Goal: Complete application form: Complete application form

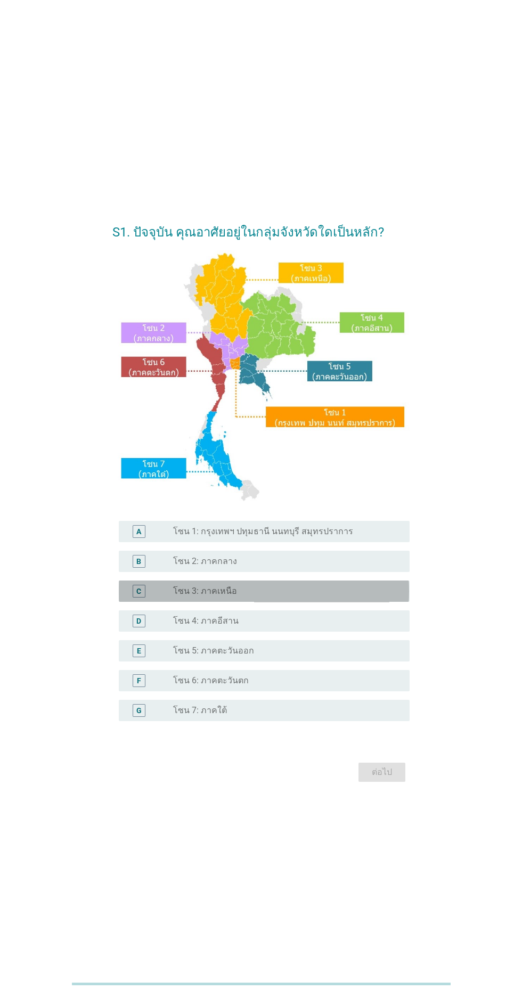
click at [279, 596] on div "radio_button_unchecked โซน 3: ภาคเหนือ" at bounding box center [282, 591] width 219 height 11
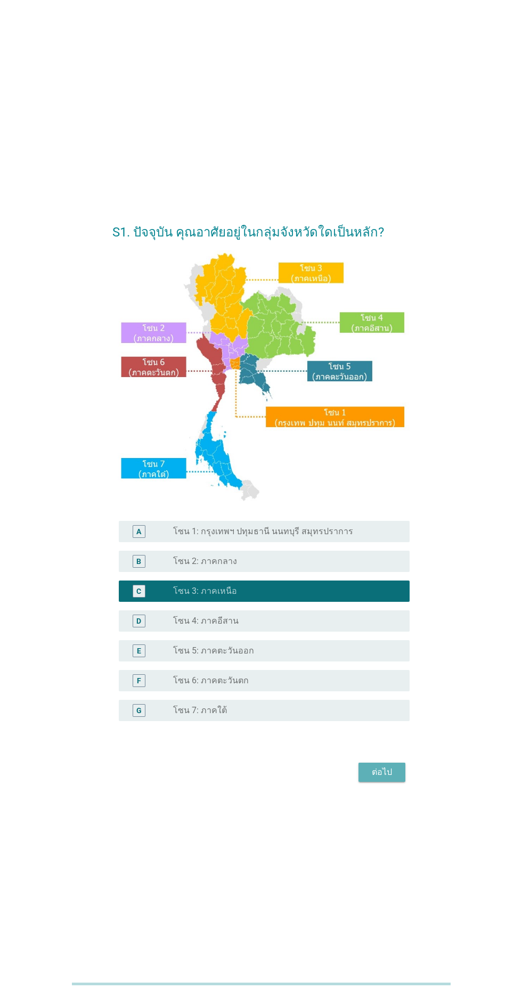
click at [378, 782] on button "ต่อไป" at bounding box center [381, 772] width 47 height 19
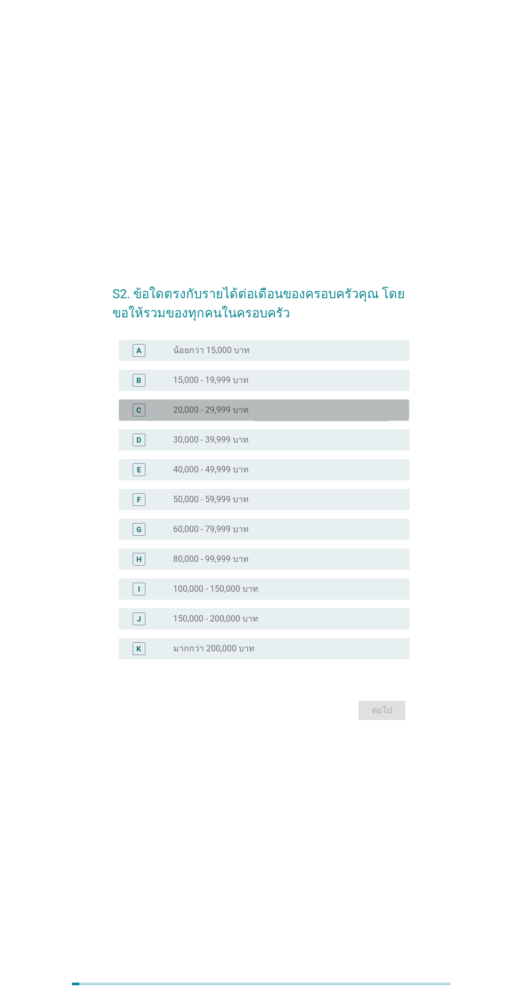
click at [318, 415] on div "radio_button_unchecked 20,000 - 29,999 บาท" at bounding box center [282, 410] width 219 height 11
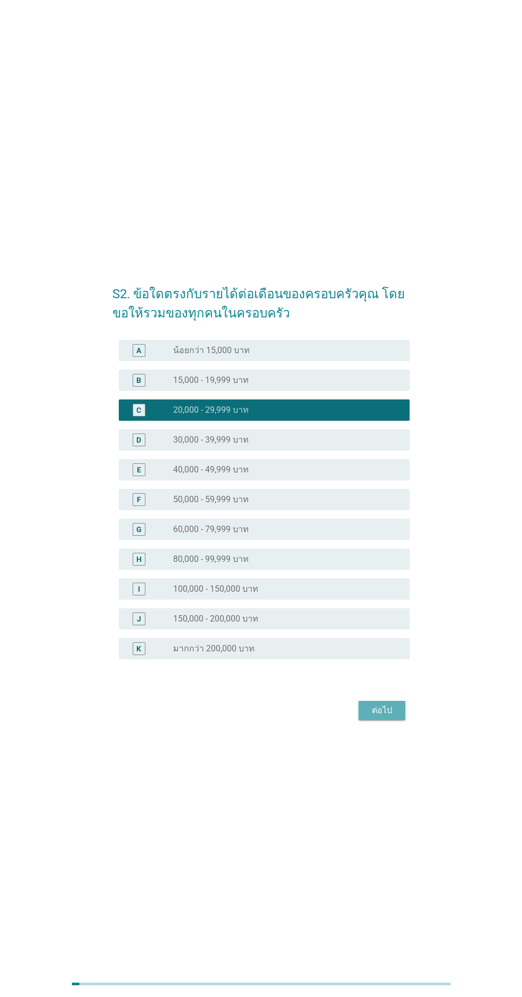
click at [391, 717] on div "ต่อไป" at bounding box center [382, 710] width 30 height 13
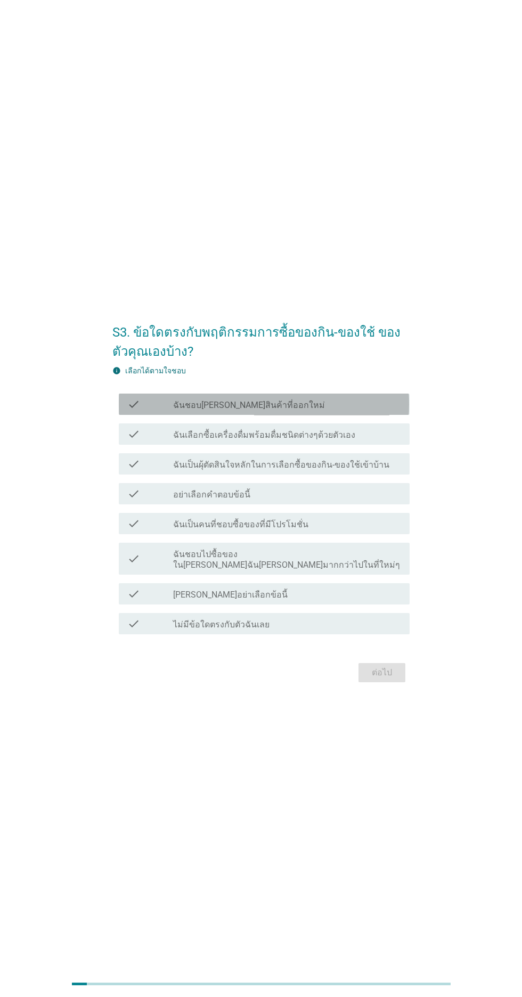
click at [367, 411] on div "check_box_outline_blank ฉันชอบ[PERSON_NAME]สินค้าที่ออกใหม่" at bounding box center [287, 404] width 228 height 13
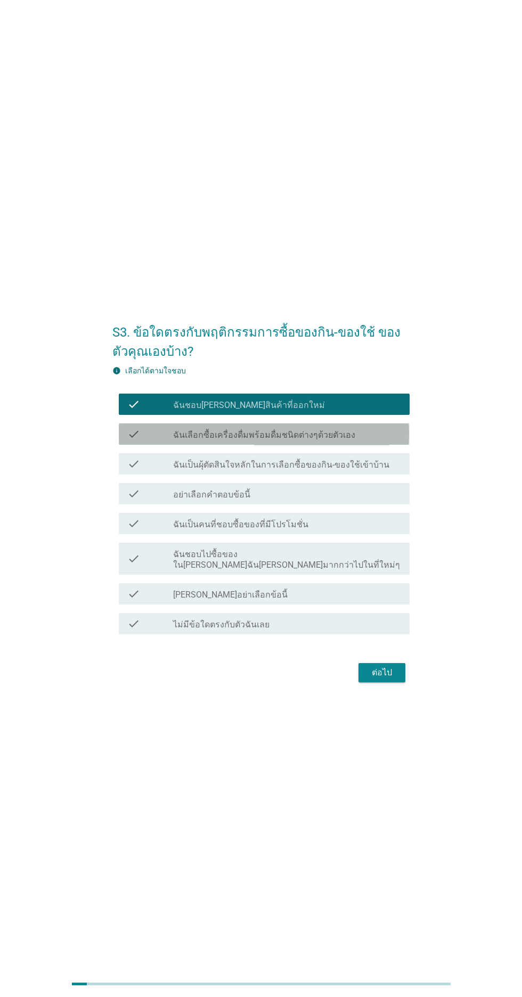
click at [370, 440] on div "check_box_outline_blank ฉันเลือกซื้อเครื่องดื่มพร้อมดื่มชนิดต่างๆด้วยตัวเอง" at bounding box center [287, 434] width 228 height 13
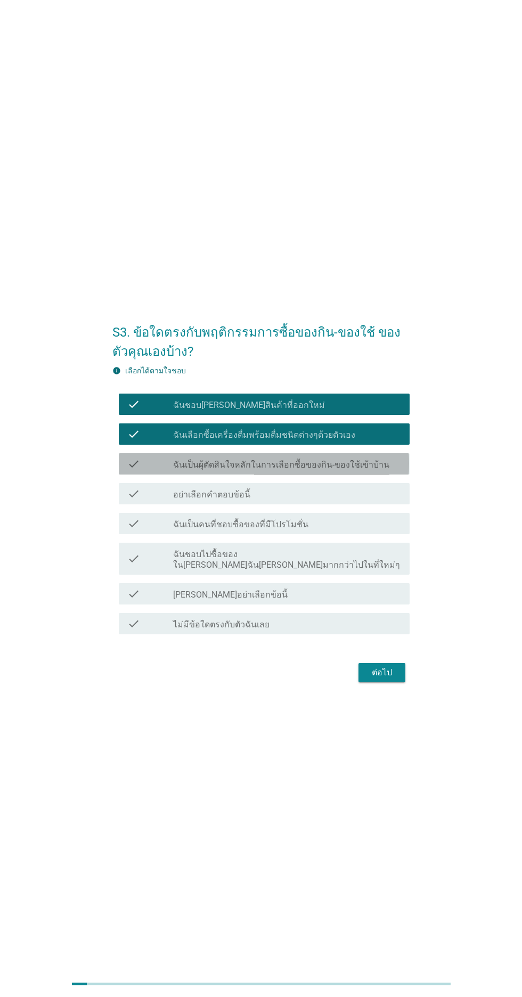
click at [366, 470] on label "ฉันเป็นผุ้ตัดสินใจหลักในการเลือกซื้อของกิน-ของใช้เข้าบ้าน" at bounding box center [281, 465] width 216 height 11
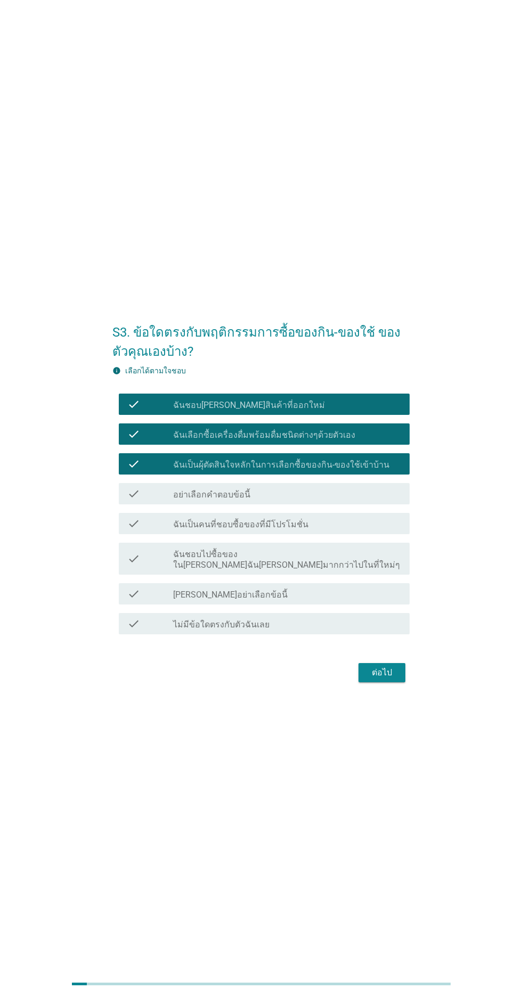
click at [362, 530] on div "check_box_outline_blank ฉันเป็นคนที่ชอบซื้อของที่มีโปรโมชั่น" at bounding box center [287, 523] width 228 height 13
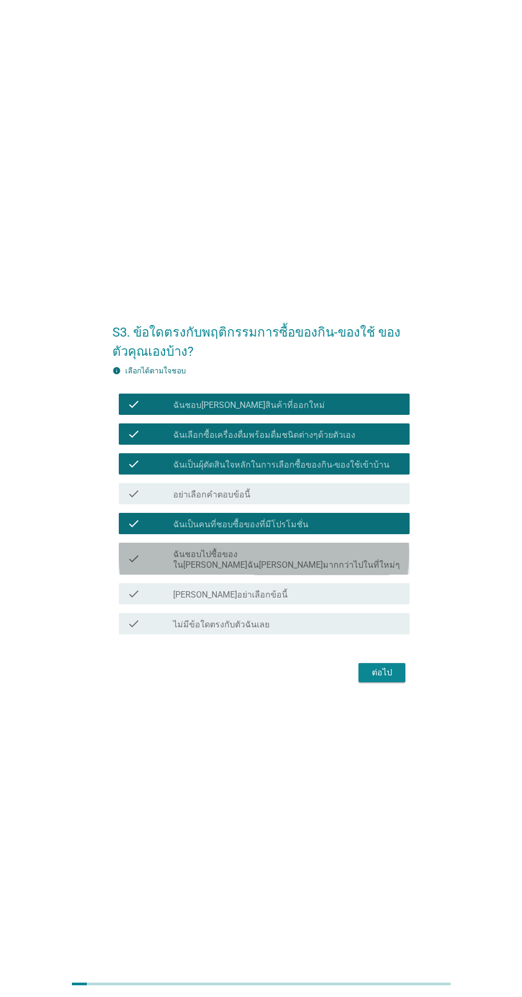
click at [356, 570] on label "ฉันชอบไปซื้อของใน[PERSON_NAME]ฉัน[PERSON_NAME]มากกว่าไปในที่ใหม่ๆ" at bounding box center [287, 559] width 228 height 21
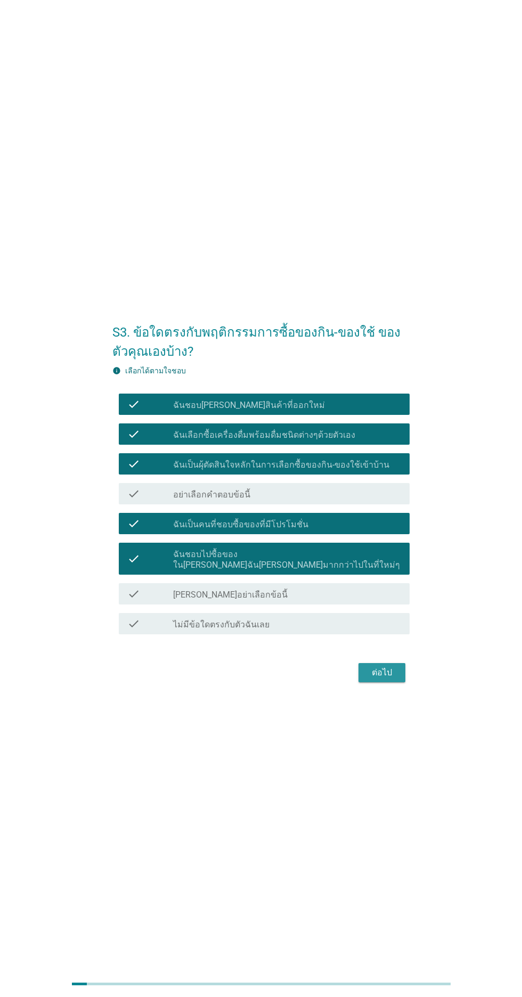
click at [383, 679] on div "ต่อไป" at bounding box center [382, 672] width 30 height 13
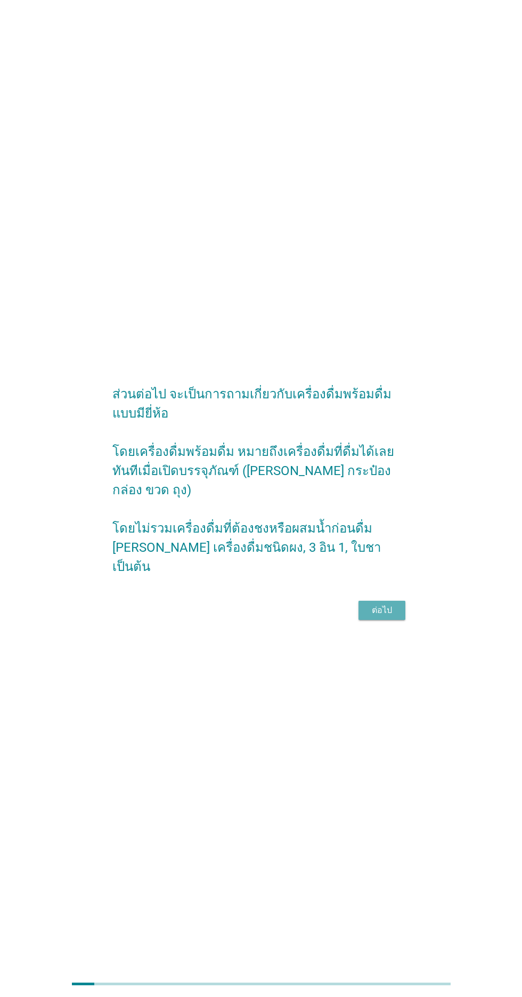
click at [374, 617] on div "ต่อไป" at bounding box center [382, 610] width 30 height 13
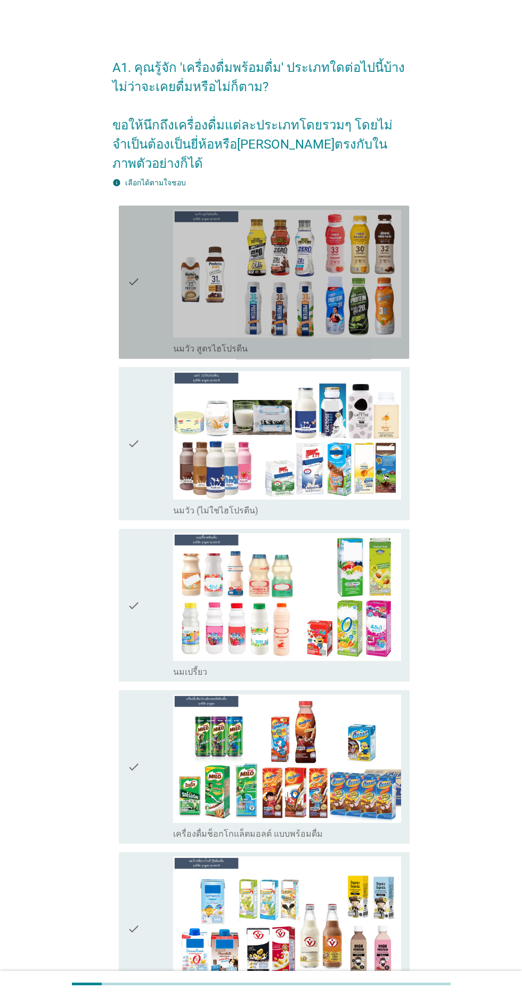
click at [342, 312] on img at bounding box center [287, 274] width 228 height 128
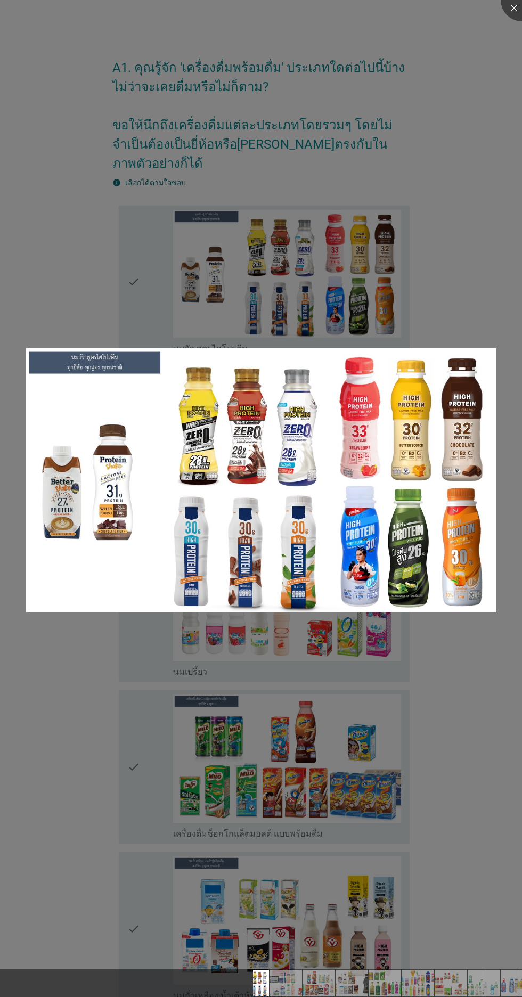
click at [440, 268] on div at bounding box center [261, 498] width 522 height 997
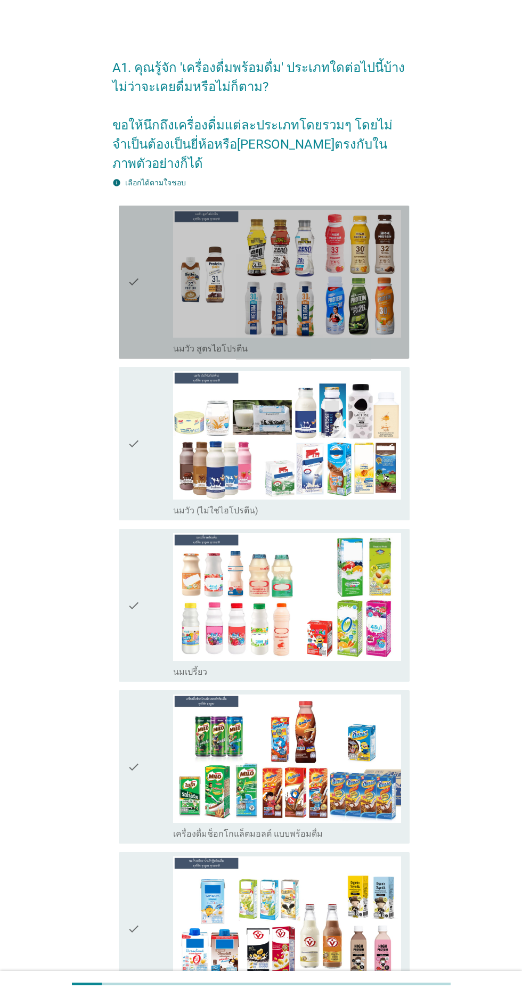
click at [134, 305] on icon "check" at bounding box center [133, 282] width 13 height 145
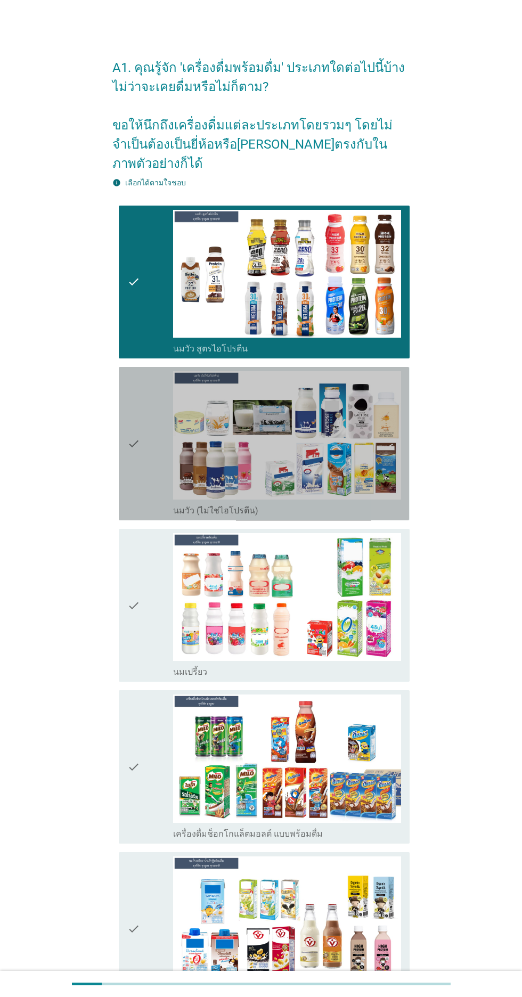
click at [129, 479] on icon "check" at bounding box center [133, 443] width 13 height 145
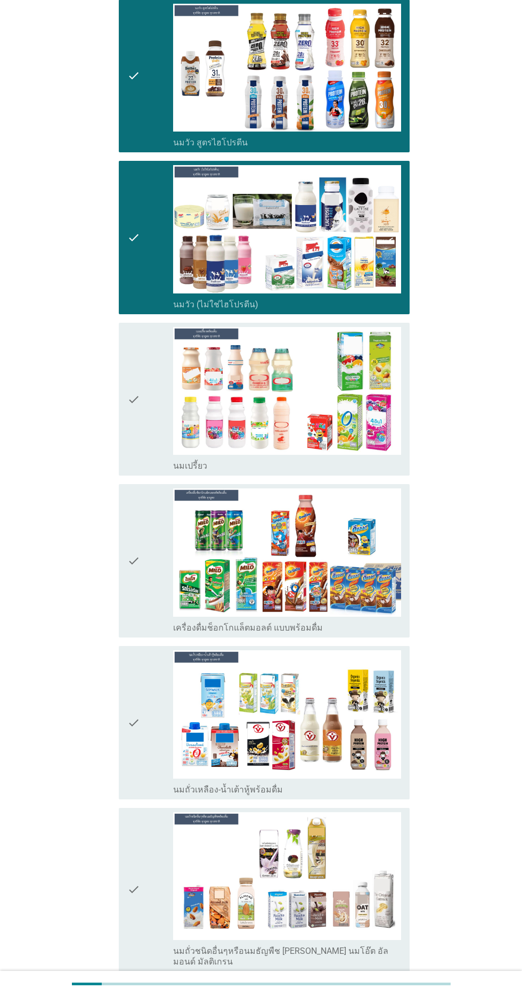
scroll to position [219, 0]
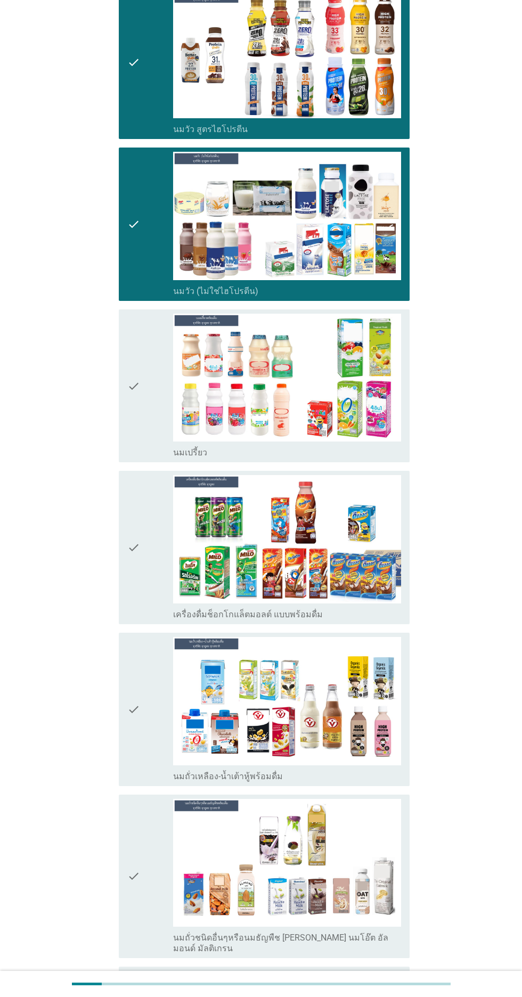
click at [152, 423] on div "check" at bounding box center [150, 386] width 46 height 145
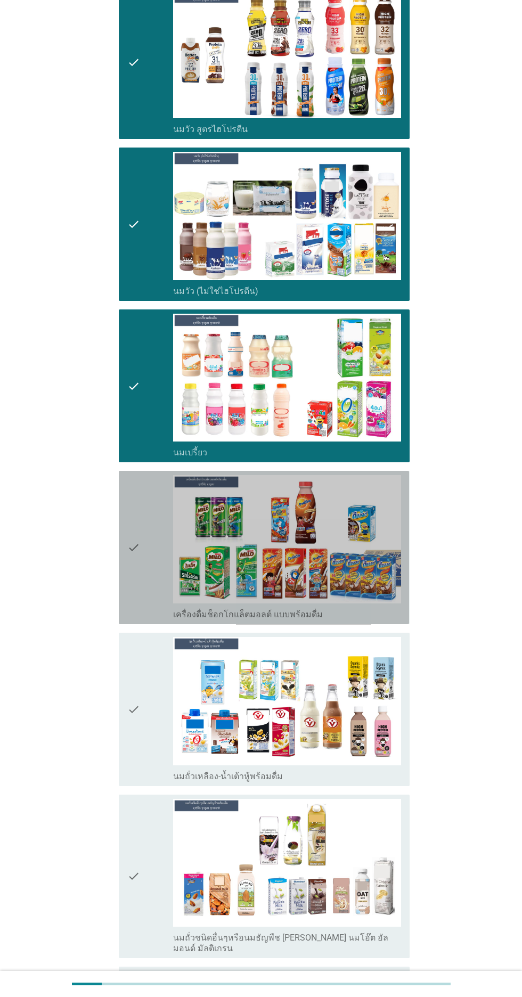
click at [137, 585] on icon "check" at bounding box center [133, 547] width 13 height 145
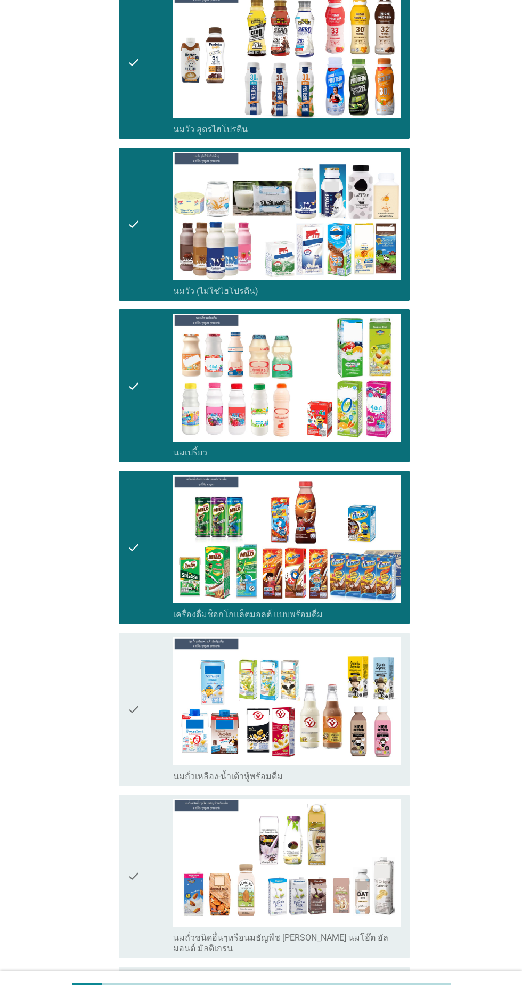
click at [134, 749] on icon "check" at bounding box center [133, 709] width 13 height 145
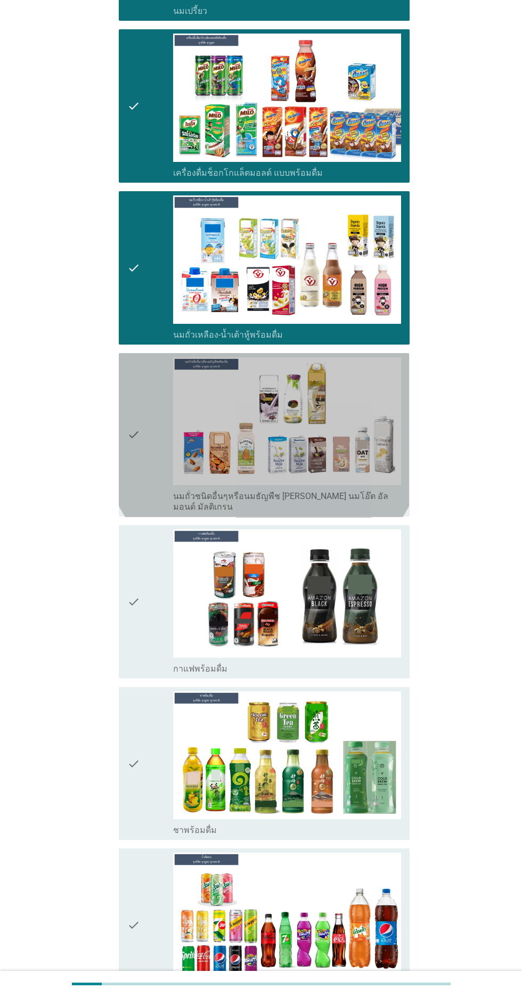
scroll to position [661, 0]
click at [134, 465] on icon "check" at bounding box center [133, 434] width 13 height 155
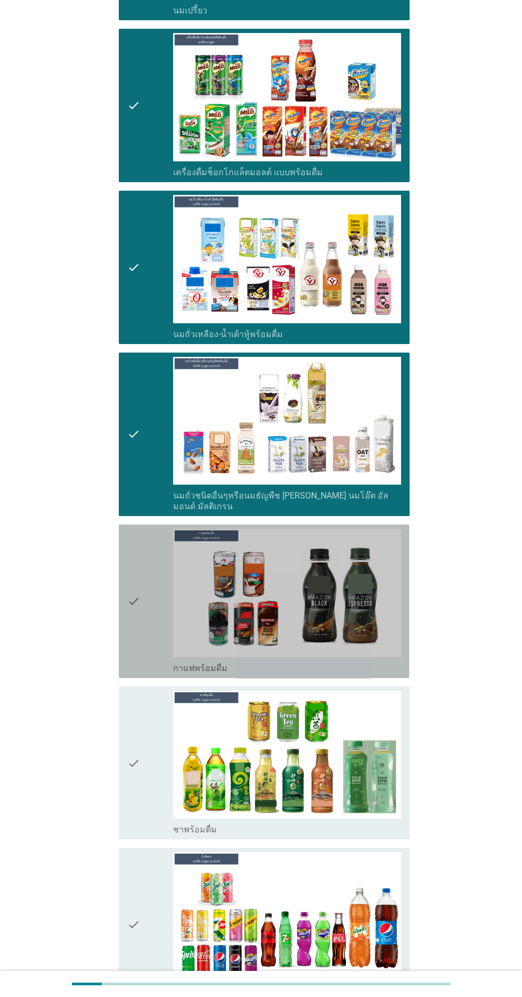
click at [127, 622] on icon "check" at bounding box center [133, 601] width 13 height 145
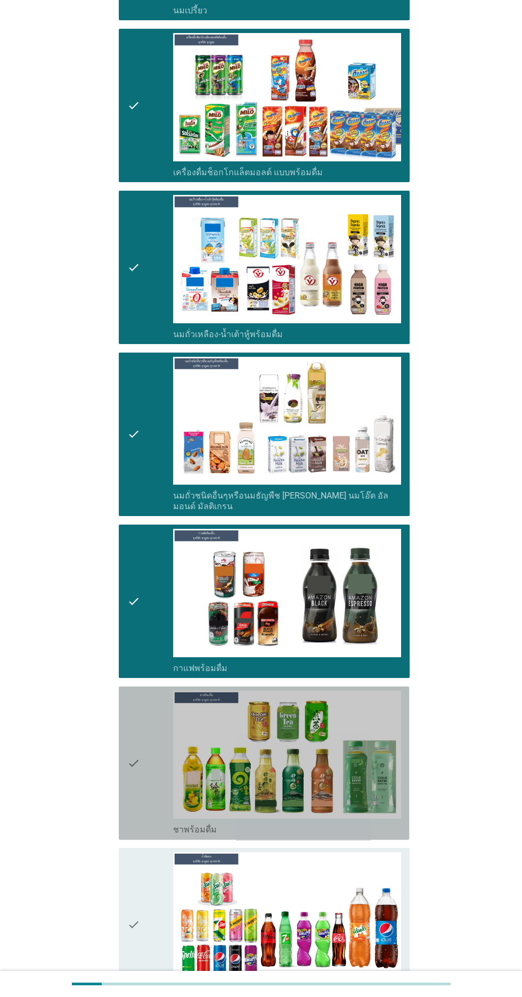
click at [133, 798] on icon "check" at bounding box center [133, 763] width 13 height 145
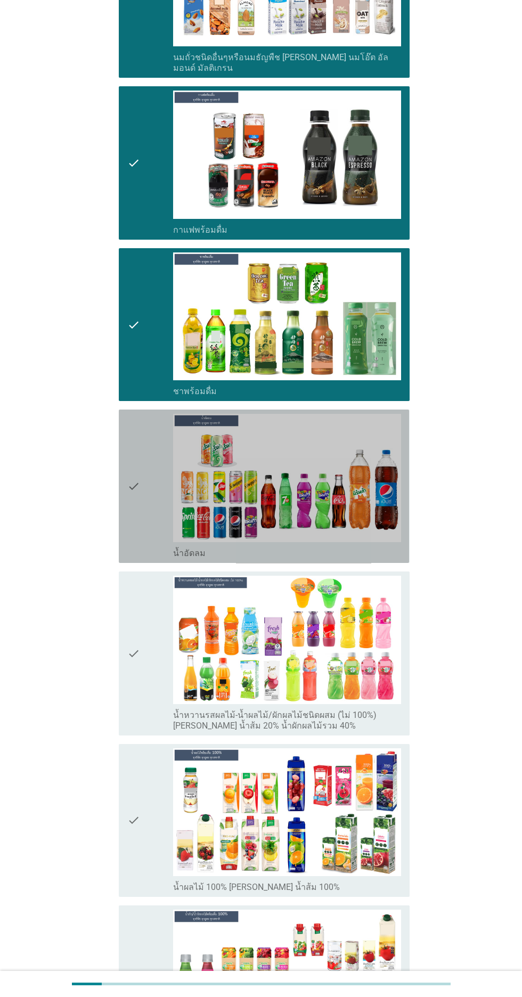
scroll to position [1103, 0]
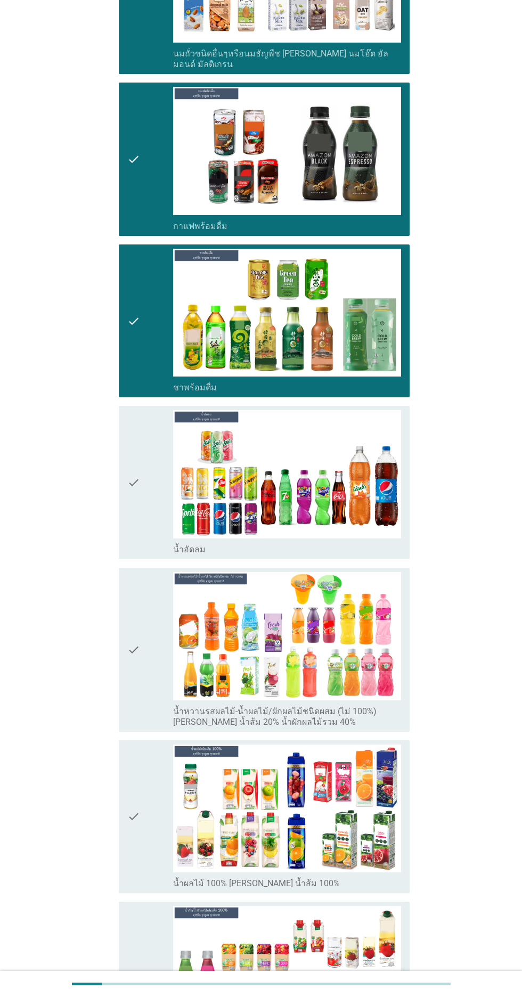
click at [137, 512] on icon "check" at bounding box center [133, 482] width 13 height 145
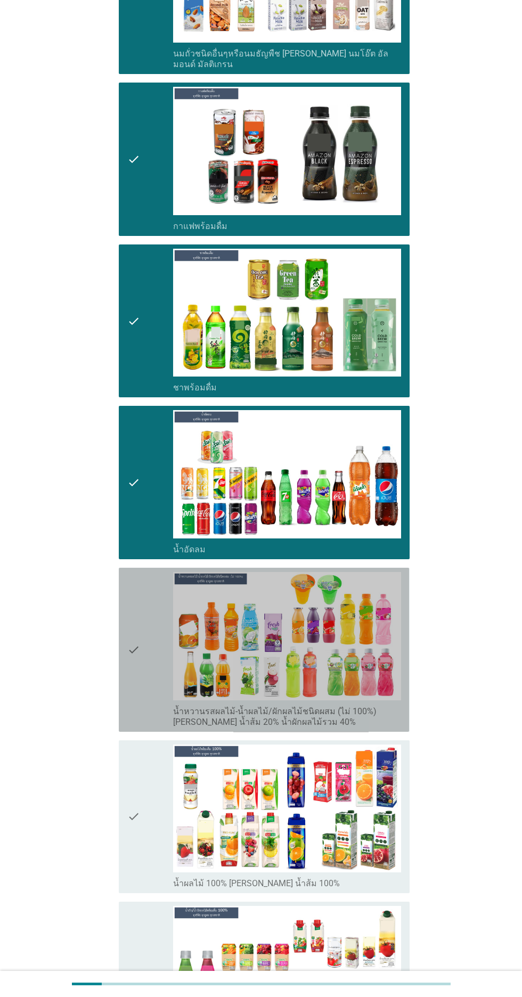
click at [120, 647] on div "check check_box_outline_blank น้ำหวานรสผลไม้-น้ำผลไม้/ผักผลไม้ชนิดผสม (ไม่ 100%…" at bounding box center [264, 650] width 290 height 164
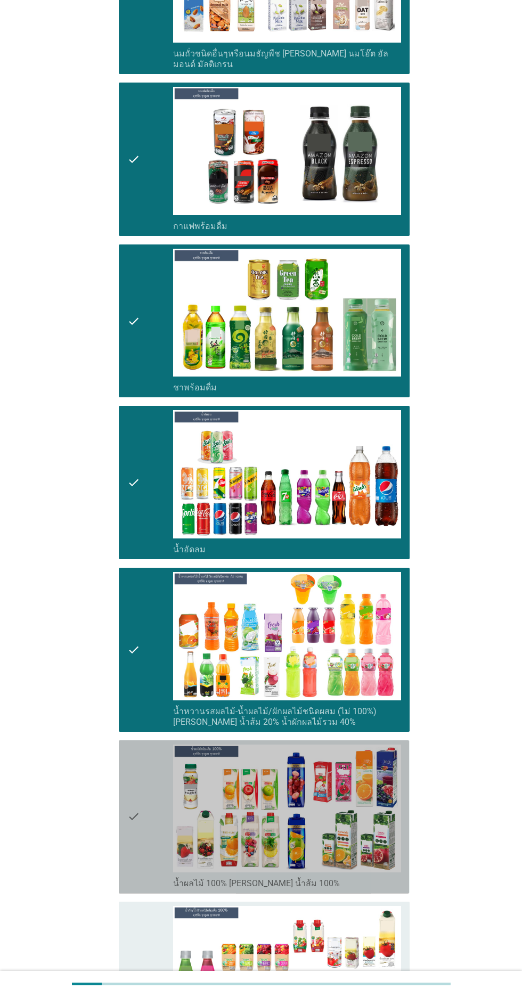
click at [135, 828] on icon "check" at bounding box center [133, 816] width 13 height 145
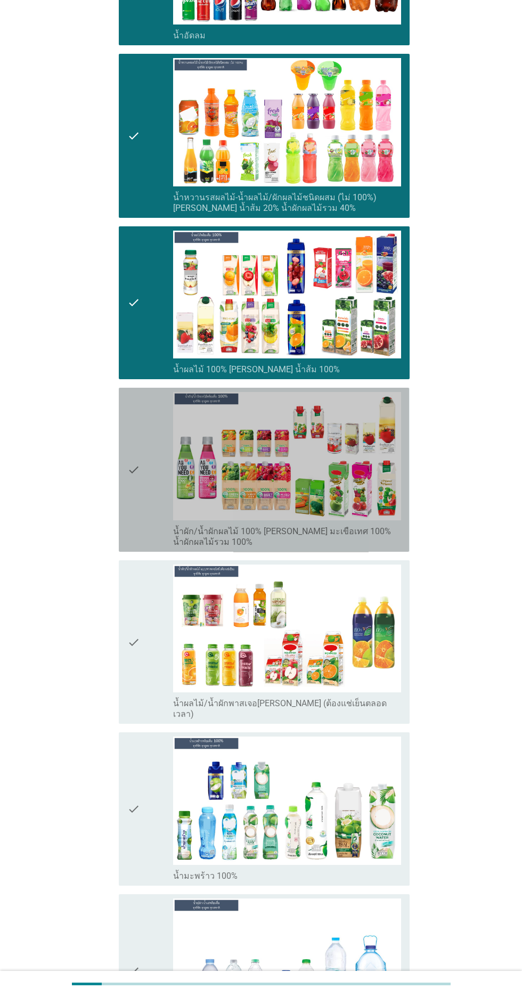
scroll to position [1642, 0]
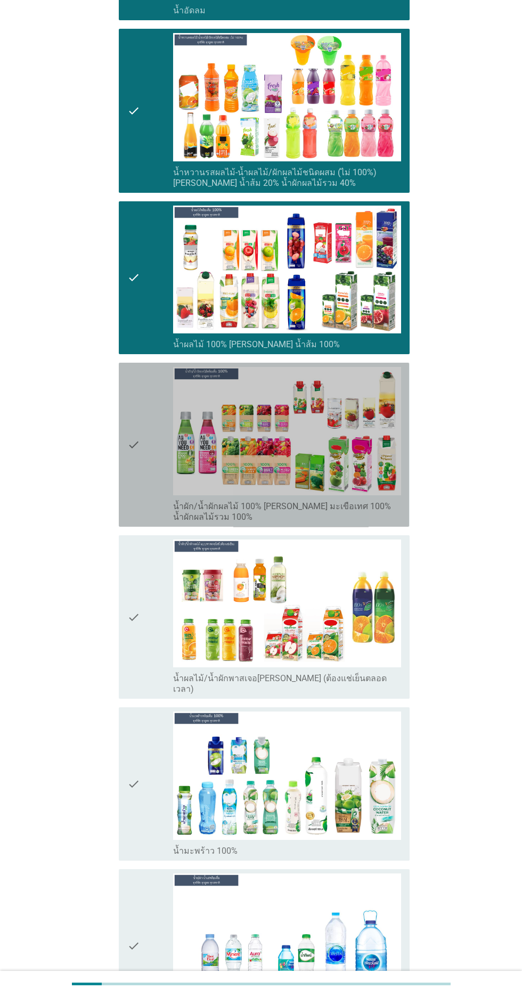
click at [129, 447] on icon "check" at bounding box center [133, 444] width 13 height 155
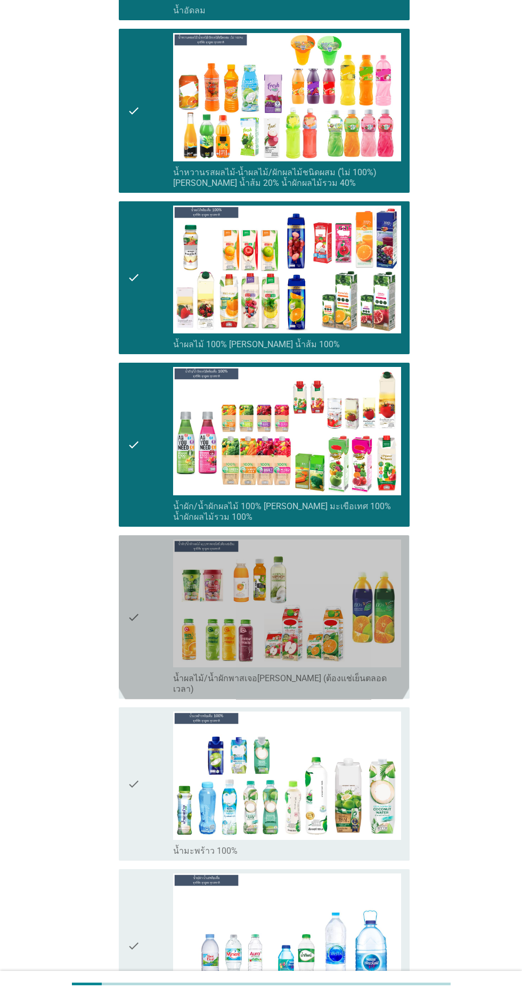
click at [142, 633] on div "check" at bounding box center [150, 616] width 46 height 155
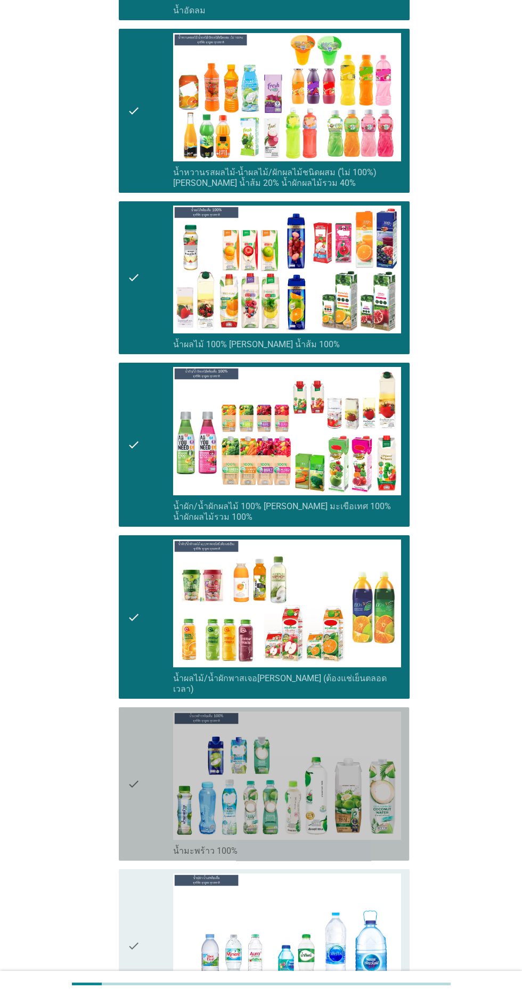
click at [138, 785] on icon "check" at bounding box center [133, 783] width 13 height 145
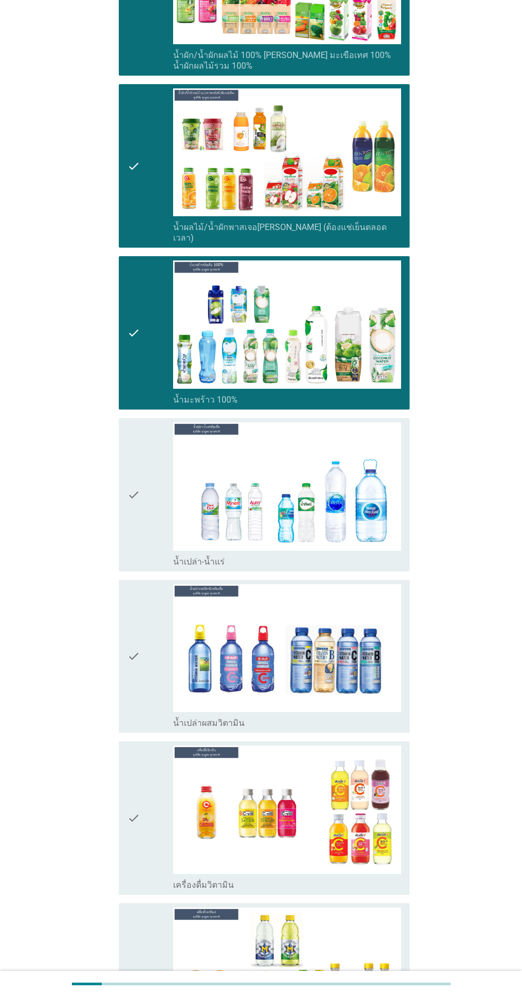
scroll to position [2095, 0]
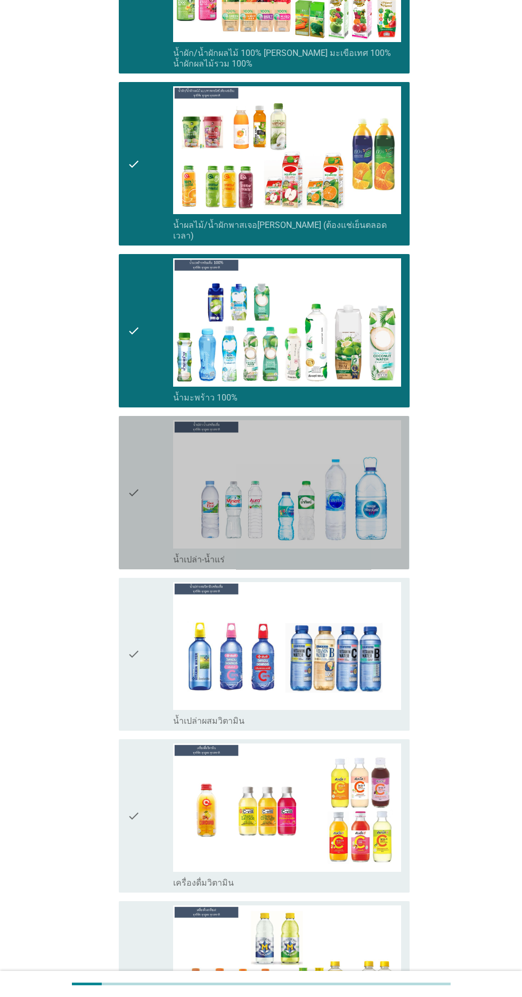
click at [148, 489] on div "check" at bounding box center [150, 492] width 46 height 145
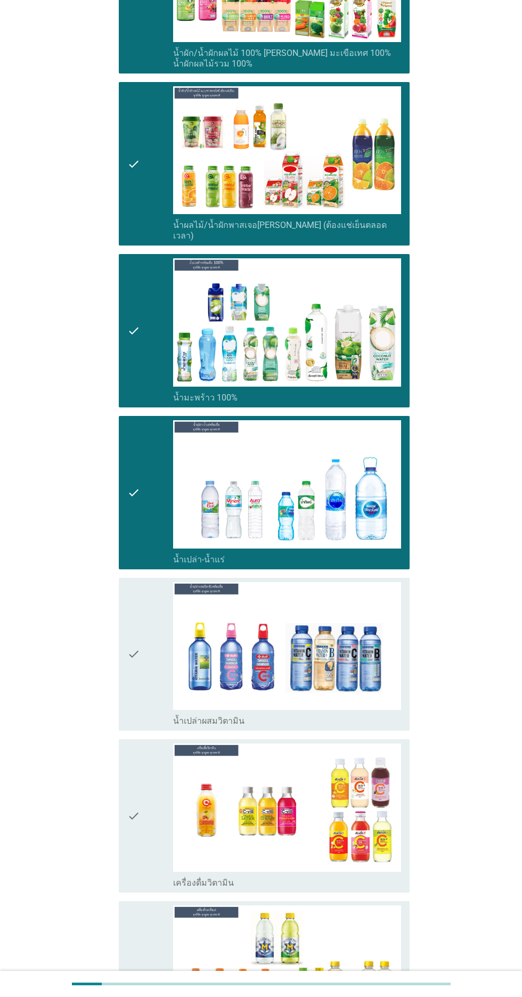
click at [175, 661] on img at bounding box center [287, 646] width 228 height 128
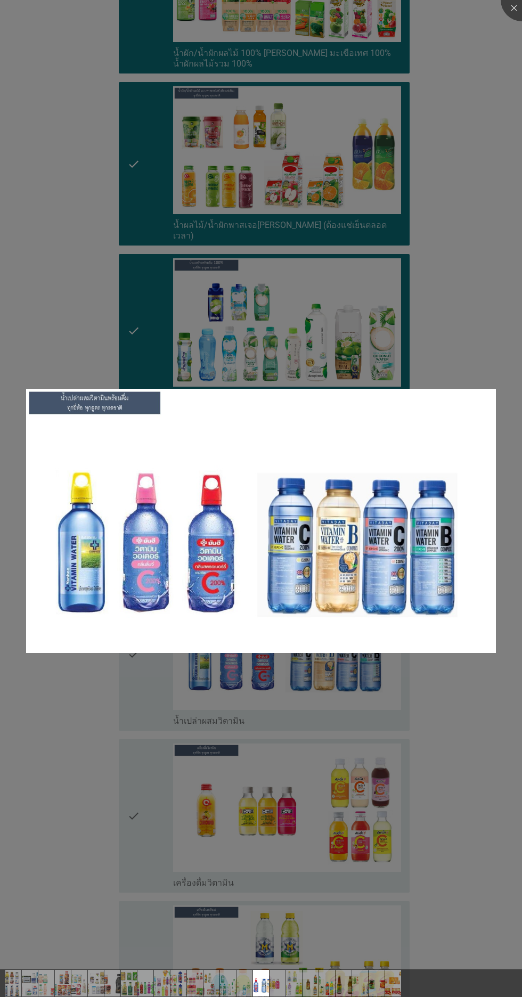
click at [96, 773] on div at bounding box center [261, 498] width 522 height 997
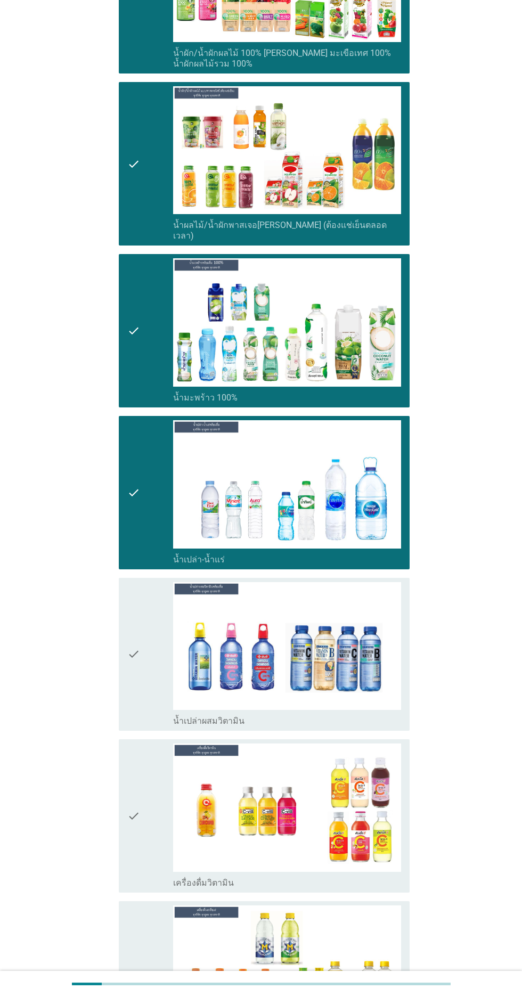
click at [134, 653] on icon "check" at bounding box center [133, 654] width 13 height 145
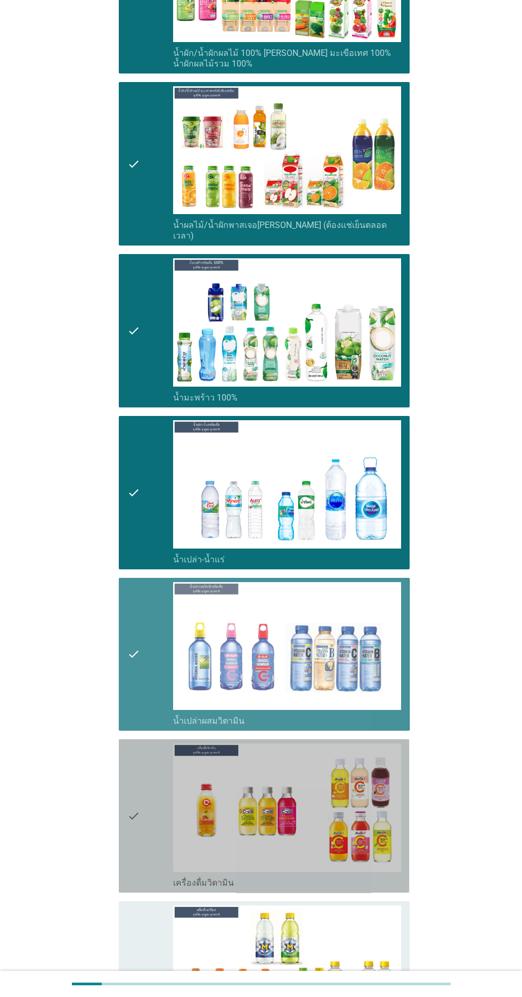
click at [132, 779] on icon "check" at bounding box center [133, 815] width 13 height 145
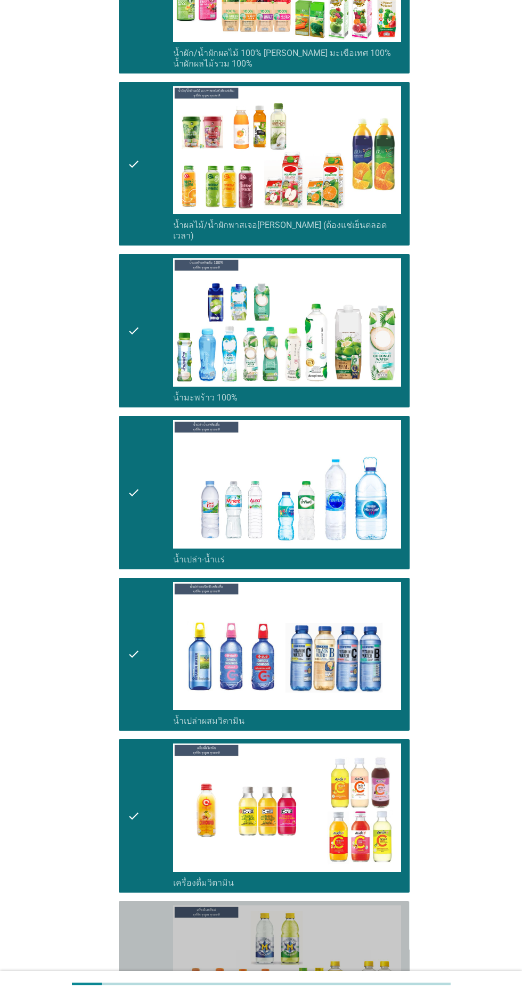
click at [140, 970] on icon "check" at bounding box center [133, 977] width 13 height 145
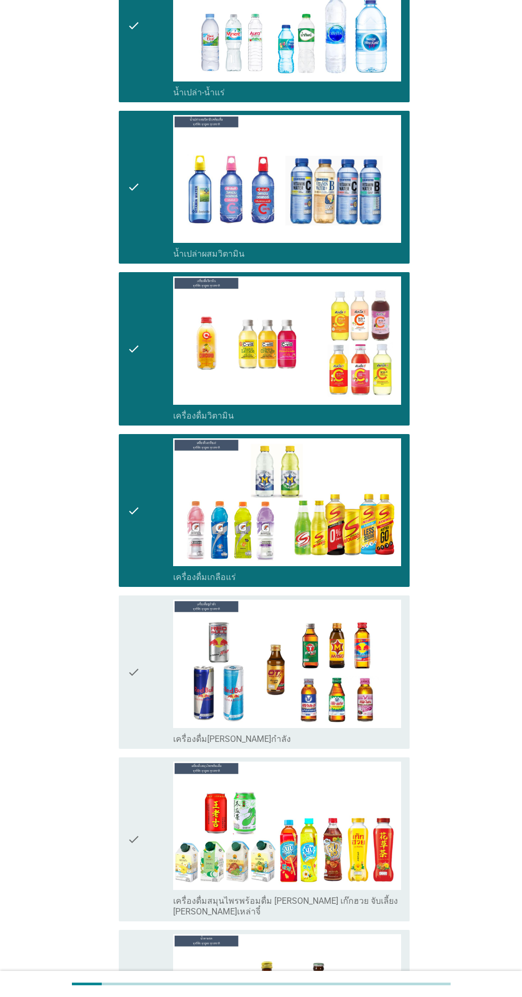
scroll to position [2566, 0]
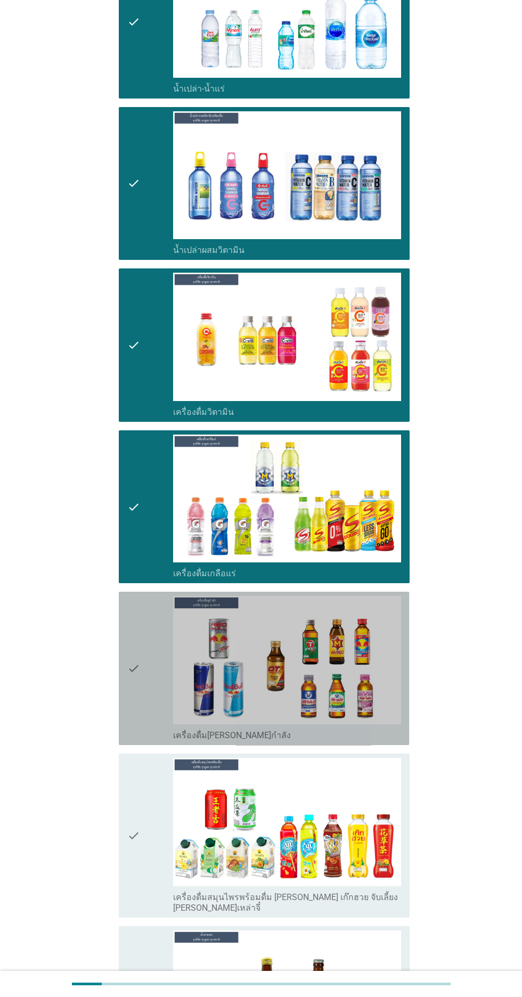
click at [137, 650] on icon "check" at bounding box center [133, 668] width 13 height 145
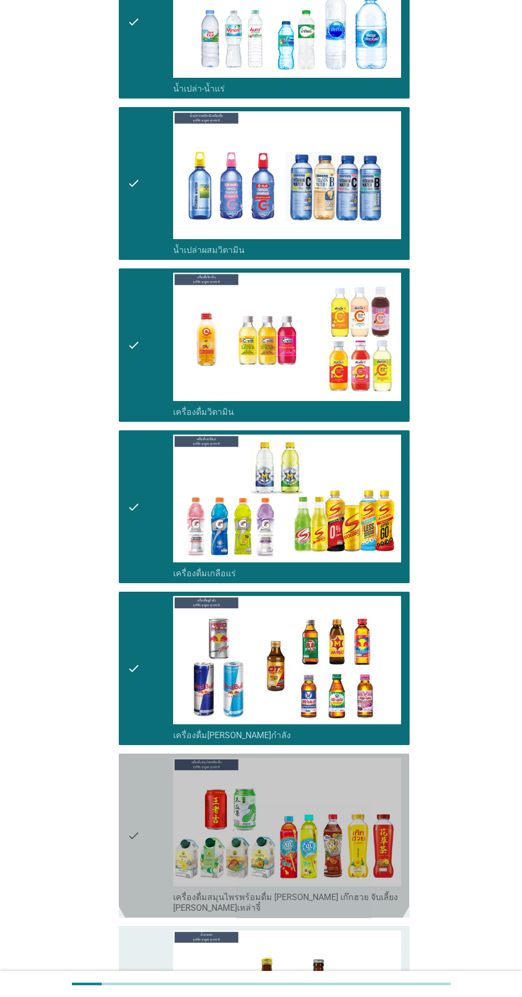
click at [141, 830] on div "check" at bounding box center [150, 835] width 46 height 155
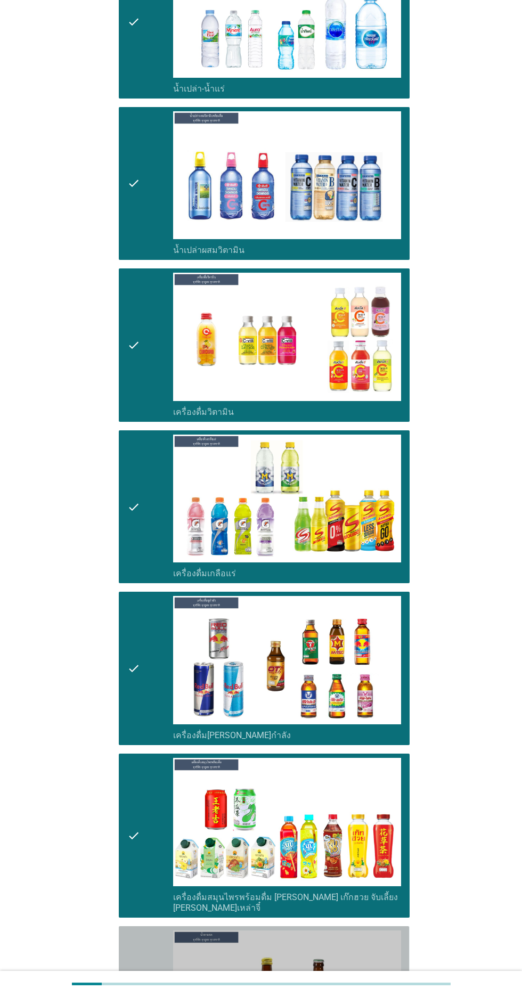
click at [137, 976] on icon "check" at bounding box center [133, 1002] width 13 height 145
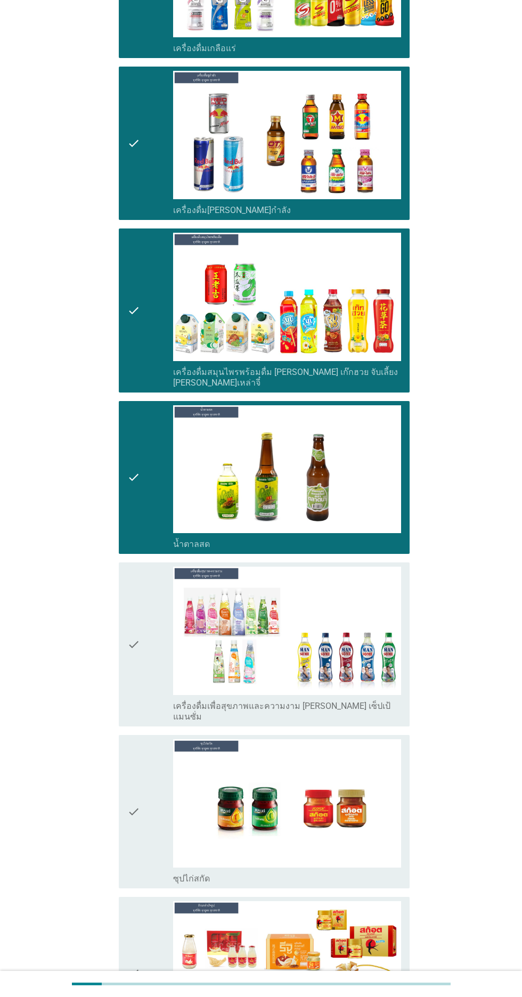
scroll to position [3092, 0]
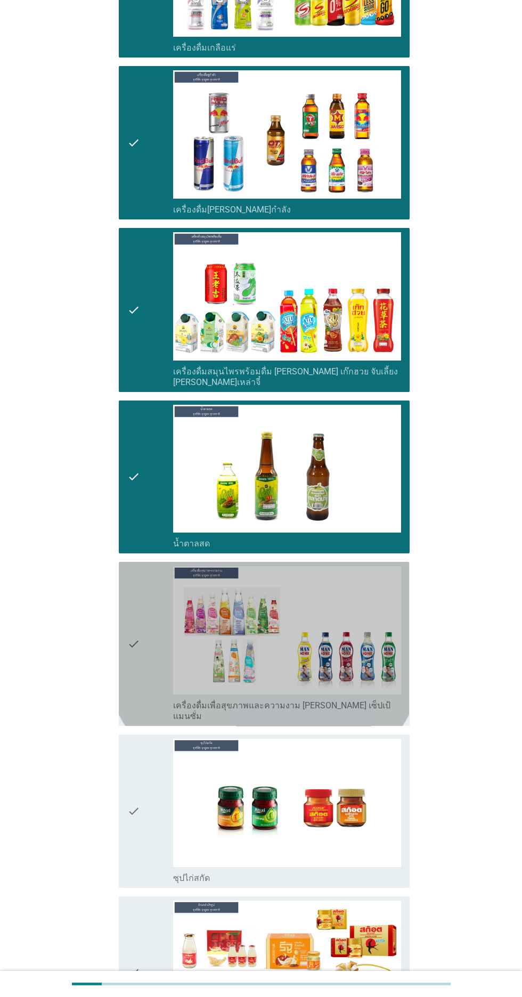
click at [132, 630] on icon "check" at bounding box center [133, 643] width 13 height 155
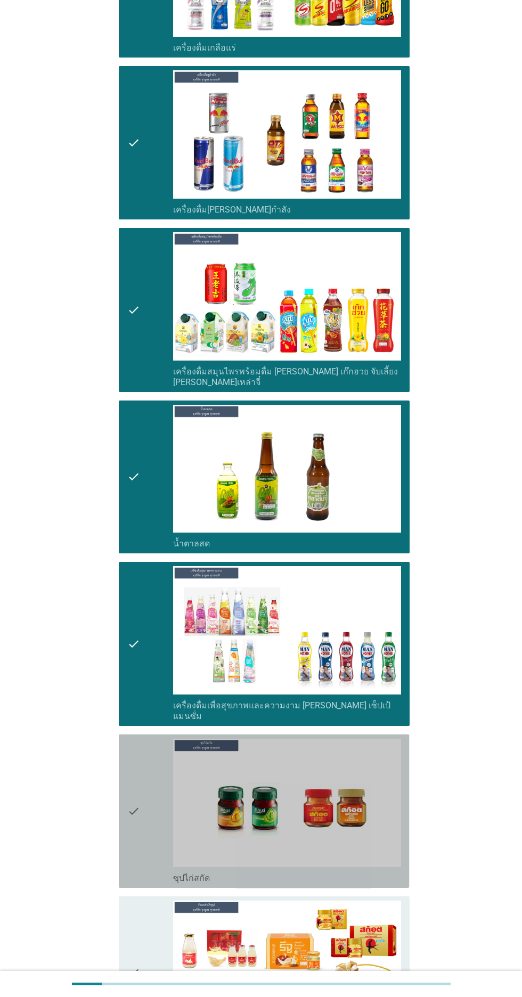
click at [125, 797] on div "check check_box_outline_blank ซุปไก่สกัด" at bounding box center [264, 810] width 290 height 153
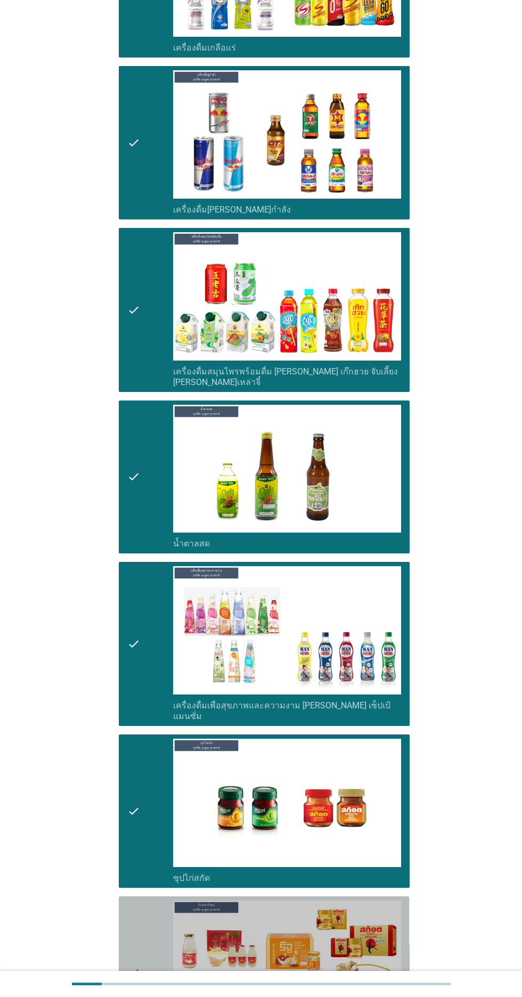
click at [123, 936] on div "check check_box_outline_blank เครื่องดื่ม[PERSON_NAME]สำเร็จรูป" at bounding box center [264, 972] width 290 height 153
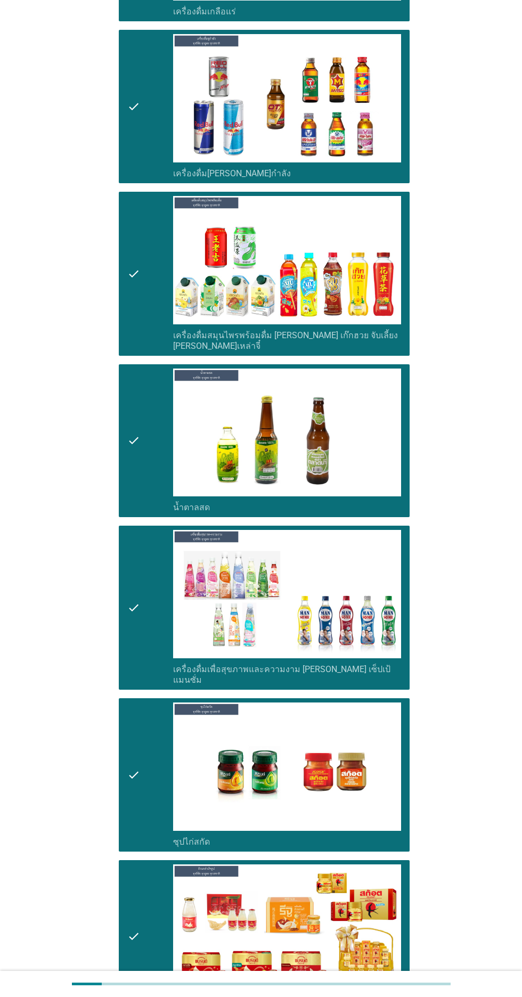
scroll to position [3140, 0]
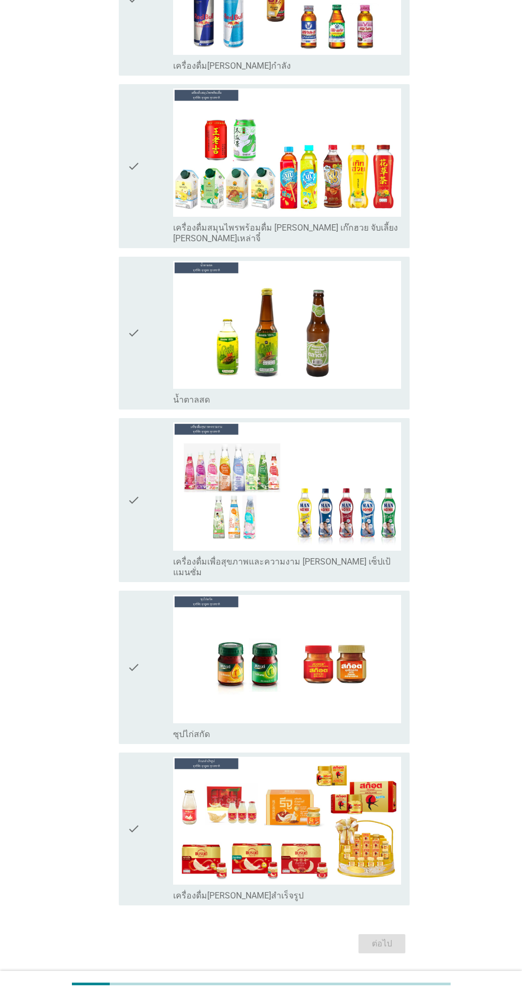
scroll to position [0, 0]
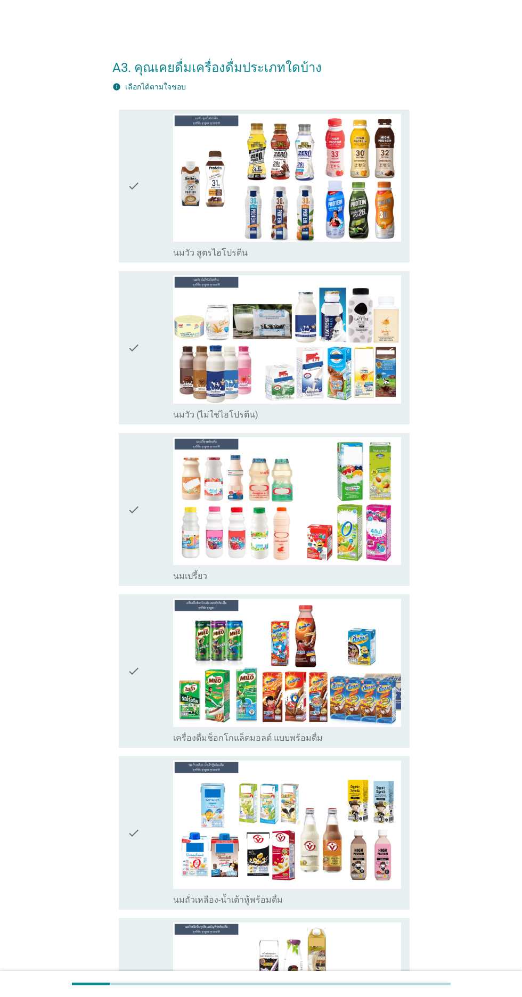
click at [121, 386] on div "check check_box_outline_blank นมวัว (ไม่ใช่ไฮโปรตีน)" at bounding box center [264, 347] width 290 height 153
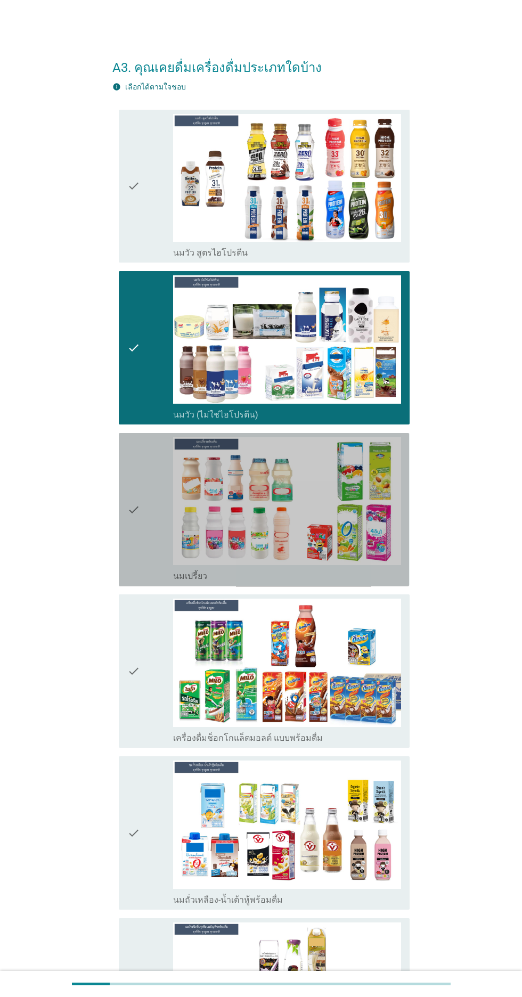
click at [135, 542] on icon "check" at bounding box center [133, 509] width 13 height 145
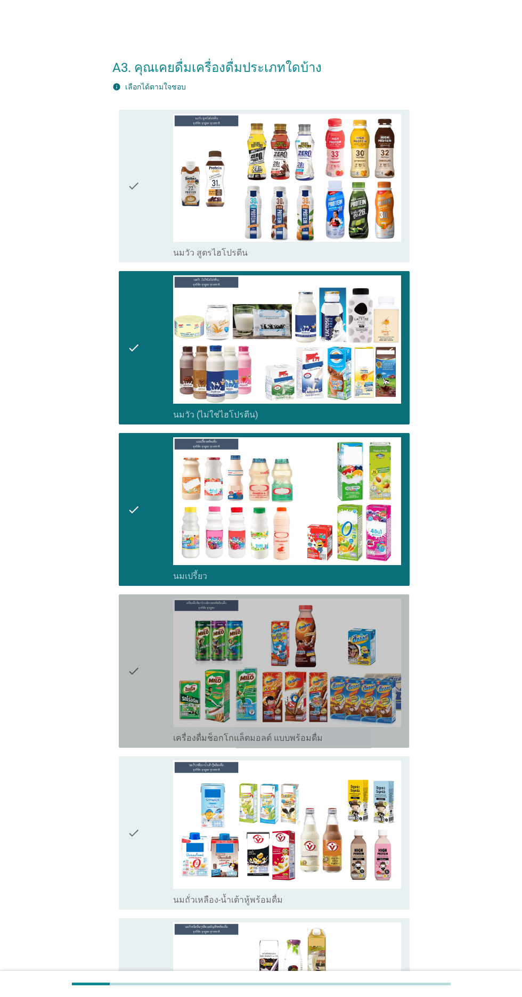
click at [121, 709] on div "check check_box_outline_blank เครื่องดื่มช็อกโกแล็ตมอลต์ แบบพร้อมดื่ม" at bounding box center [264, 670] width 290 height 153
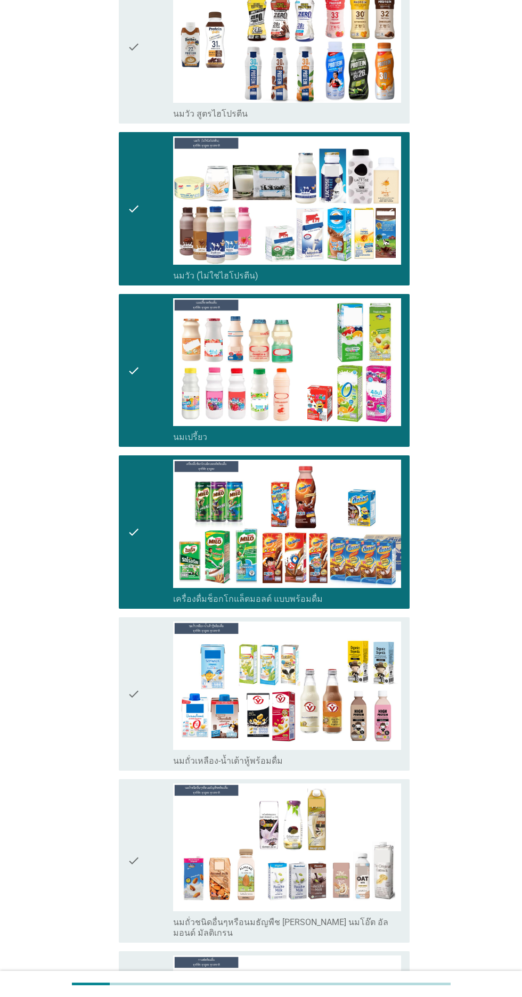
scroll to position [141, 0]
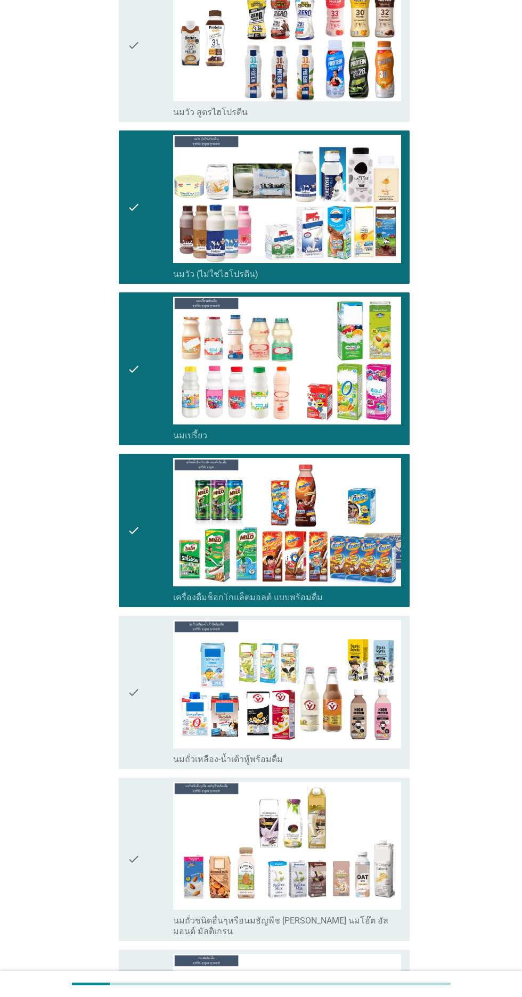
click at [120, 721] on div "check check_box_outline_blank นมถั่วเหลือง-น้ำเต้าหู้พร้อมดื่ม" at bounding box center [264, 692] width 290 height 153
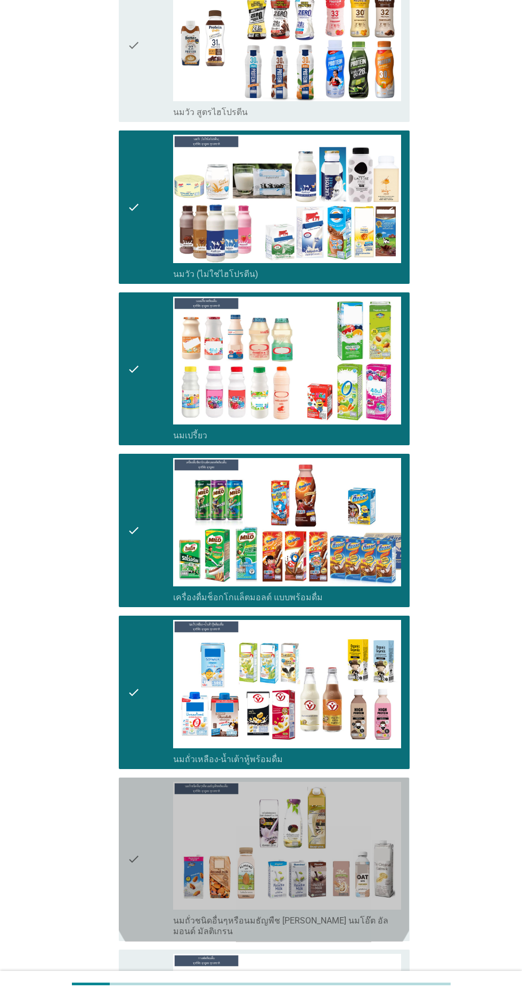
click at [138, 880] on icon "check" at bounding box center [133, 859] width 13 height 155
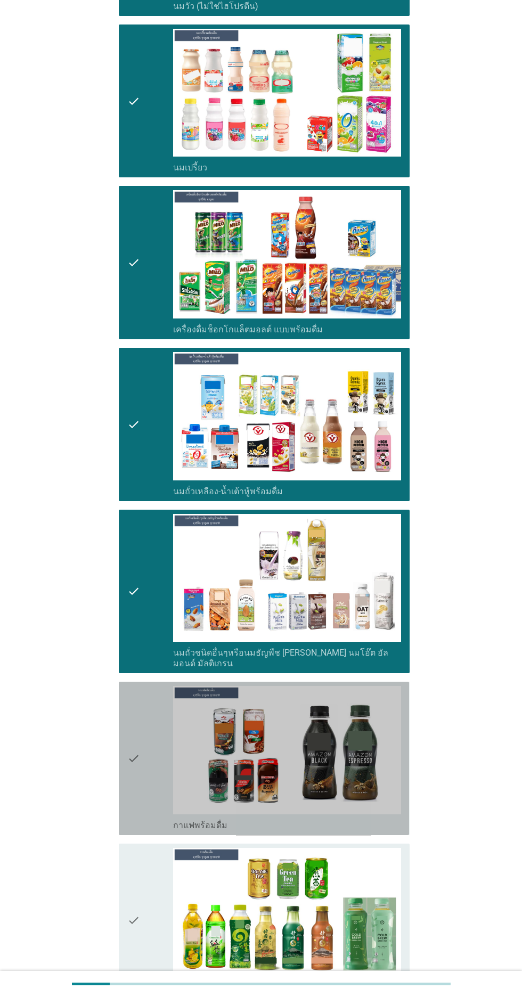
scroll to position [417, 0]
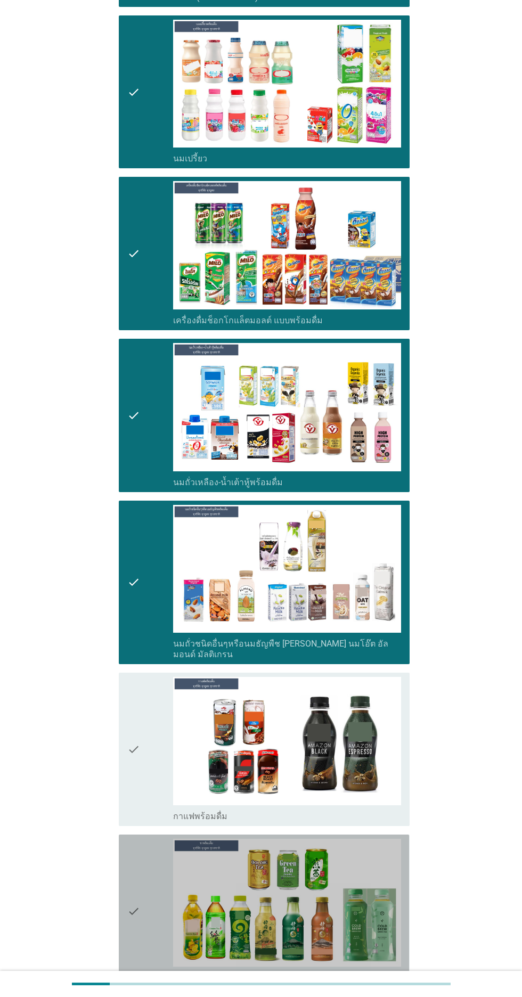
click at [142, 905] on div "check" at bounding box center [150, 911] width 46 height 145
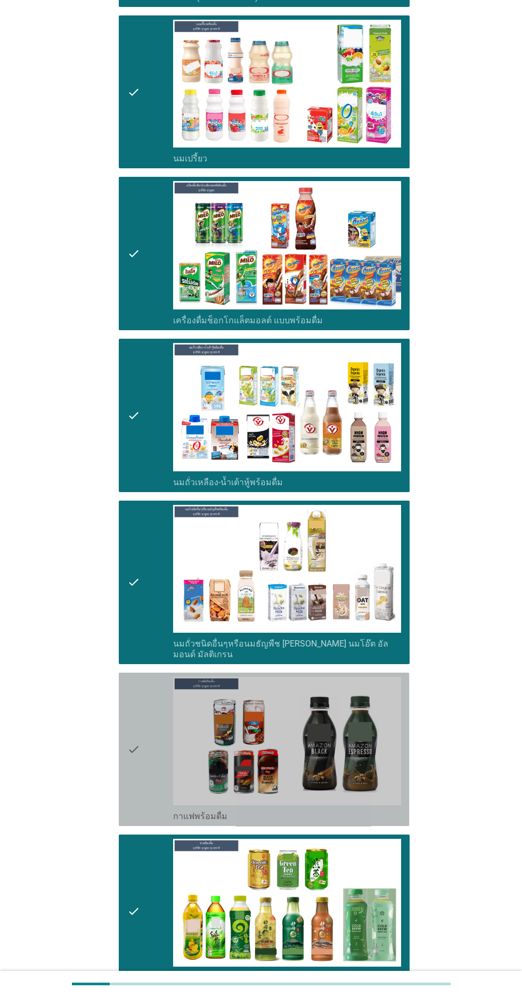
click at [142, 775] on div "check" at bounding box center [150, 749] width 46 height 145
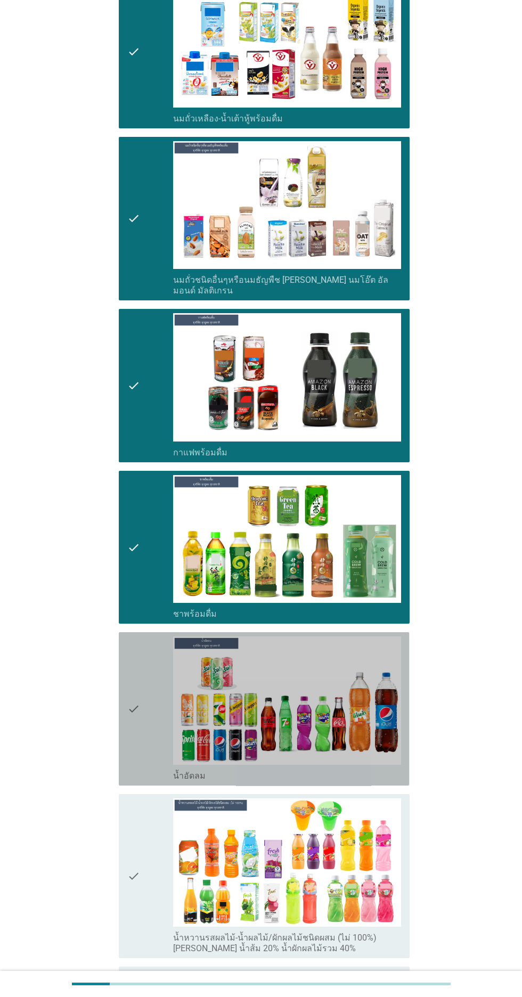
scroll to position [782, 0]
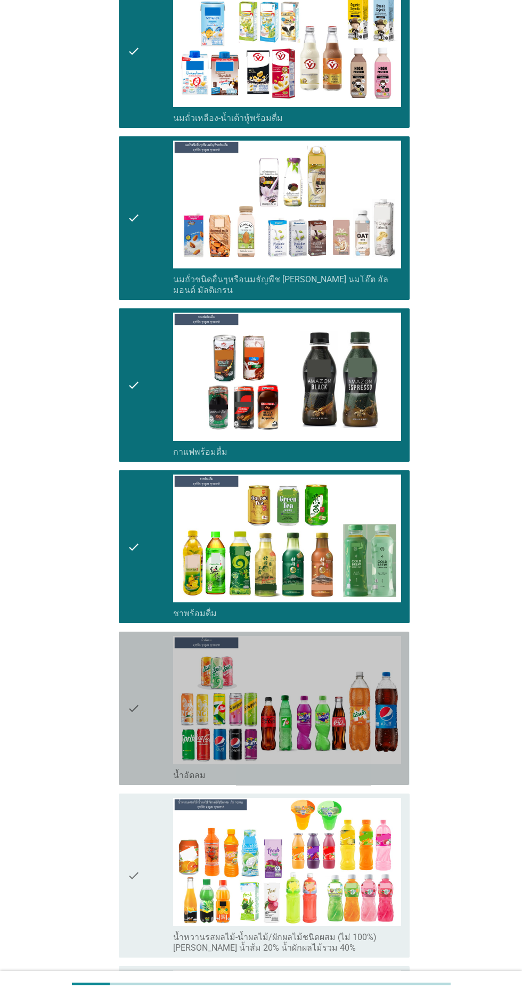
click at [142, 733] on div "check" at bounding box center [150, 708] width 46 height 145
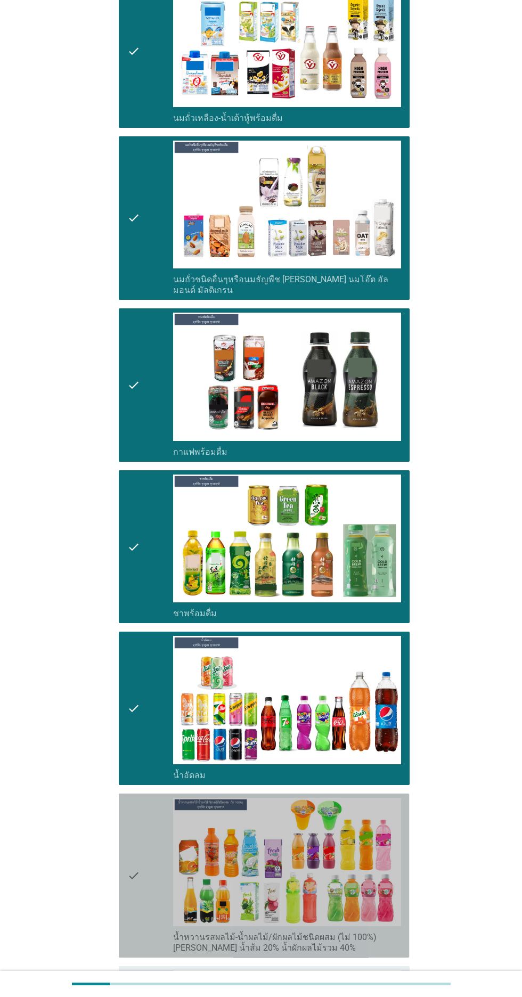
click at [155, 871] on div "check" at bounding box center [150, 875] width 46 height 155
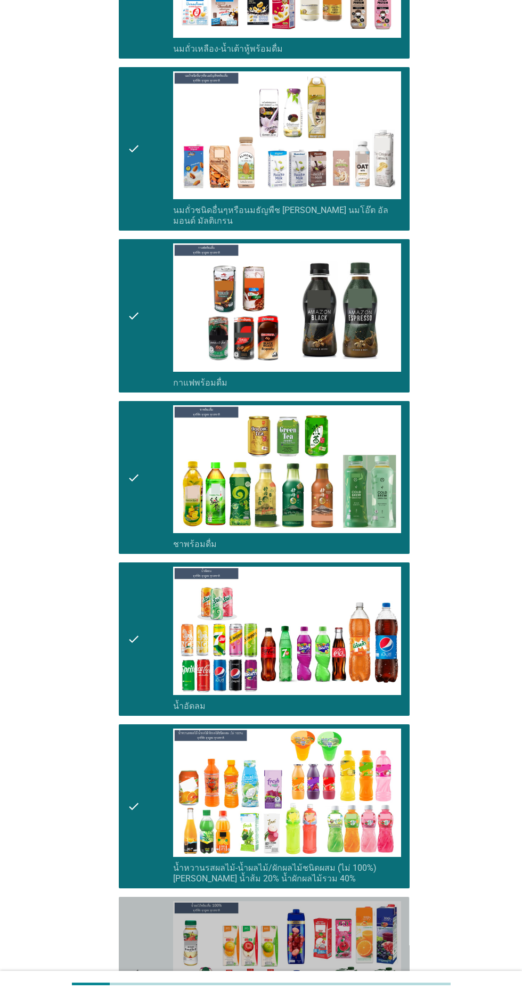
scroll to position [1012, 0]
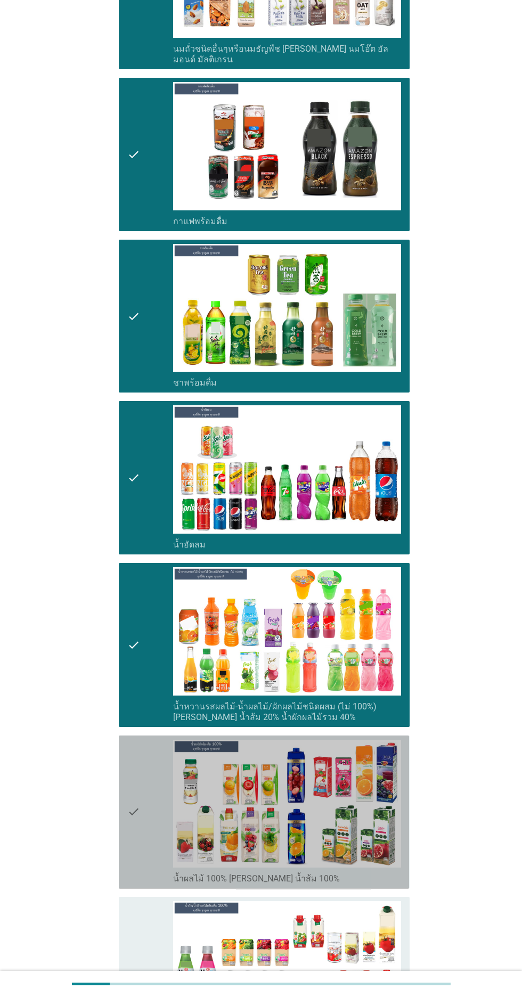
click at [136, 819] on icon "check" at bounding box center [133, 812] width 13 height 145
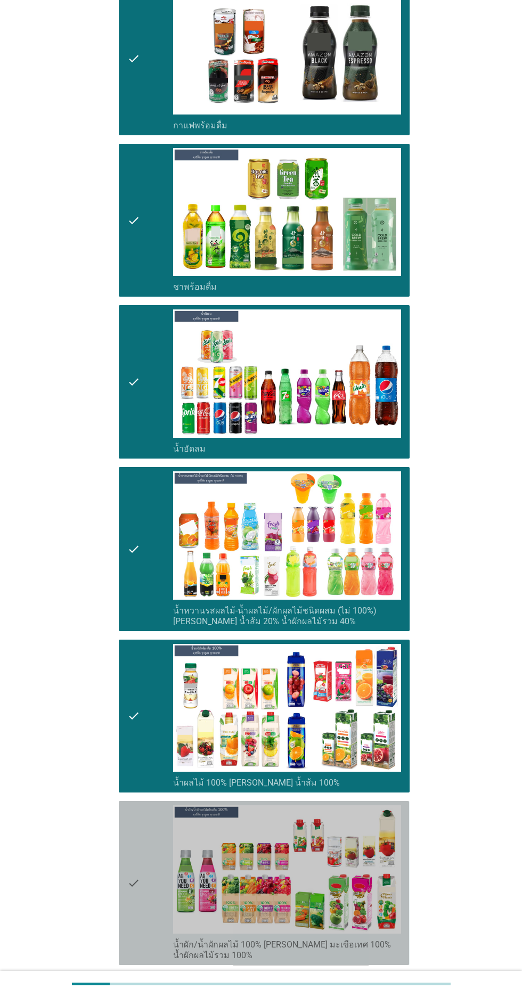
scroll to position [1161, 0]
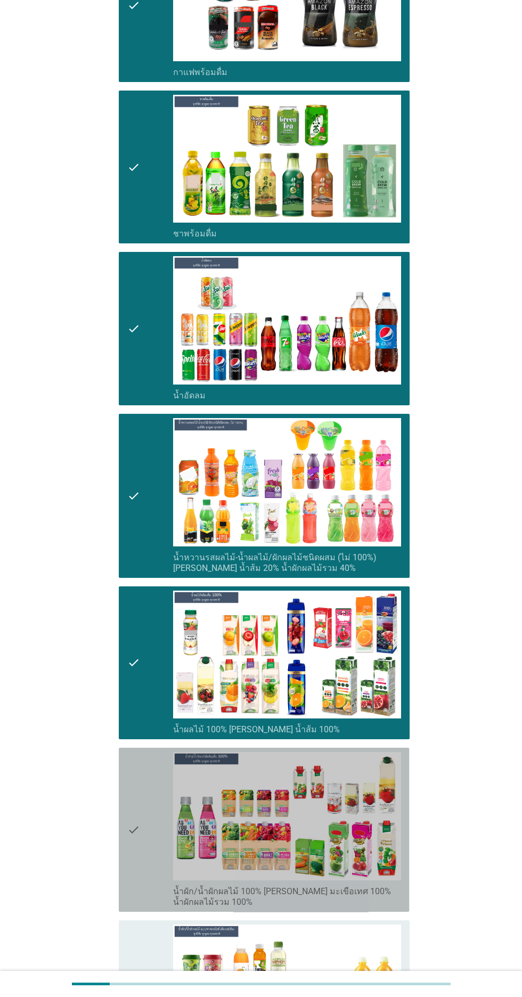
click at [137, 866] on icon "check" at bounding box center [133, 829] width 13 height 155
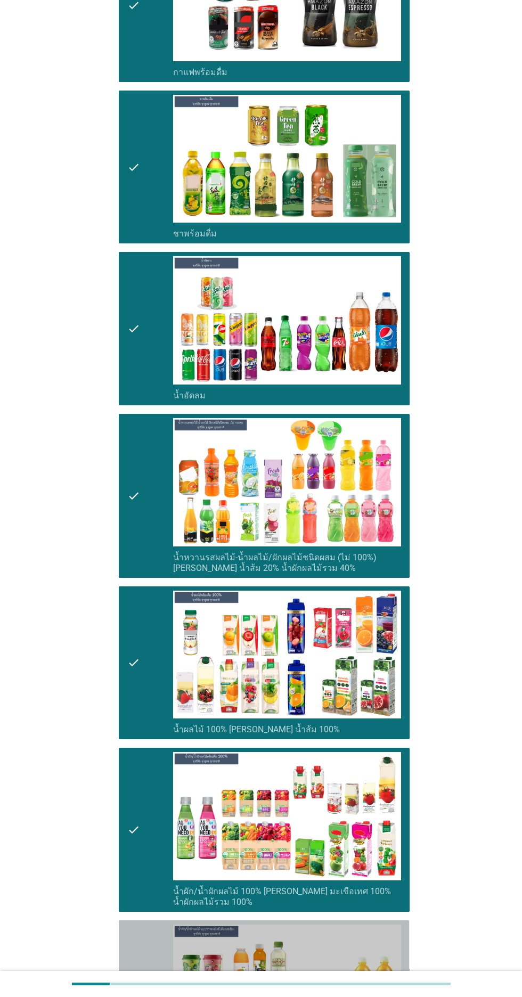
click at [142, 996] on div "check" at bounding box center [150, 1001] width 46 height 155
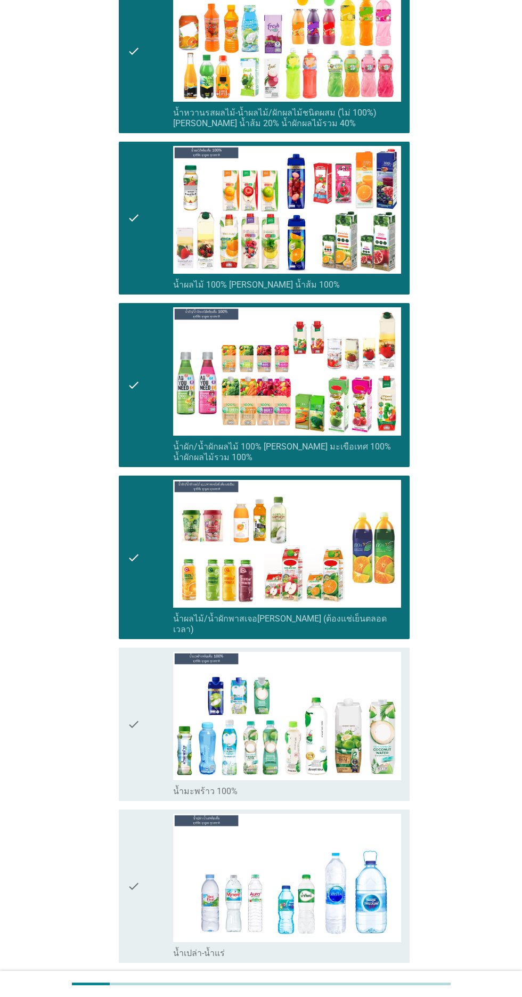
scroll to position [1611, 0]
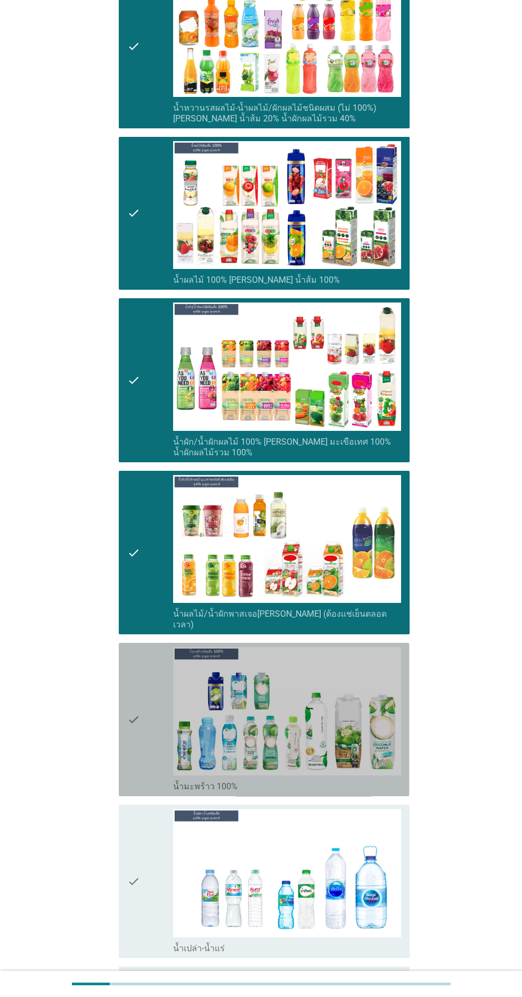
click at [136, 734] on icon "check" at bounding box center [133, 719] width 13 height 145
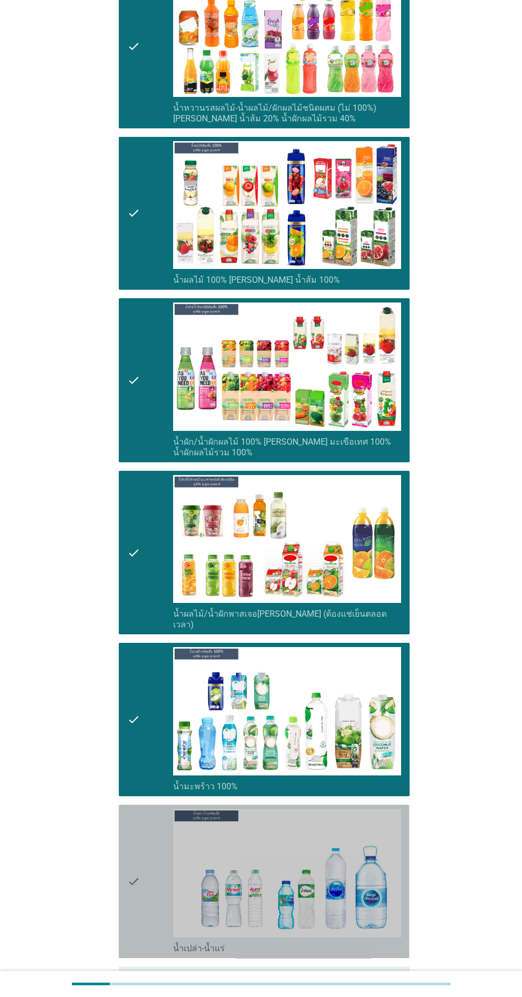
click at [132, 879] on icon "check" at bounding box center [133, 881] width 13 height 145
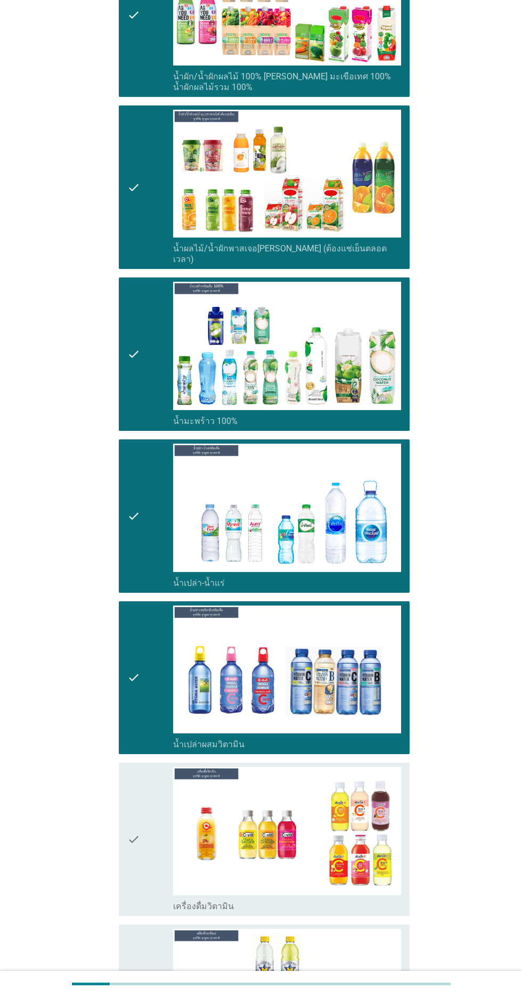
scroll to position [1980, 0]
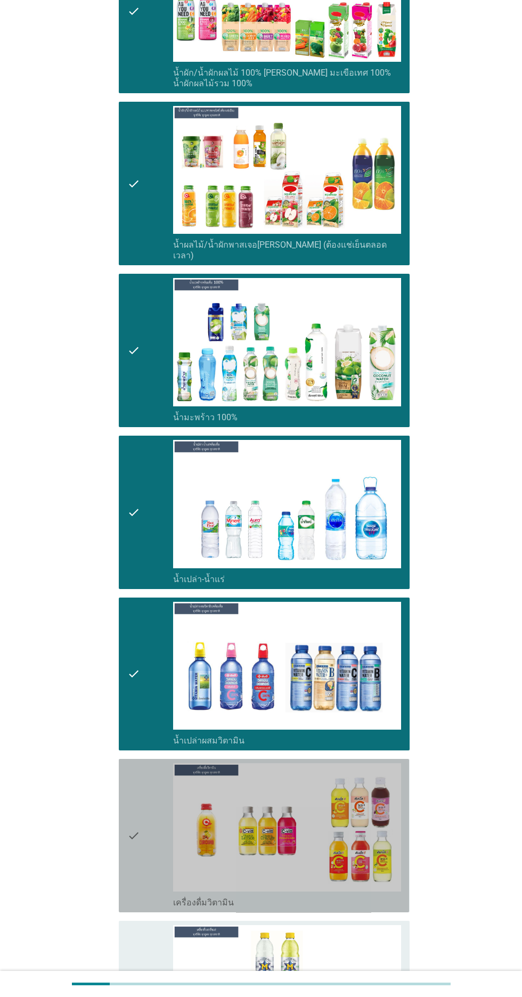
click at [133, 853] on icon "check" at bounding box center [133, 835] width 13 height 145
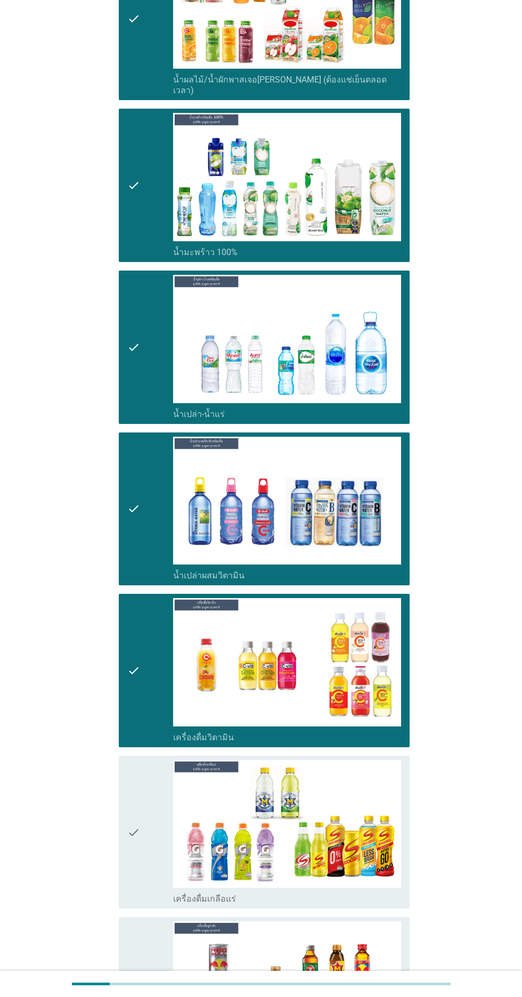
scroll to position [2146, 0]
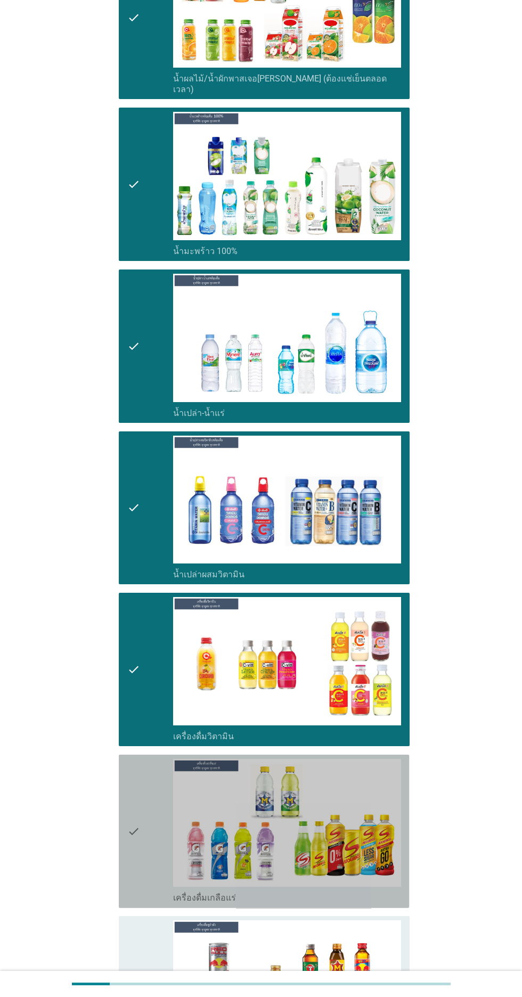
click at [137, 855] on icon "check" at bounding box center [133, 831] width 13 height 145
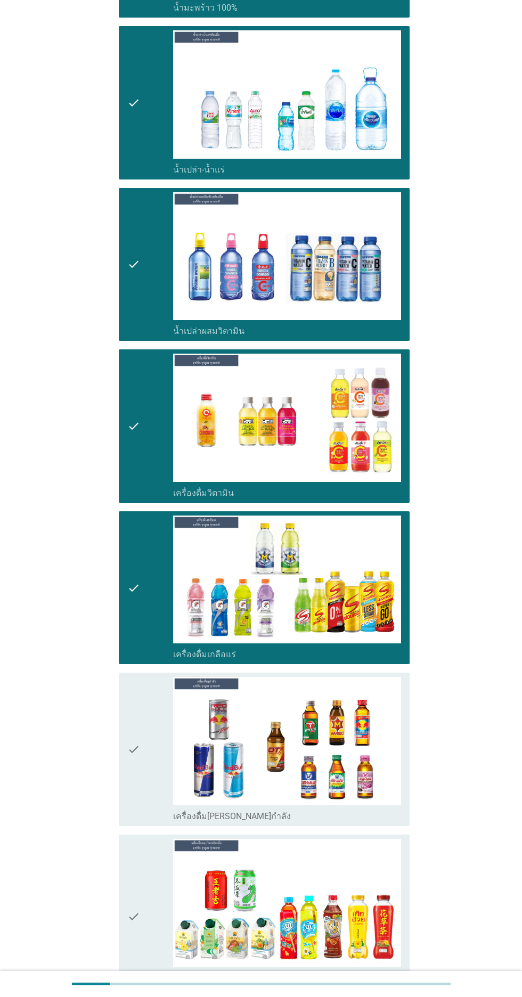
scroll to position [2393, 0]
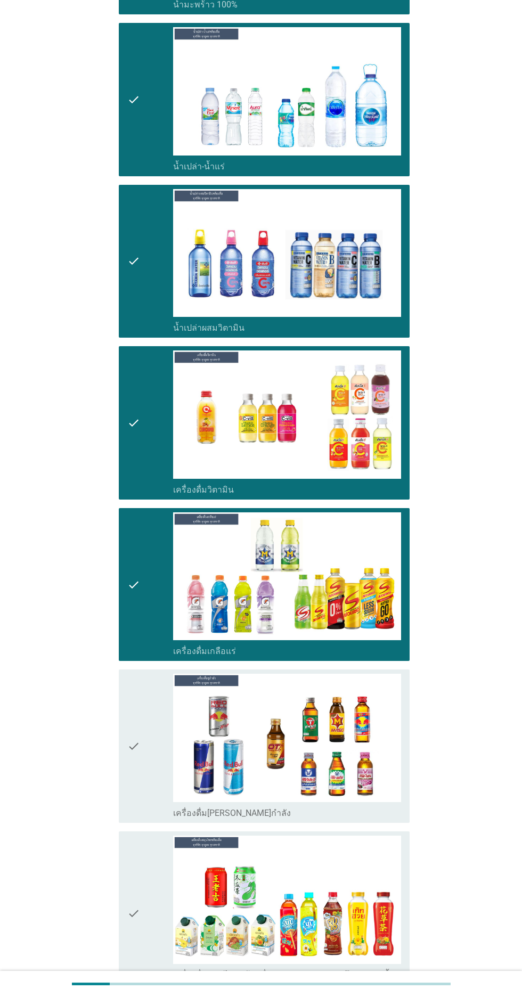
click at [113, 910] on div "check check_box_outline_blank เครื่องดื่มสมุนไพรพร้อมดื่ม [PERSON_NAME] เก๊กฮวย…" at bounding box center [260, 913] width 297 height 173
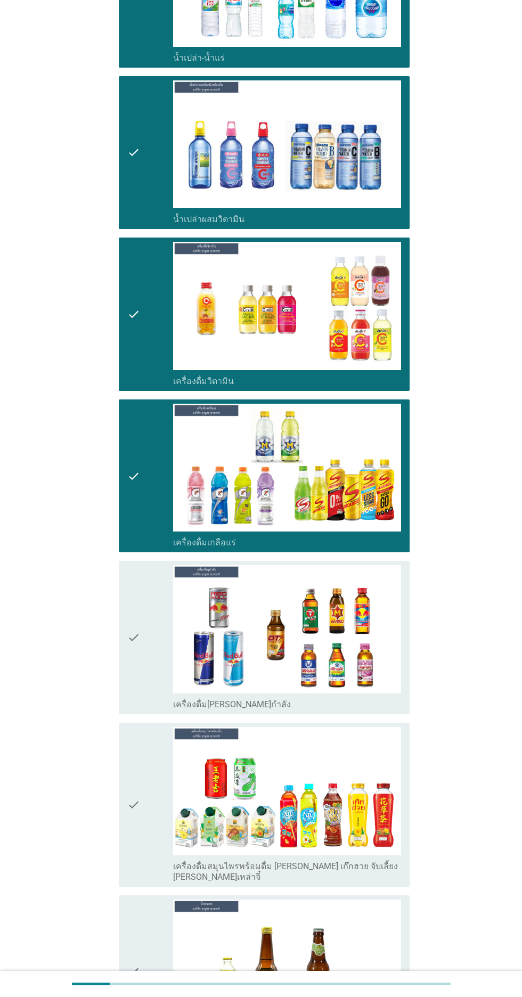
scroll to position [2502, 0]
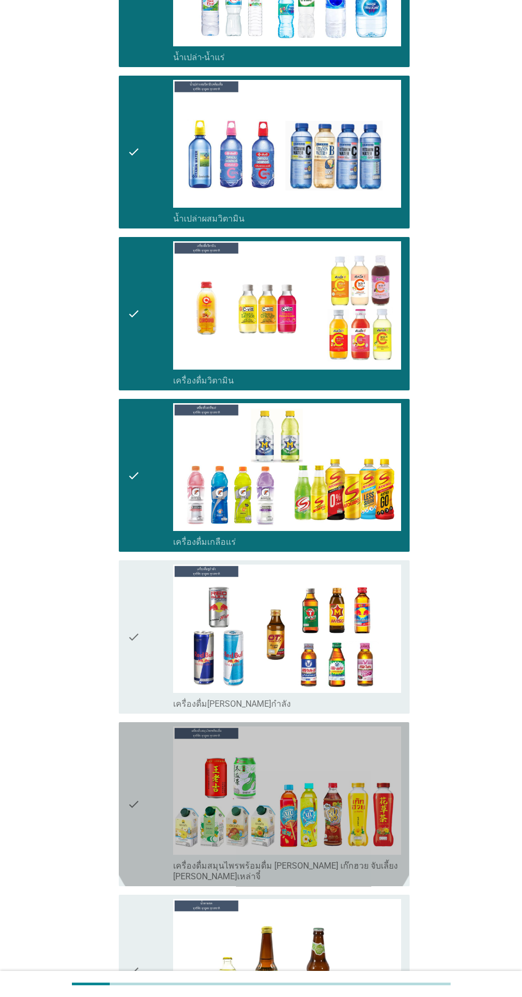
click at [138, 805] on icon "check" at bounding box center [133, 803] width 13 height 155
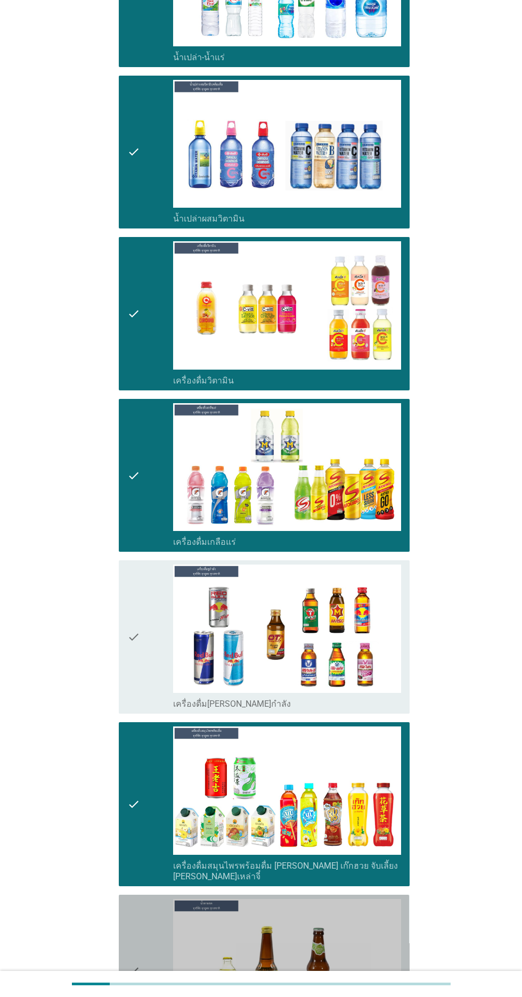
click at [140, 966] on icon "check" at bounding box center [133, 971] width 13 height 145
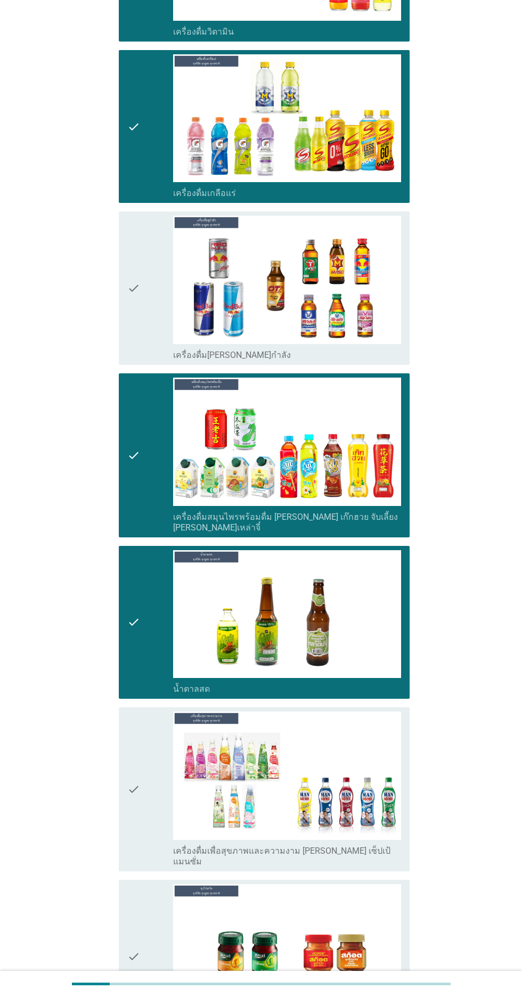
scroll to position [2854, 0]
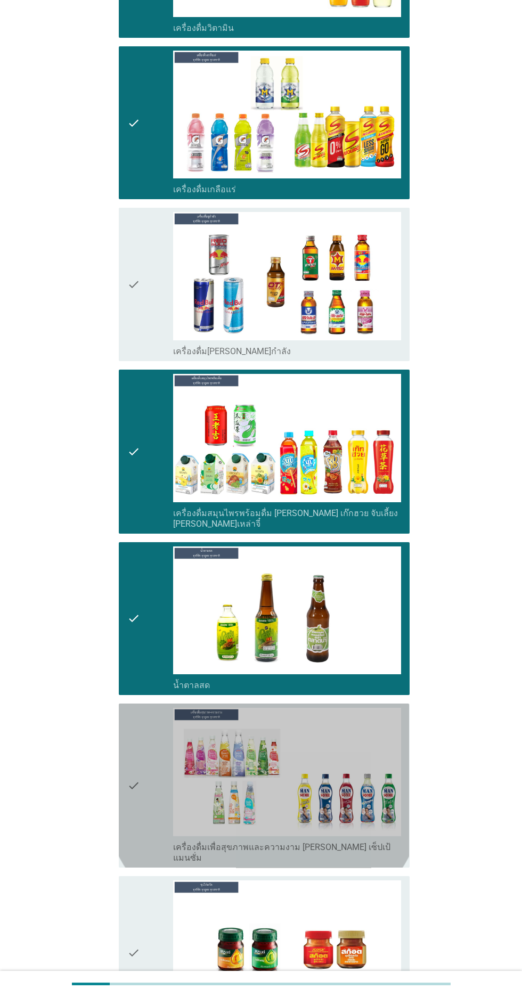
click at [145, 769] on div "check" at bounding box center [150, 785] width 46 height 155
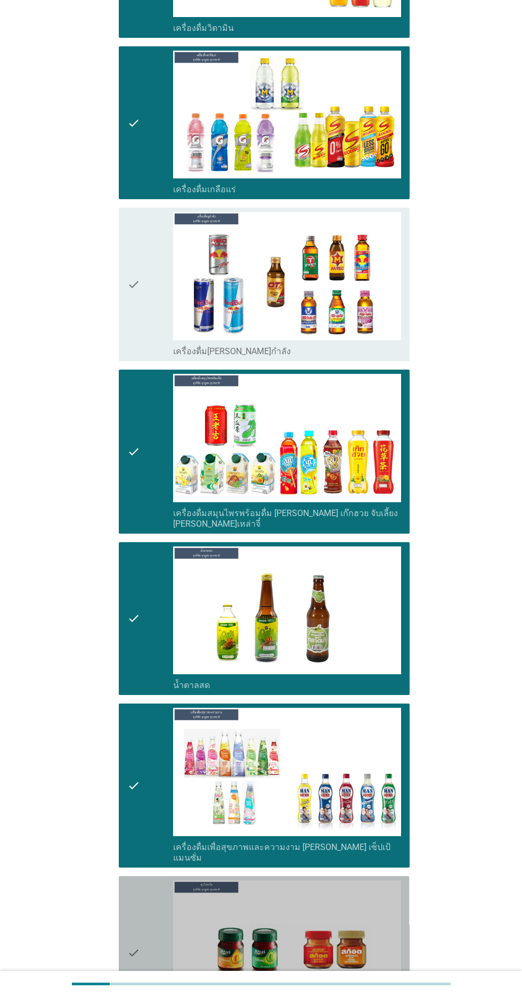
click at [144, 936] on div "check" at bounding box center [150, 952] width 46 height 145
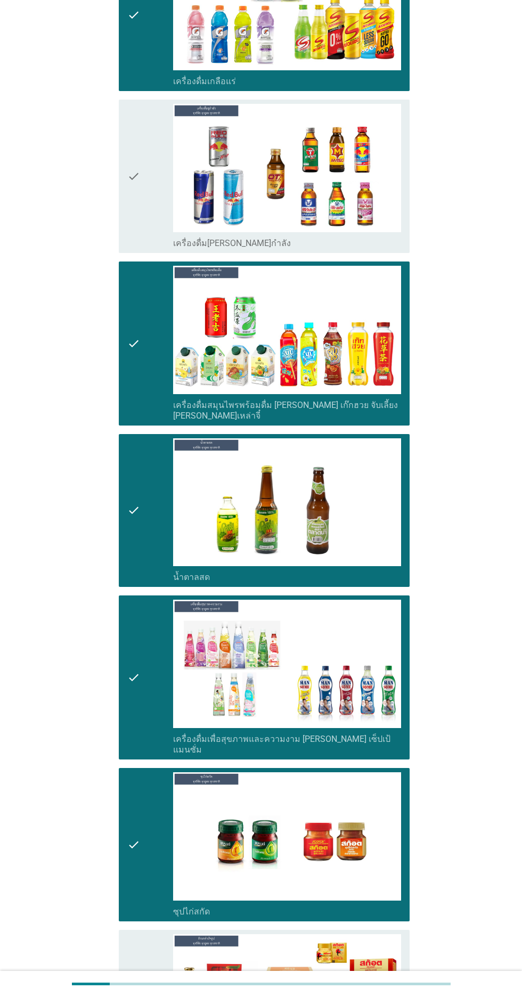
scroll to position [3044, 0]
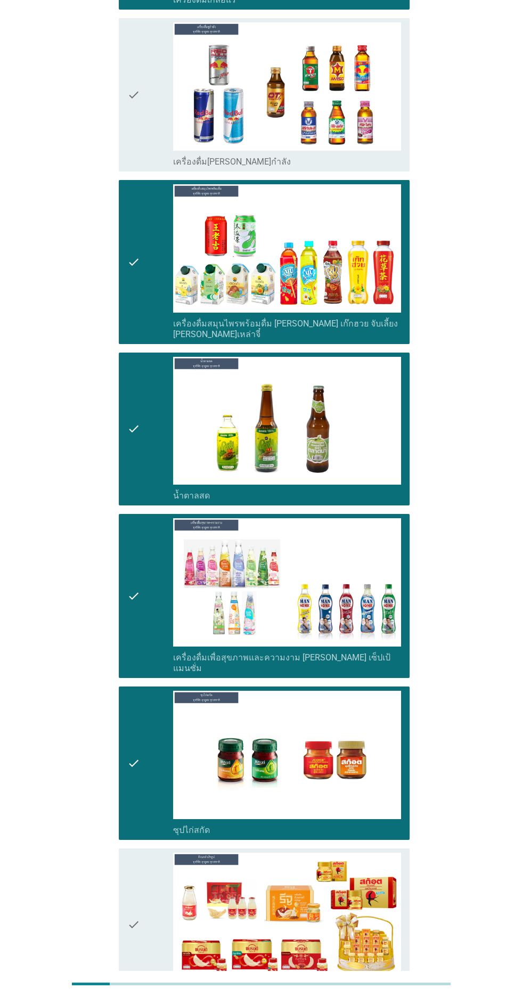
click at [136, 874] on icon "check" at bounding box center [133, 925] width 13 height 145
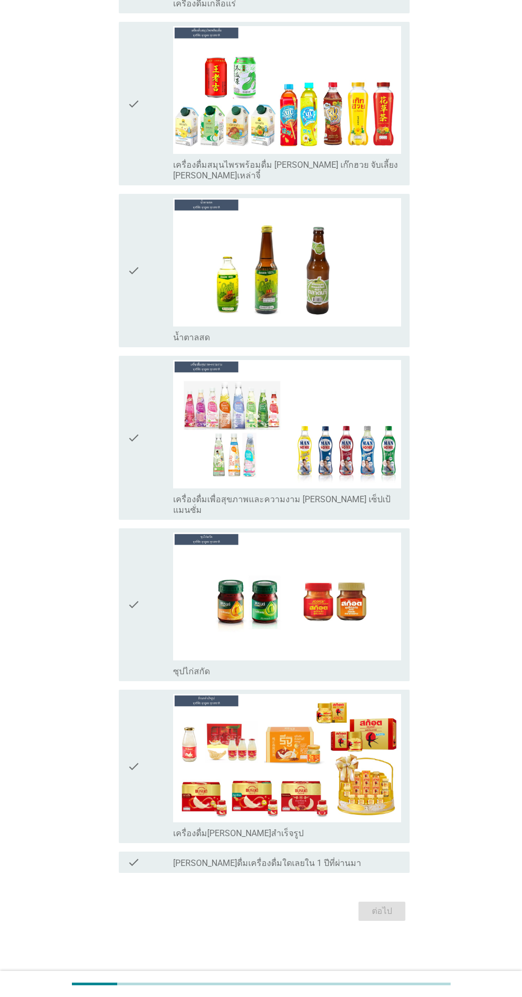
scroll to position [0, 0]
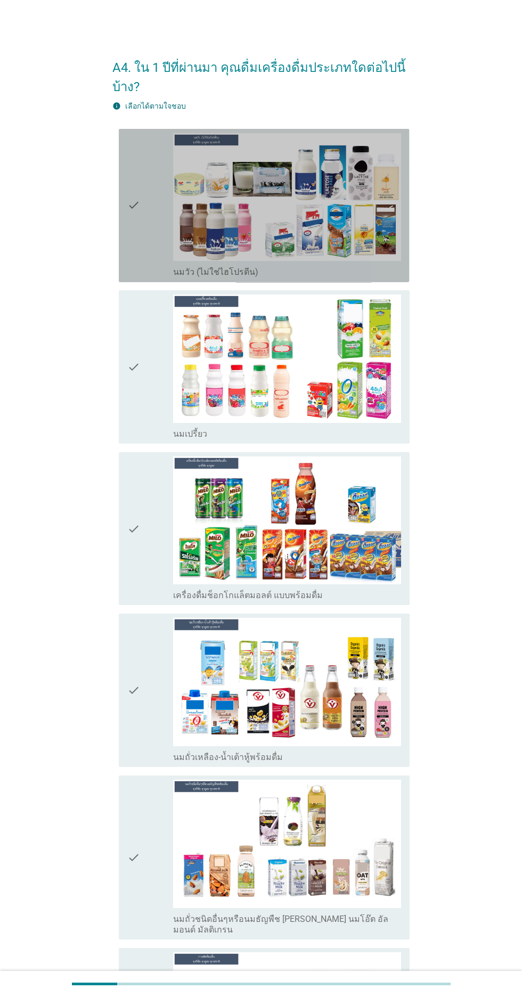
click at [134, 249] on icon "check" at bounding box center [133, 205] width 13 height 145
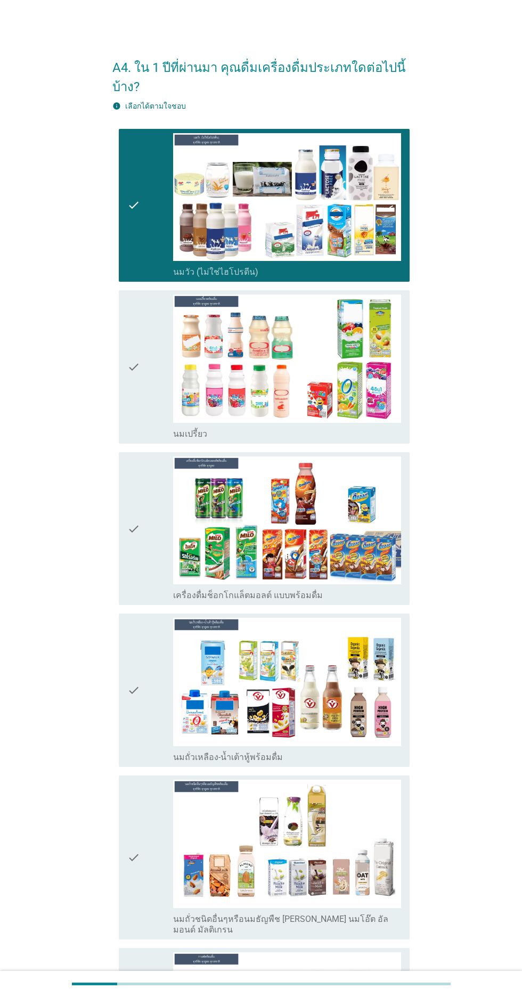
click at [132, 358] on icon "check" at bounding box center [133, 366] width 13 height 145
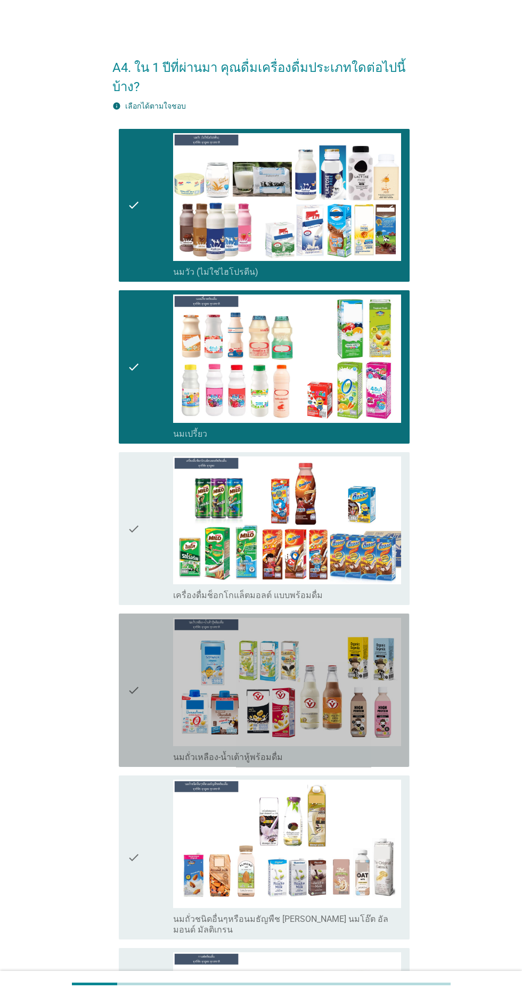
click at [145, 738] on div "check" at bounding box center [150, 690] width 46 height 145
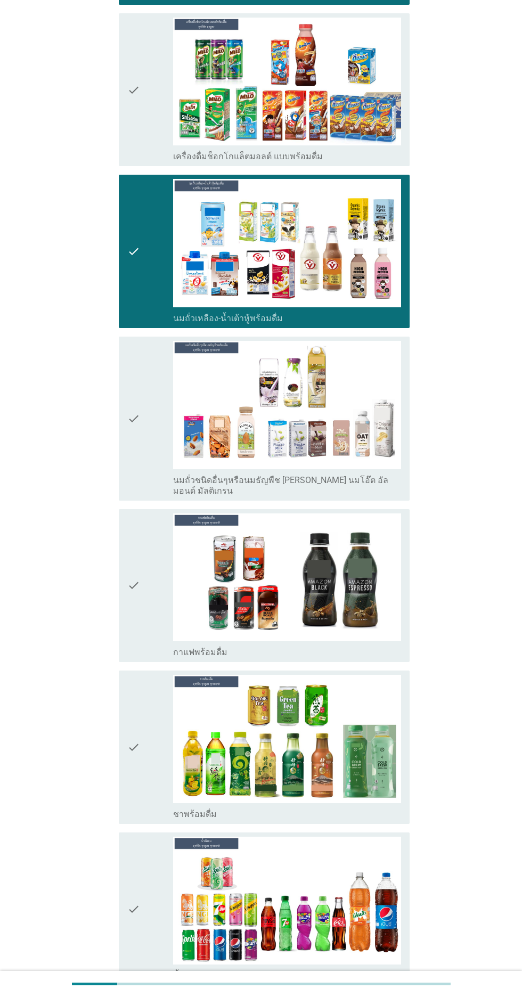
scroll to position [441, 0]
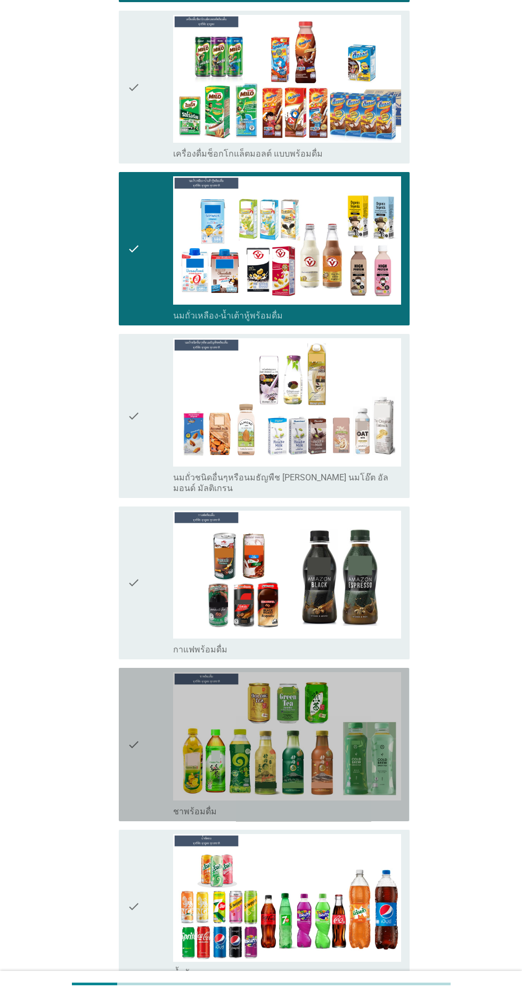
click at [132, 757] on icon "check" at bounding box center [133, 744] width 13 height 145
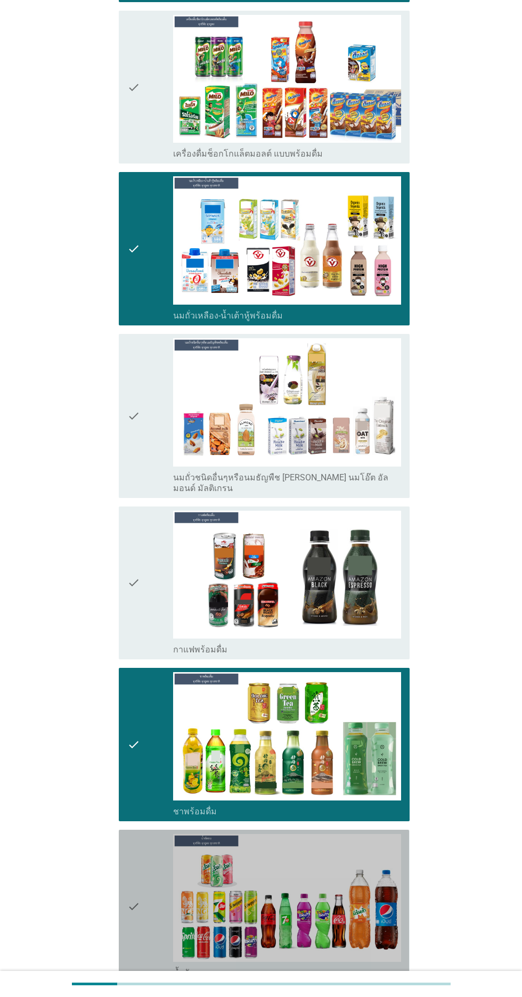
click at [133, 928] on icon "check" at bounding box center [133, 906] width 13 height 145
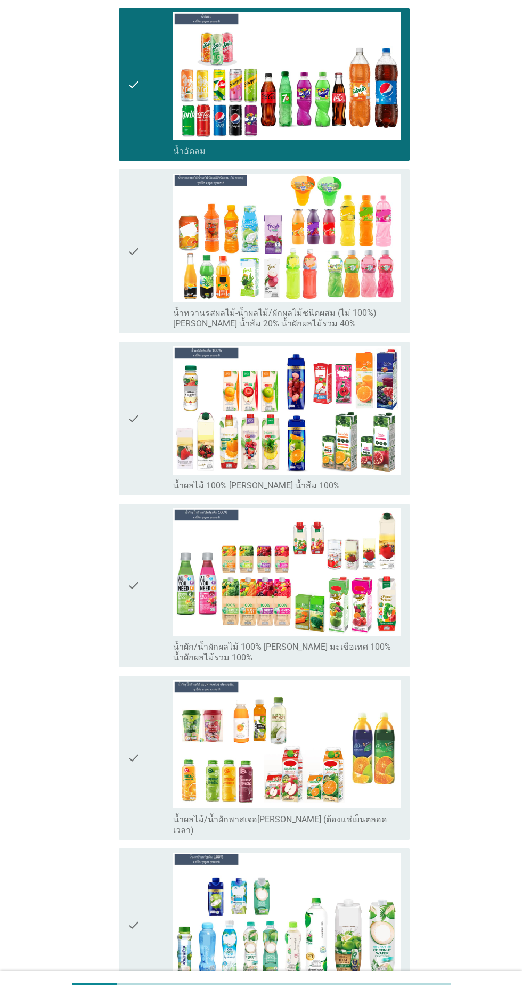
scroll to position [1264, 0]
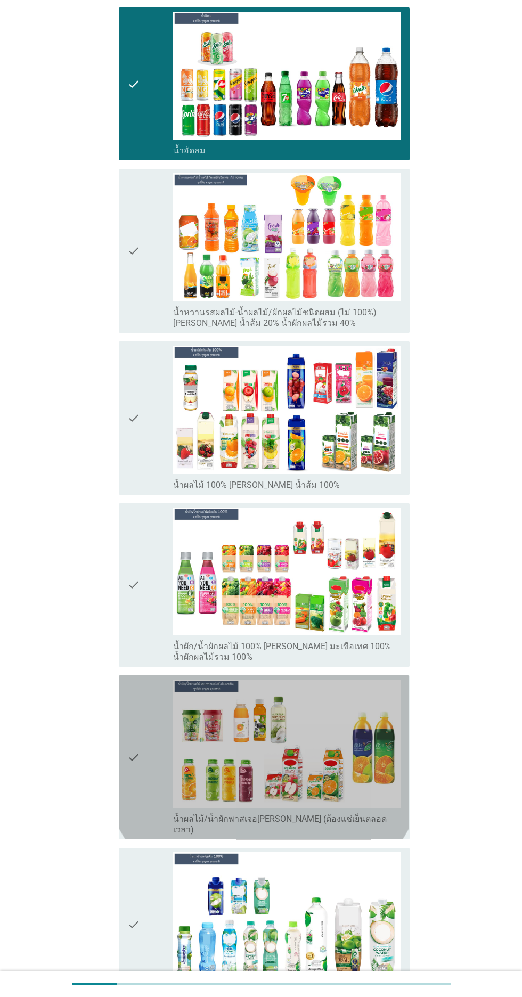
click at [134, 773] on icon "check" at bounding box center [133, 756] width 13 height 155
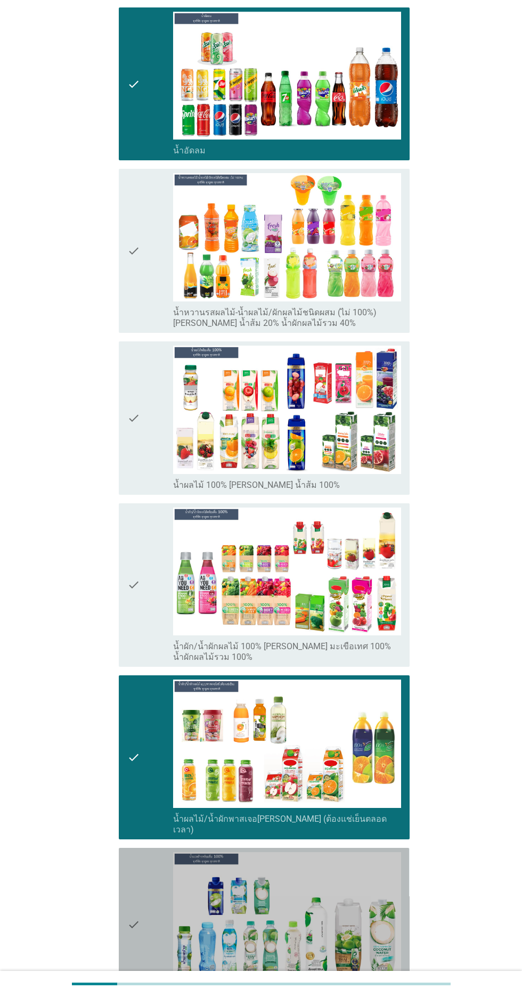
click at [134, 940] on icon "check" at bounding box center [133, 924] width 13 height 145
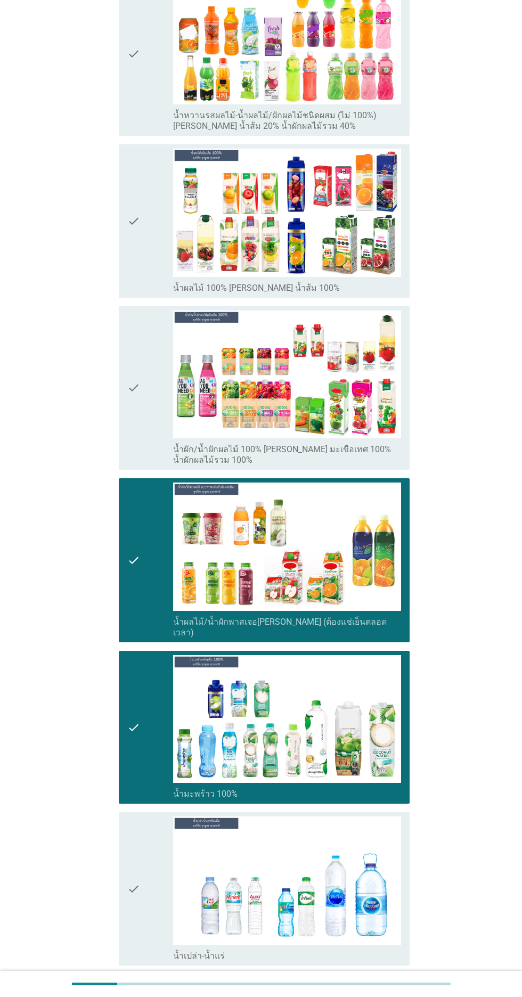
scroll to position [1491, 0]
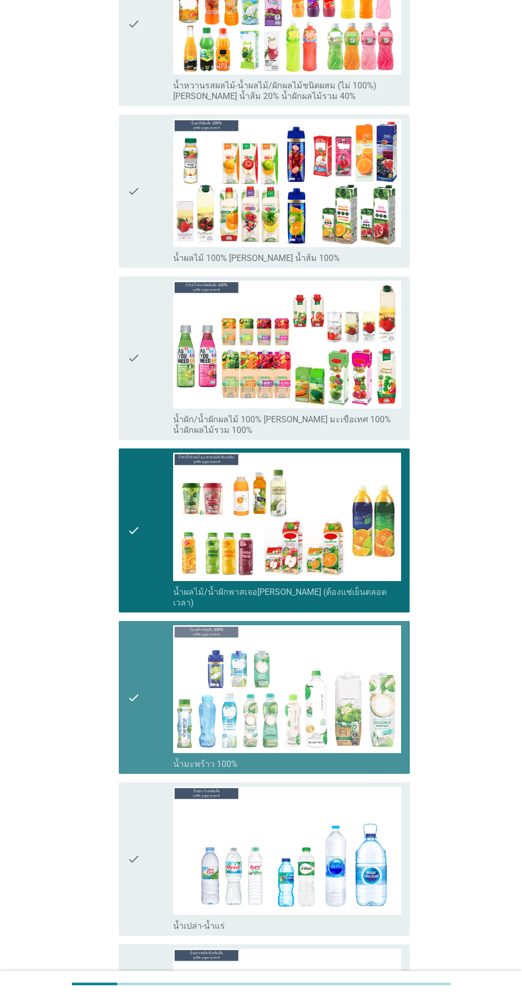
click at [153, 706] on div "check" at bounding box center [150, 697] width 46 height 145
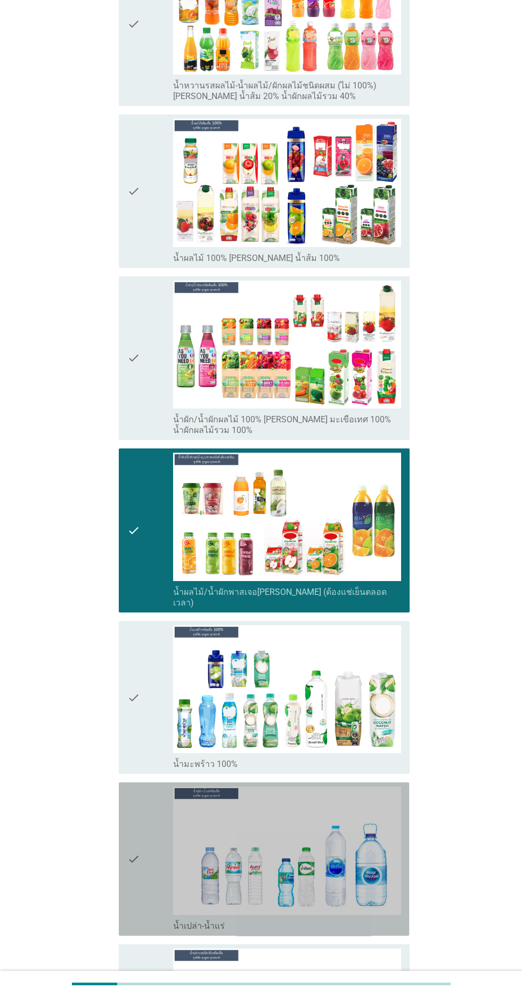
click at [147, 893] on div "check" at bounding box center [150, 859] width 46 height 145
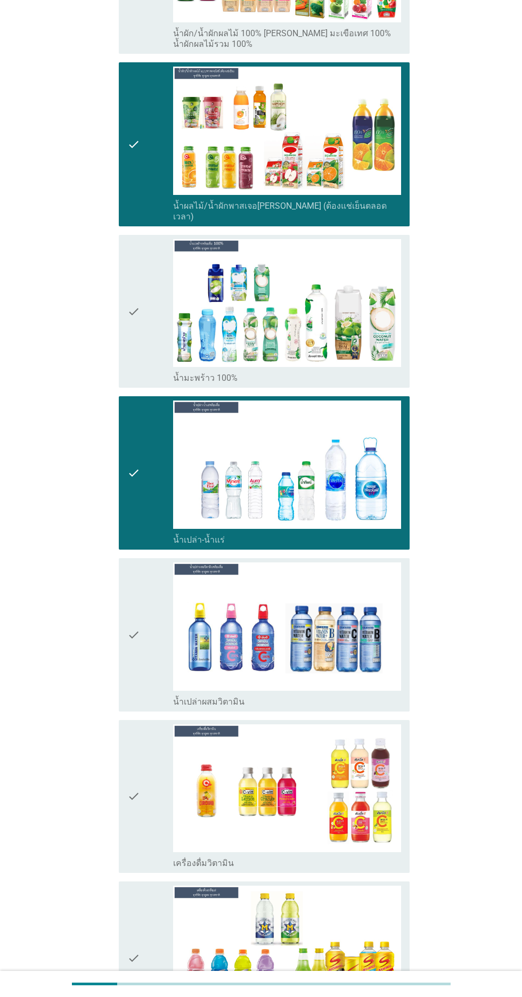
scroll to position [1885, 0]
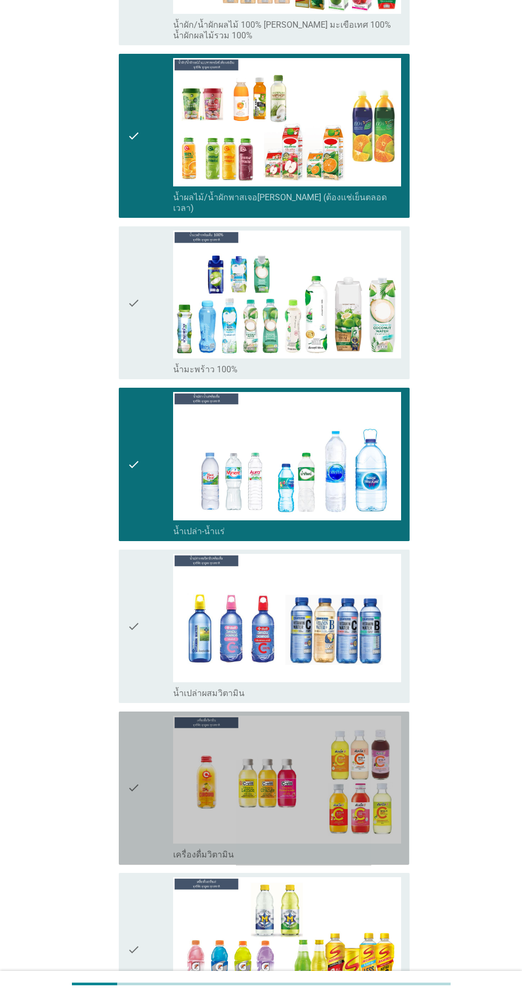
click at [121, 838] on div "check check_box เครื่องดื่มวิตามิน" at bounding box center [264, 787] width 290 height 153
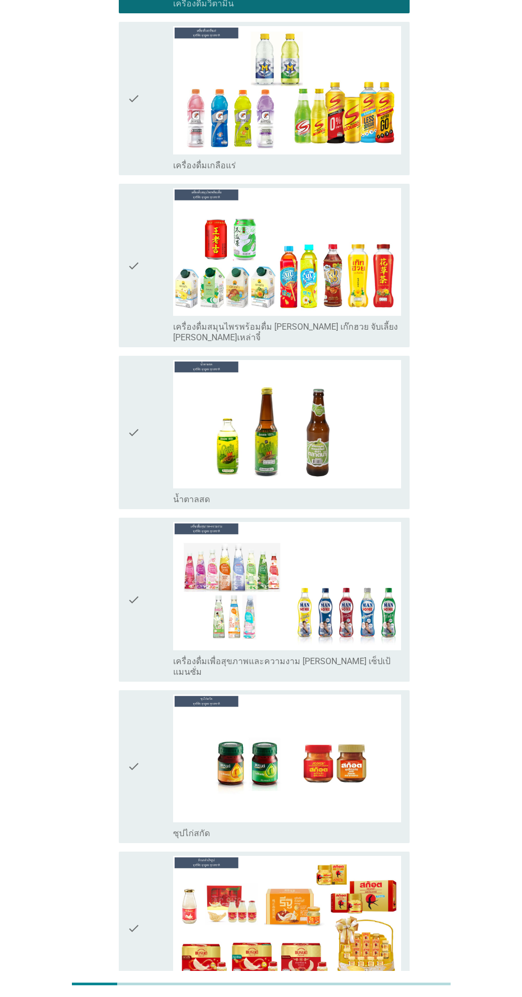
scroll to position [2770, 0]
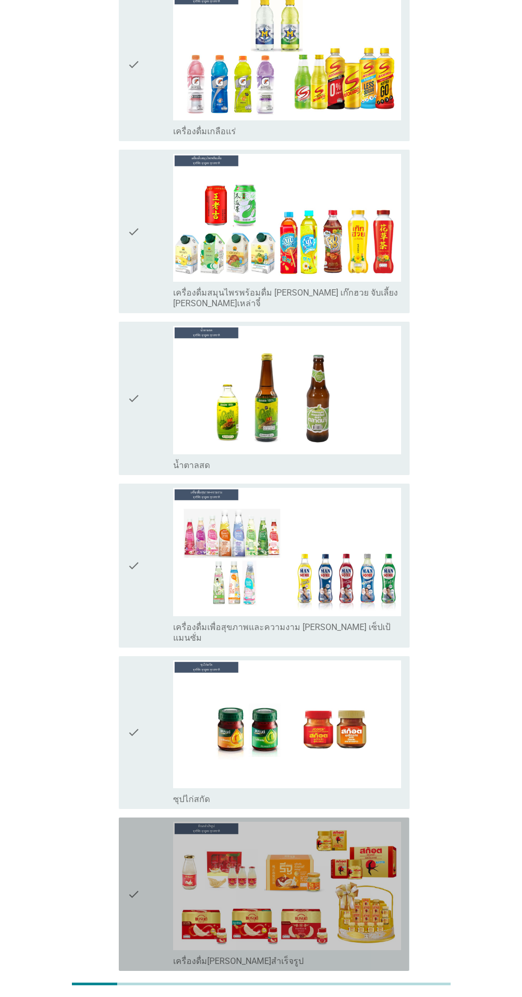
click at [141, 871] on div "check" at bounding box center [150, 894] width 46 height 145
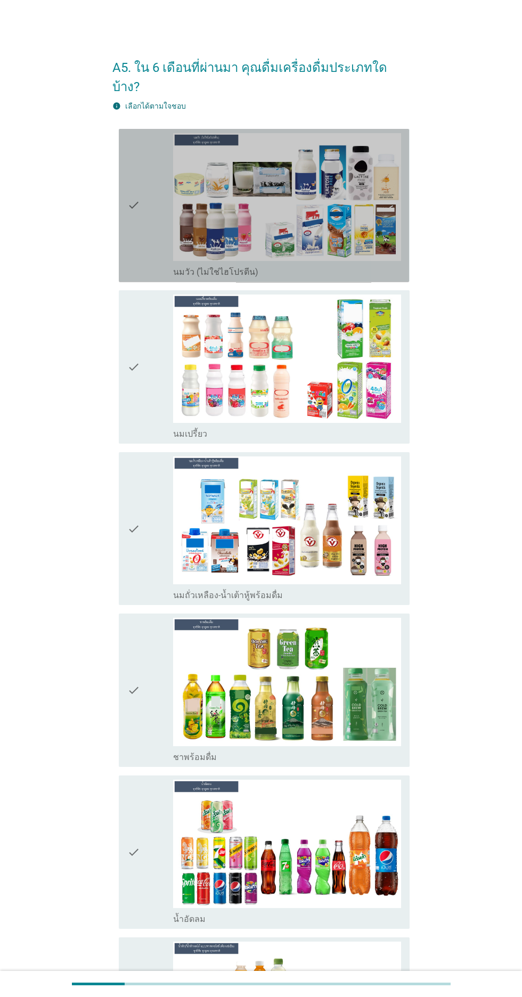
click at [133, 234] on icon "check" at bounding box center [133, 205] width 13 height 145
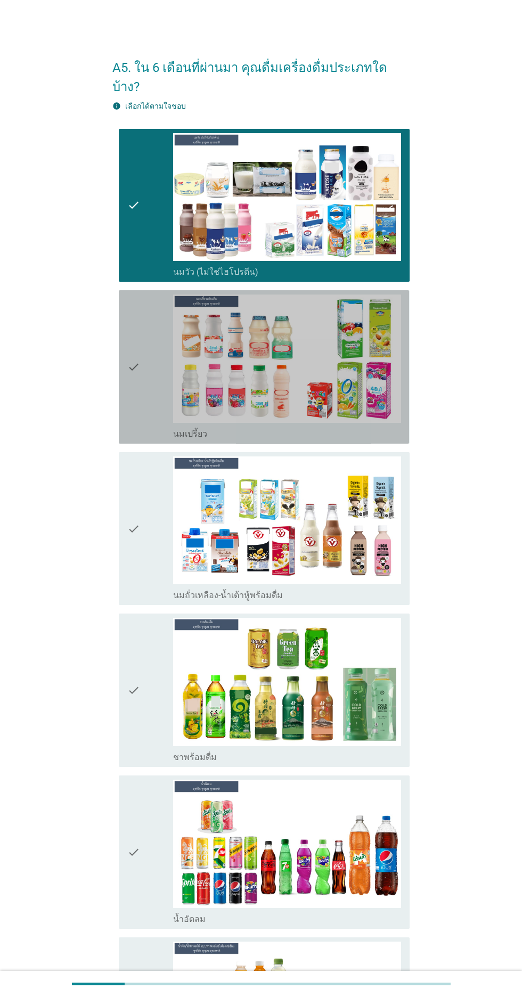
click at [134, 355] on icon "check" at bounding box center [133, 366] width 13 height 145
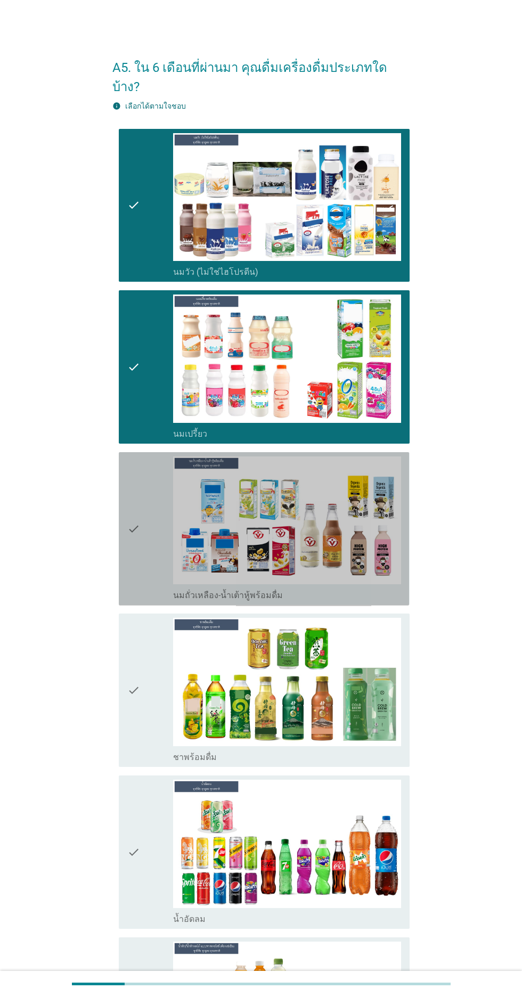
click at [121, 542] on div "check check_box นมถั่วเหลือง-น้ำเต้าหู้พร้อมดื่ม" at bounding box center [264, 528] width 290 height 153
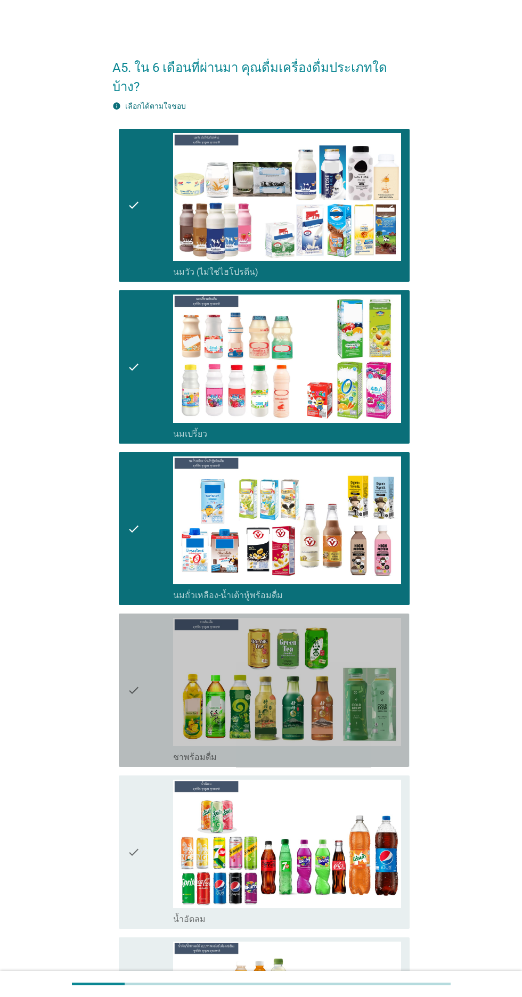
click at [142, 724] on div "check" at bounding box center [150, 690] width 46 height 145
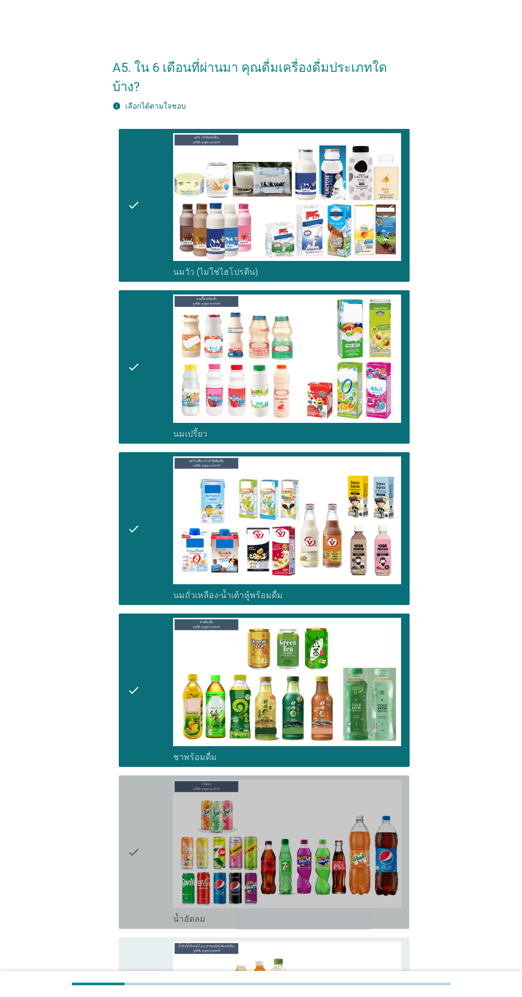
click at [133, 823] on icon "check" at bounding box center [133, 852] width 13 height 145
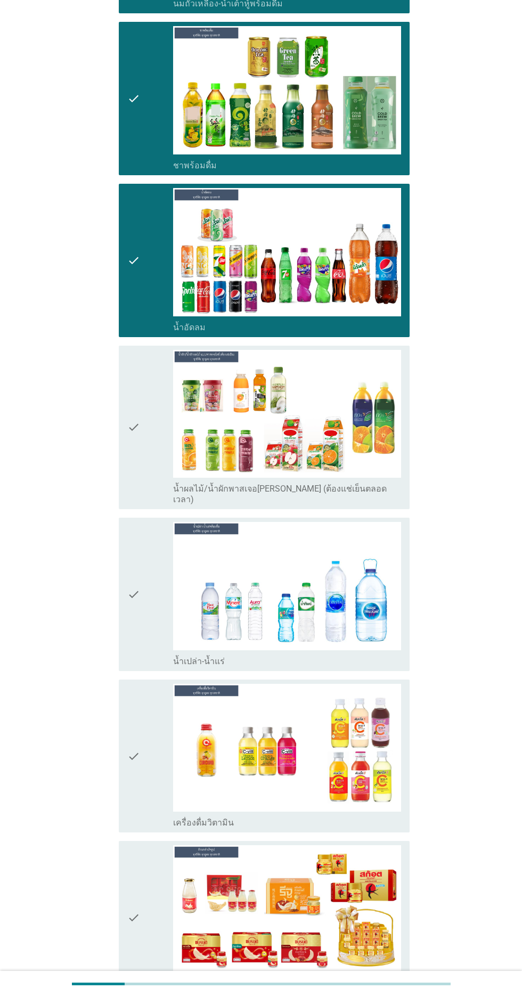
scroll to position [630, 0]
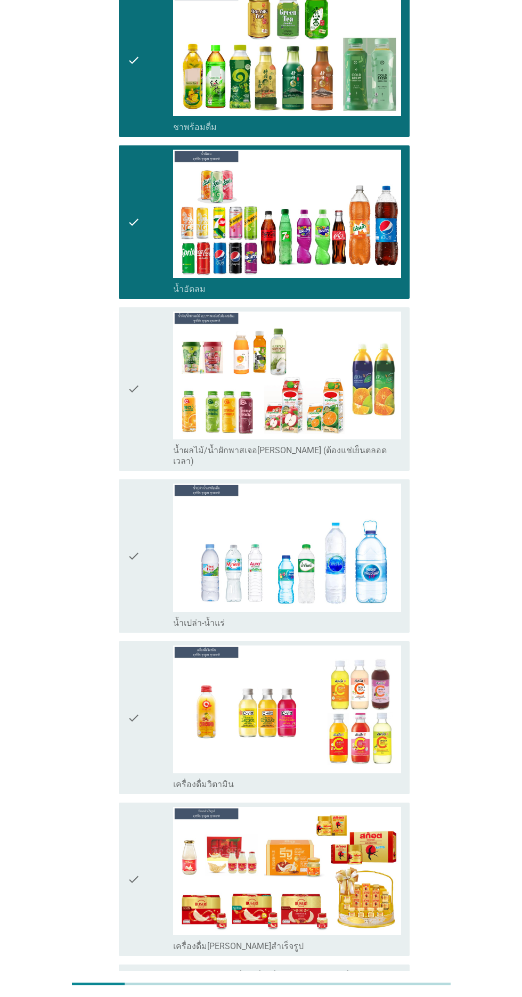
click at [383, 996] on div "A5. ใน 6 เดือนที่ผ่านมา คุณดื่มเครื่องดื่มประเภทใดบ้าง? info เลือกได้ตามใจชอบ c…" at bounding box center [261, 227] width 314 height 1636
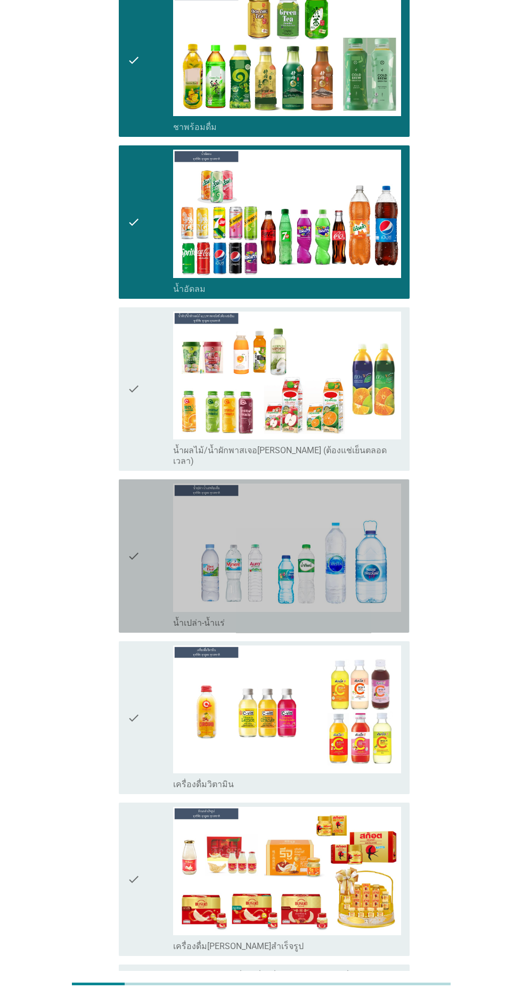
click at [134, 558] on icon "check" at bounding box center [133, 556] width 13 height 145
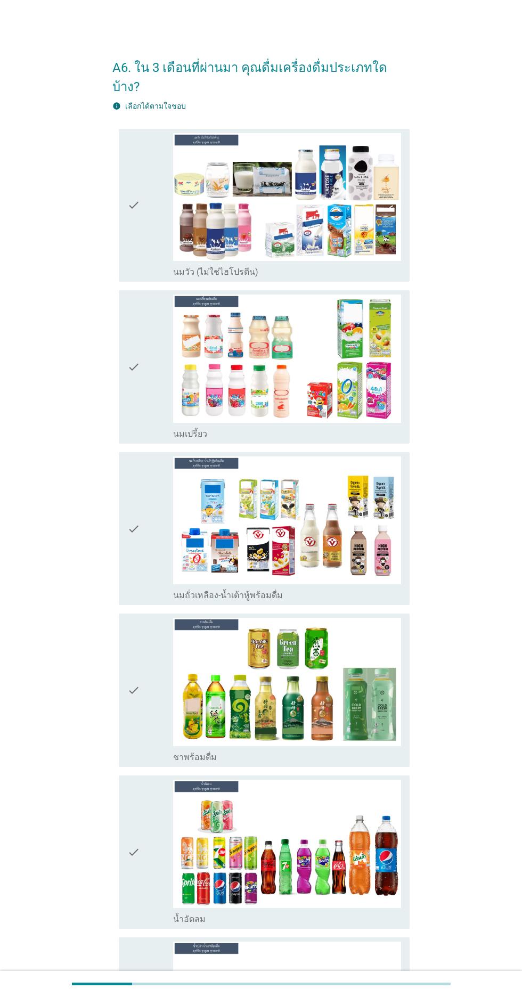
scroll to position [145, 0]
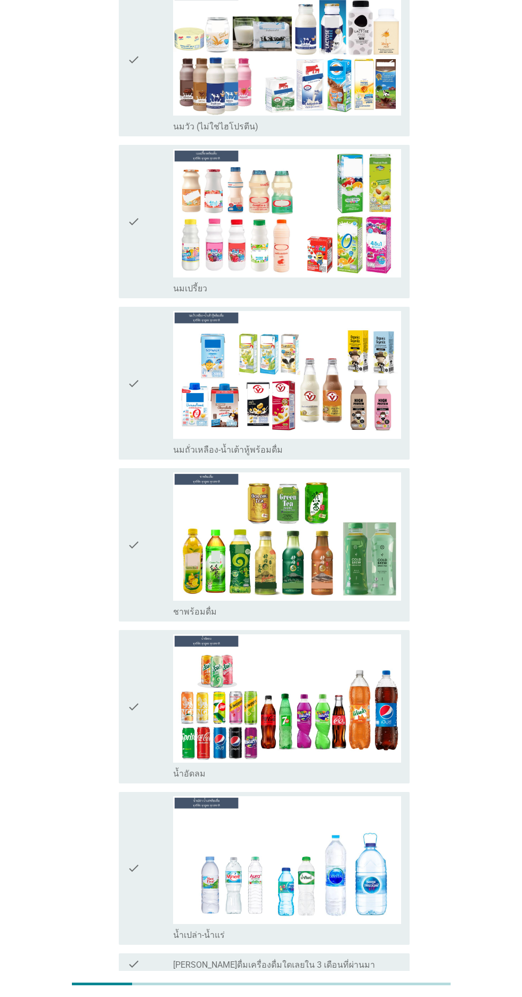
click at [457, 760] on div "A6. ใน 3 เดือนที่ผ่านมา คุณดื่มเครื่องดื่มประเภทใดบ้าง? info เลือกได้ตามใจชอบ c…" at bounding box center [261, 463] width 471 height 1141
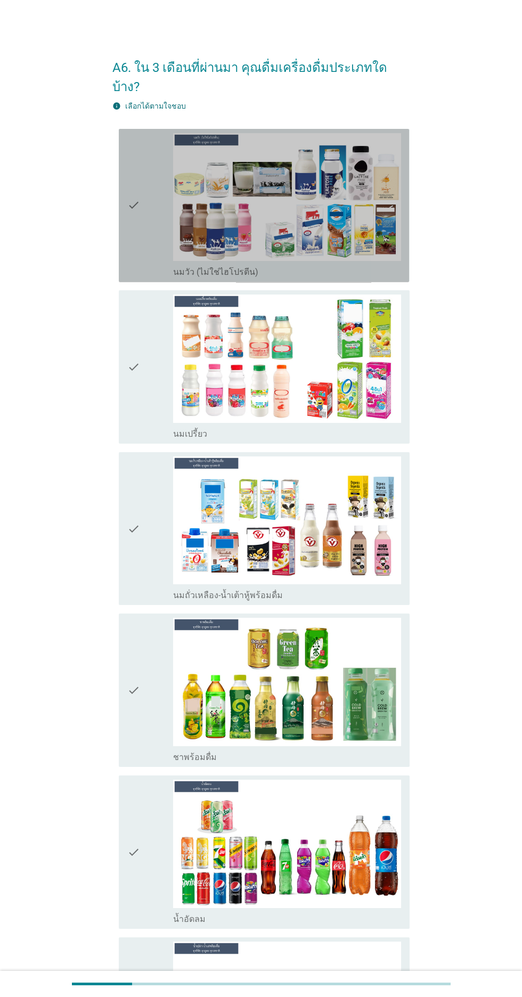
click at [133, 194] on icon "check" at bounding box center [133, 205] width 13 height 145
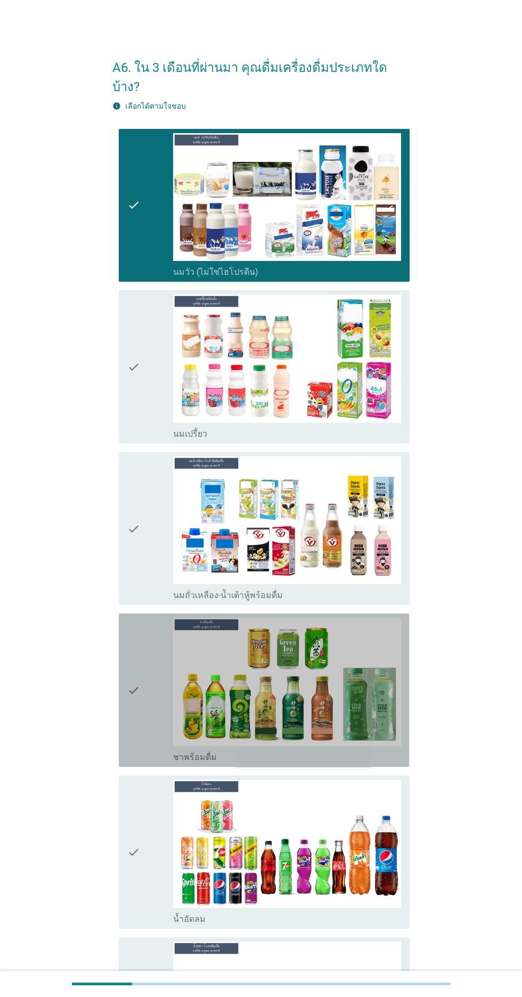
click at [134, 690] on icon "check" at bounding box center [133, 690] width 13 height 145
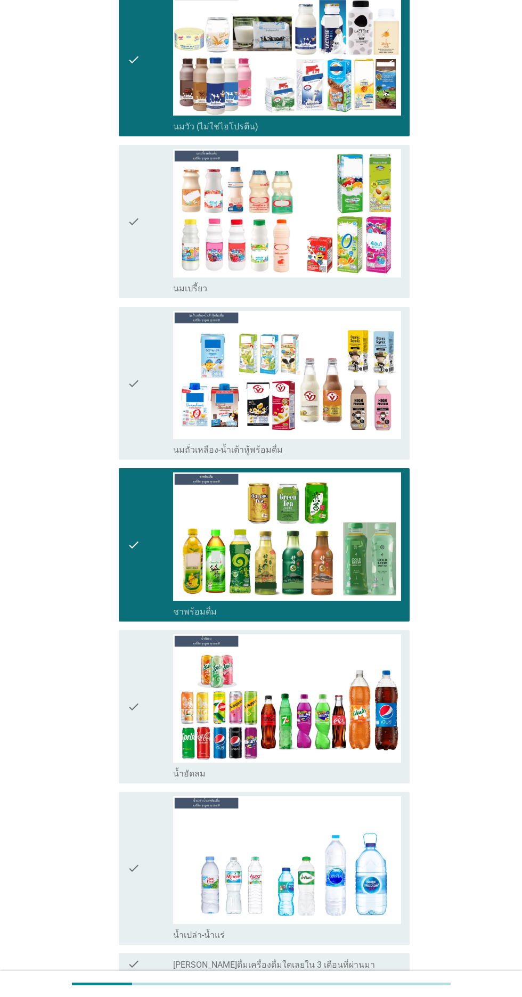
scroll to position [145, 0]
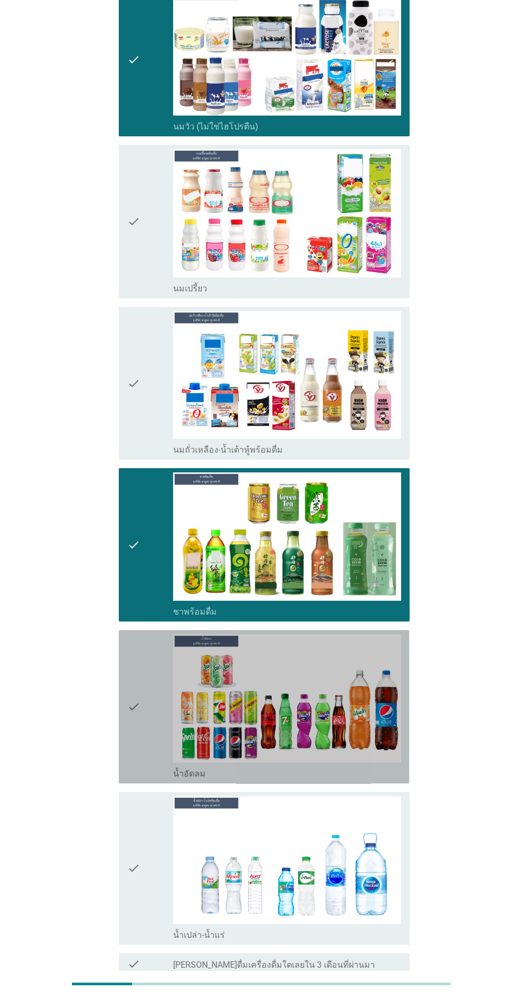
click at [135, 695] on icon "check" at bounding box center [133, 706] width 13 height 145
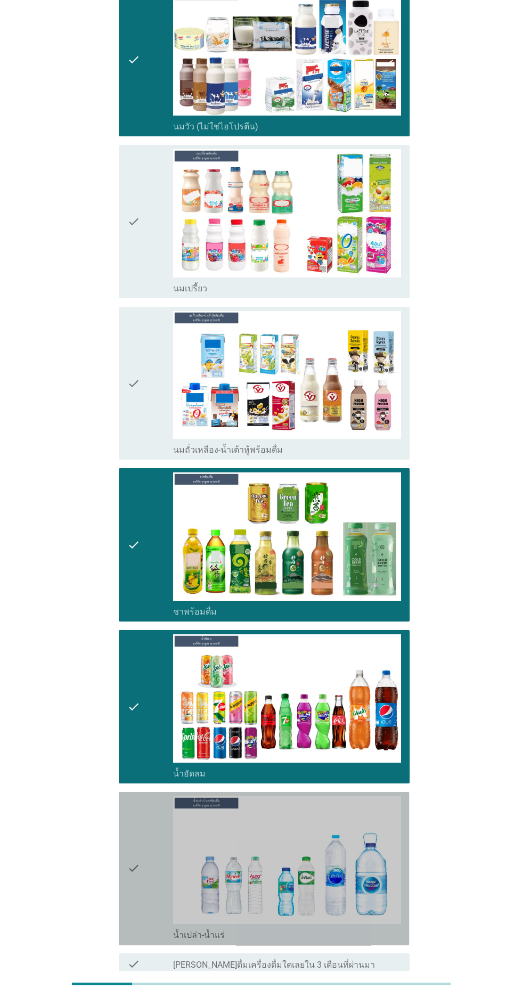
click at [136, 849] on icon "check" at bounding box center [133, 868] width 13 height 145
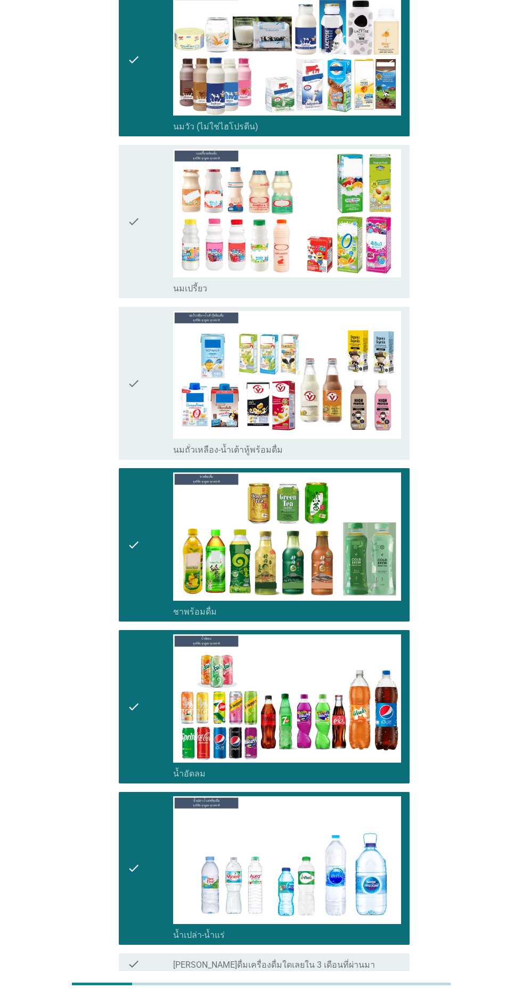
click at [383, 996] on div "ต่อไป" at bounding box center [382, 1012] width 30 height 13
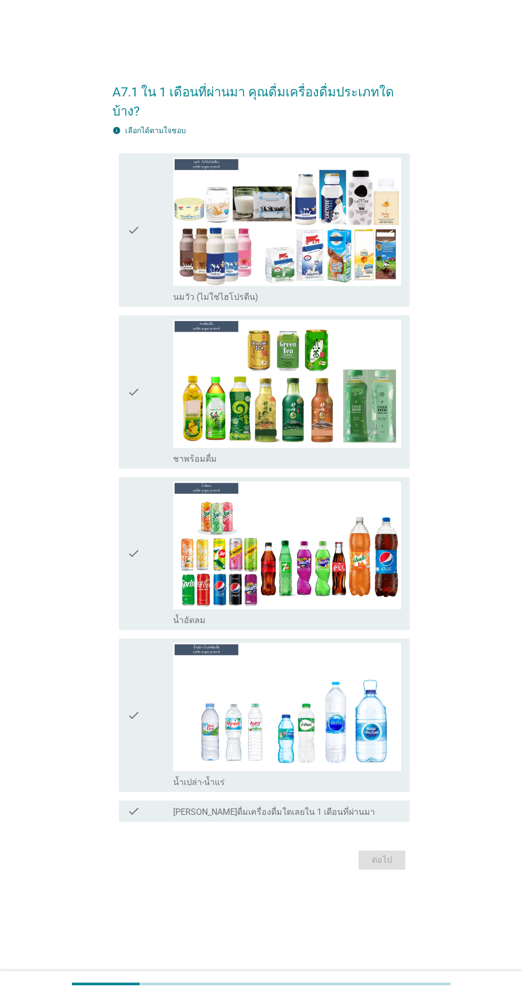
scroll to position [0, 0]
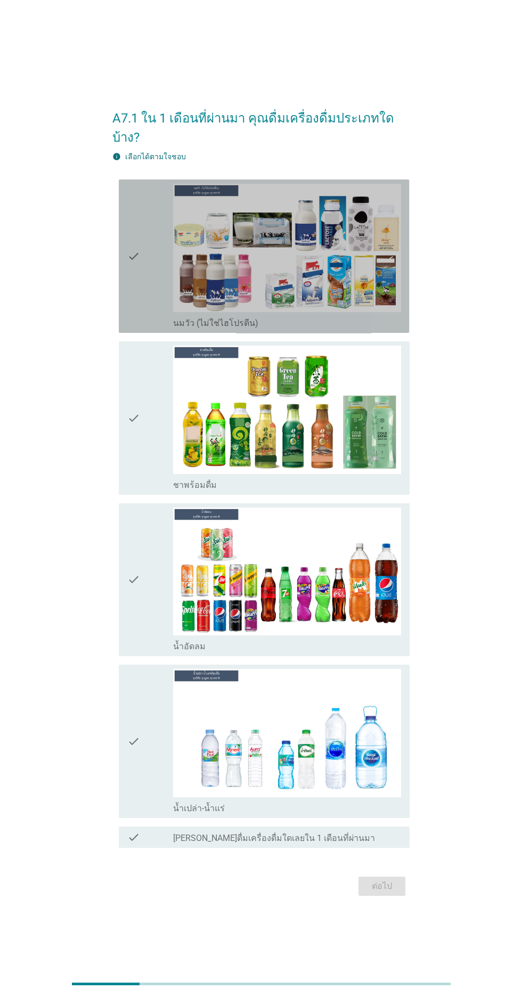
click at [120, 312] on div "check check_box นมวัว (ไม่ใช่ไฮโปรตีน)" at bounding box center [264, 255] width 290 height 153
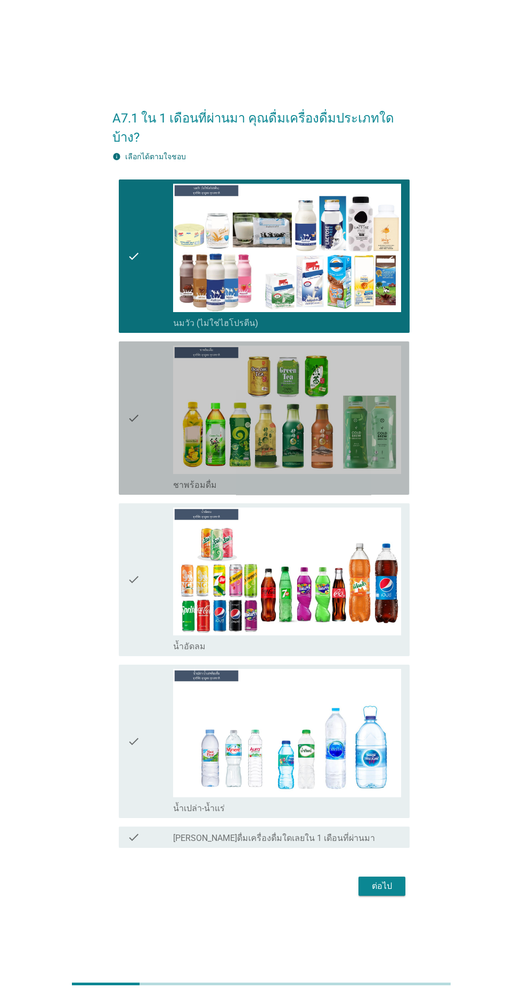
click at [124, 462] on div "check check_box ชาพร้อมดื่ม" at bounding box center [264, 417] width 290 height 153
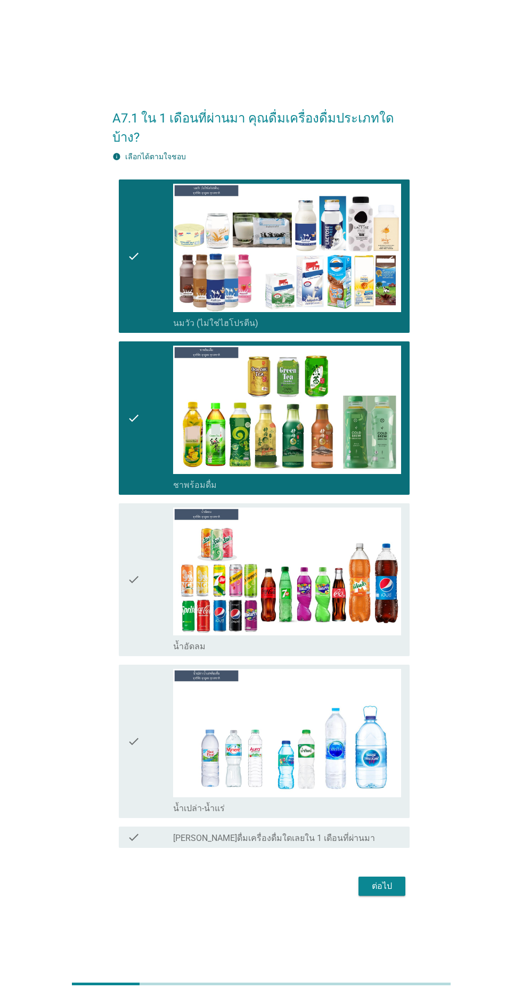
click at [134, 633] on icon "check" at bounding box center [133, 579] width 13 height 145
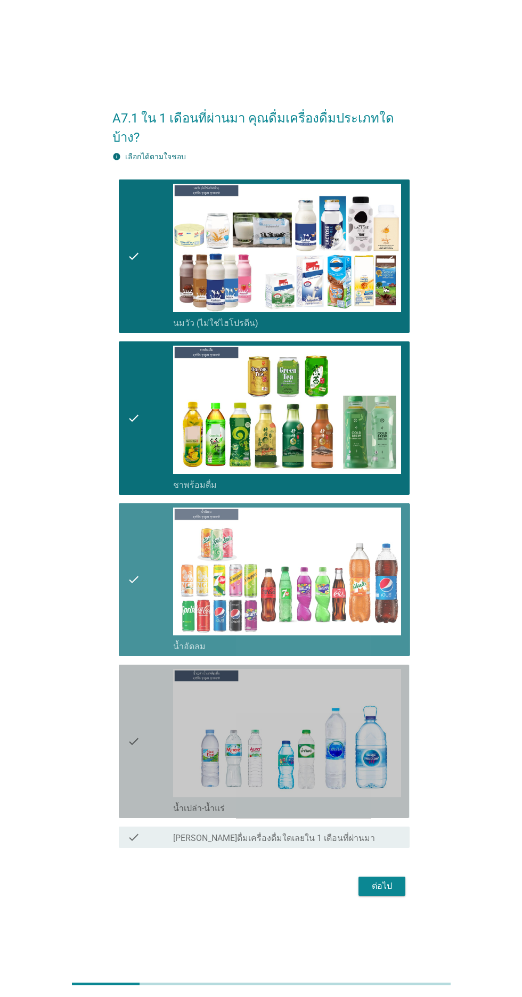
click at [133, 771] on icon "check" at bounding box center [133, 741] width 13 height 145
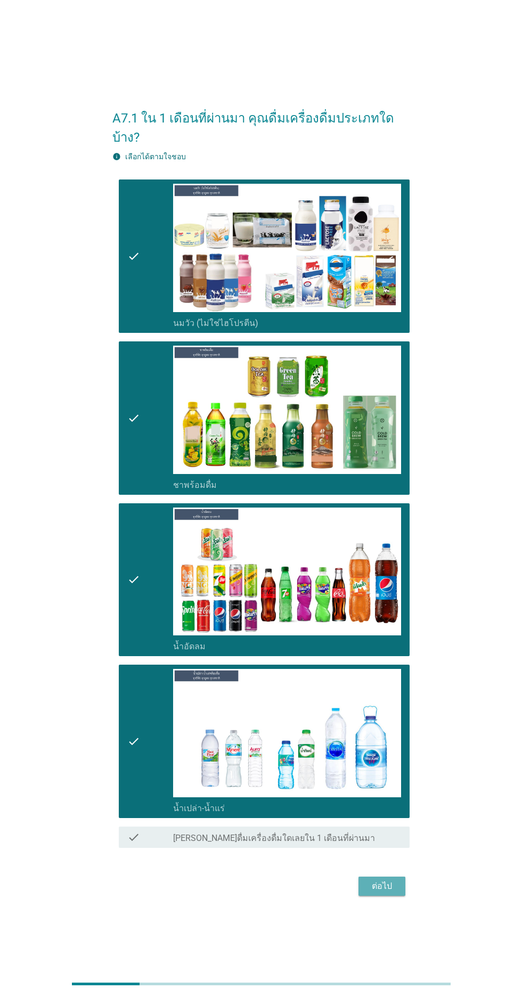
click at [376, 893] on div "ต่อไป" at bounding box center [382, 886] width 30 height 13
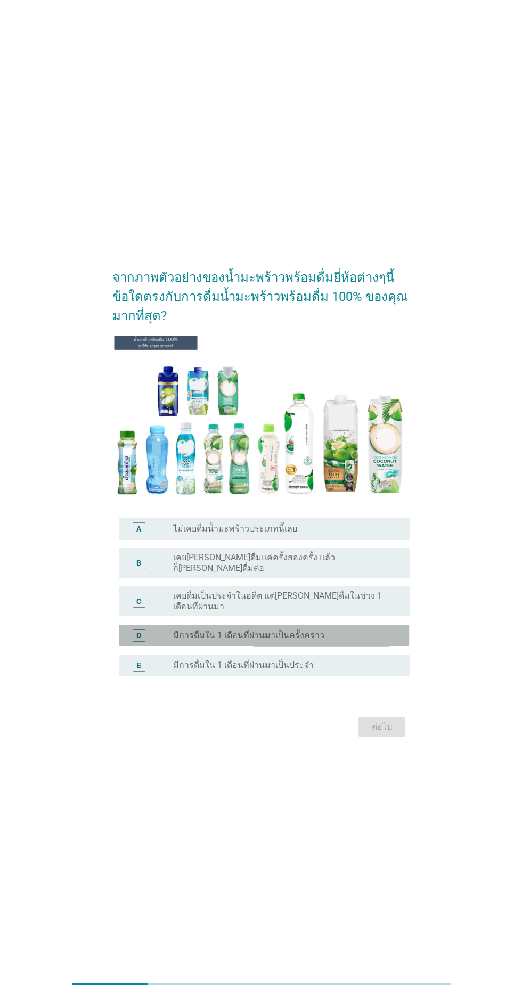
click at [378, 641] on div "radio_button_unchecked มีการดื่มใน 1 เดือนที่ผ่านมาเป็นครั้งคราว" at bounding box center [282, 635] width 219 height 11
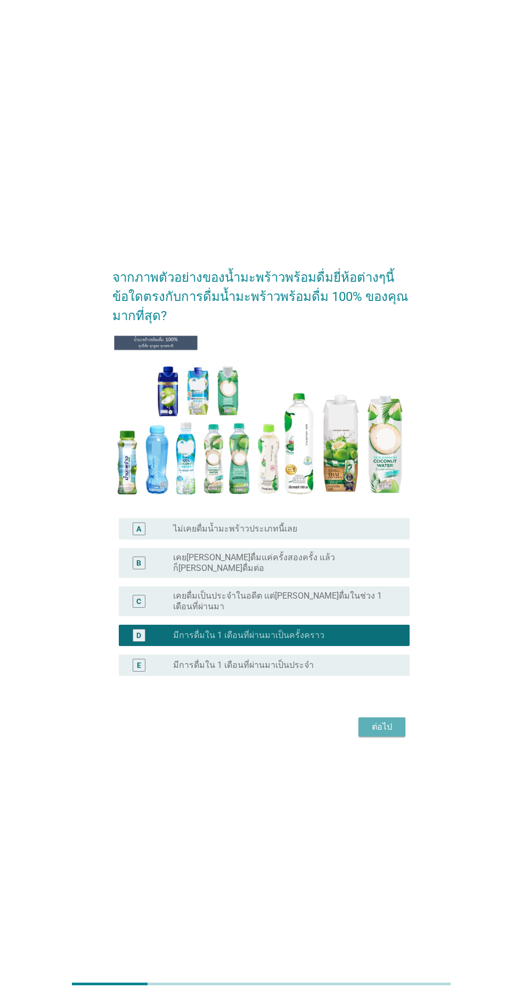
click at [398, 736] on button "ต่อไป" at bounding box center [381, 726] width 47 height 19
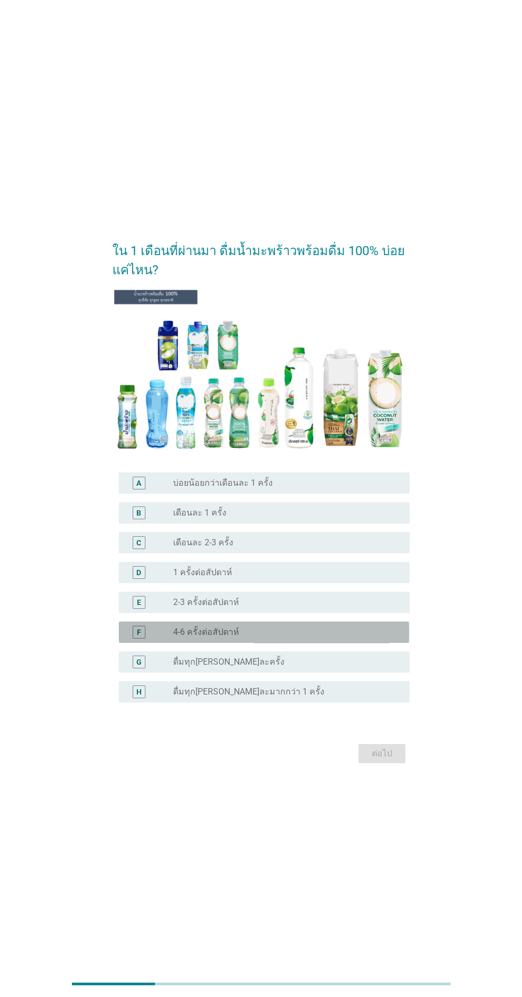
click at [383, 637] on div "radio_button_unchecked 4-6 ครั้งต่อสัปดาห์" at bounding box center [282, 632] width 219 height 11
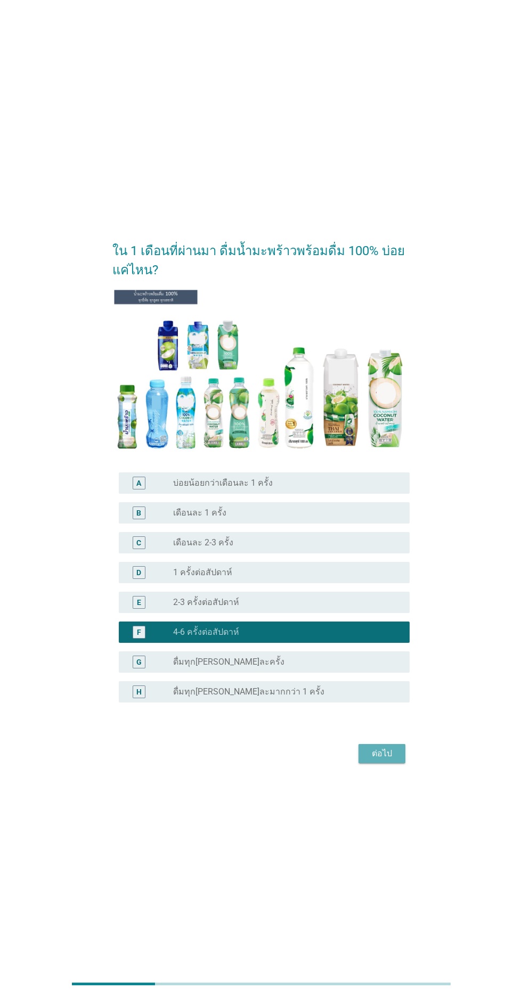
click at [394, 760] on div "ต่อไป" at bounding box center [382, 753] width 30 height 13
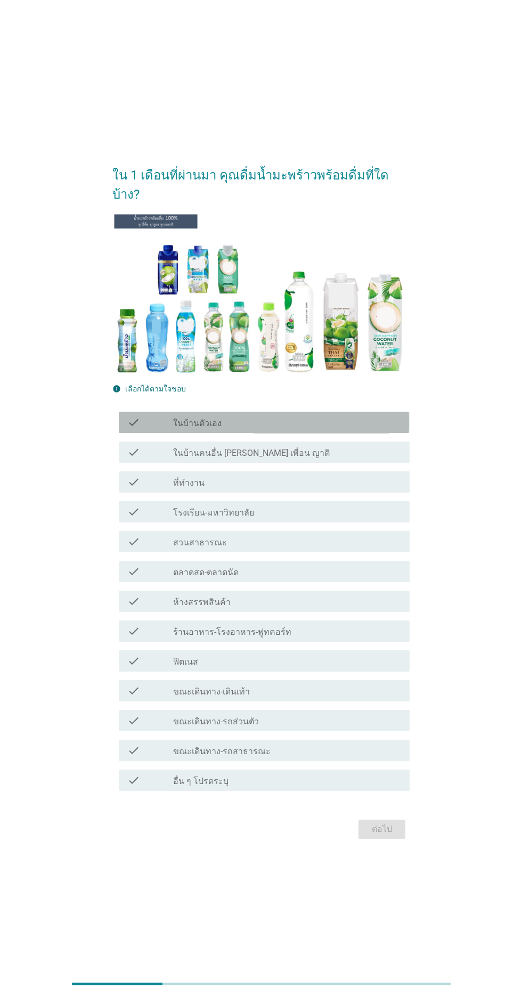
click at [382, 429] on div "check_box_outline_blank ในบ้านตัวเอง" at bounding box center [287, 422] width 228 height 13
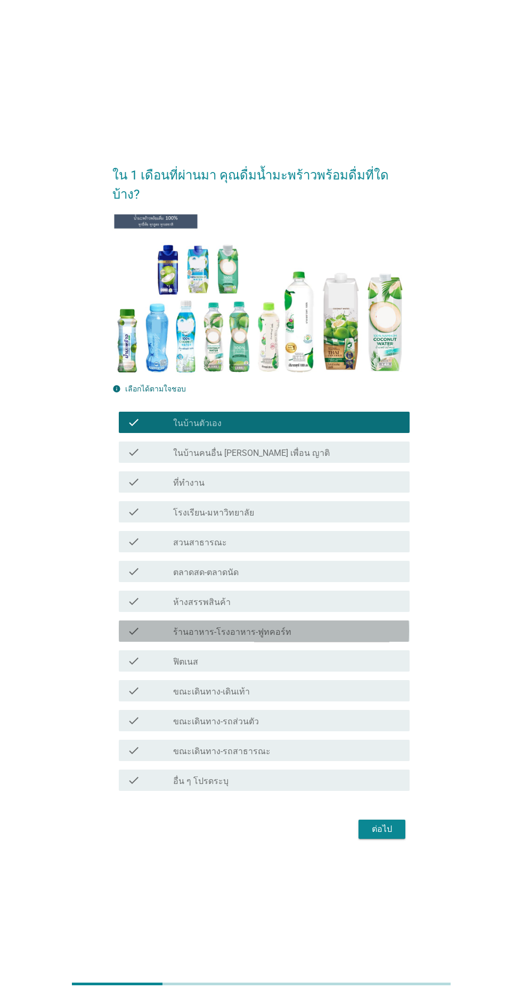
click at [383, 637] on div "check_box_outline_blank ร้านอาหาร-โรงอาหาร-ฟูทคอร์ท" at bounding box center [287, 631] width 228 height 13
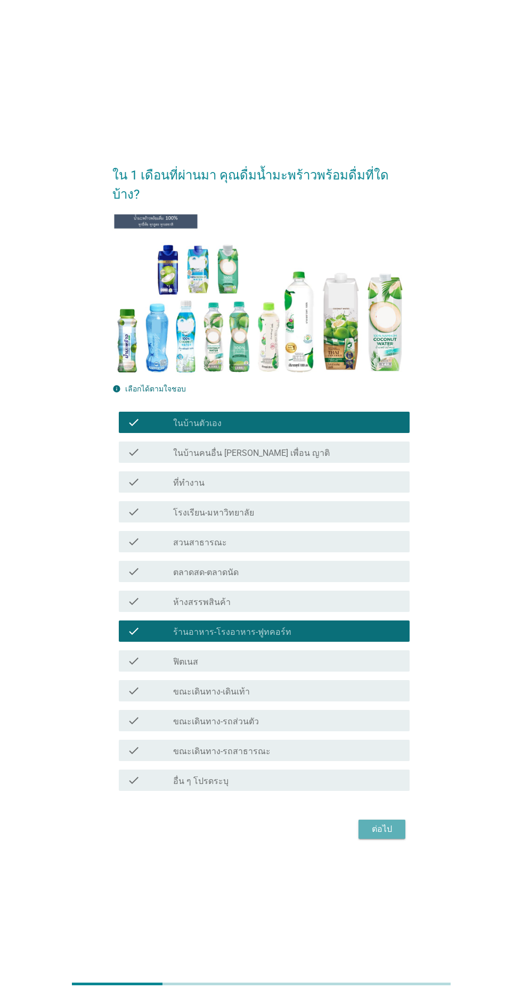
click at [396, 839] on button "ต่อไป" at bounding box center [381, 829] width 47 height 19
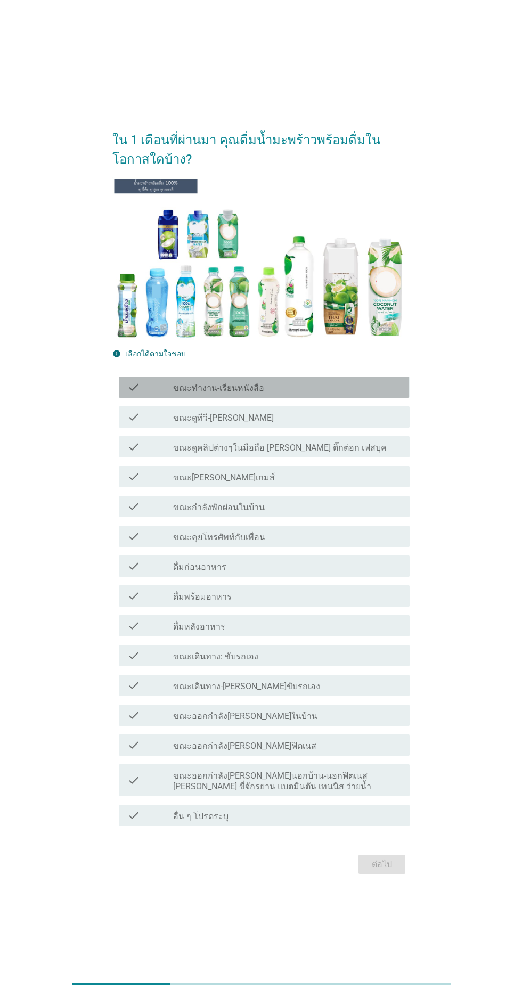
click at [357, 398] on div "check check_box_outline_blank ขณะทำงาน-เรียนหนังสือ" at bounding box center [264, 386] width 290 height 21
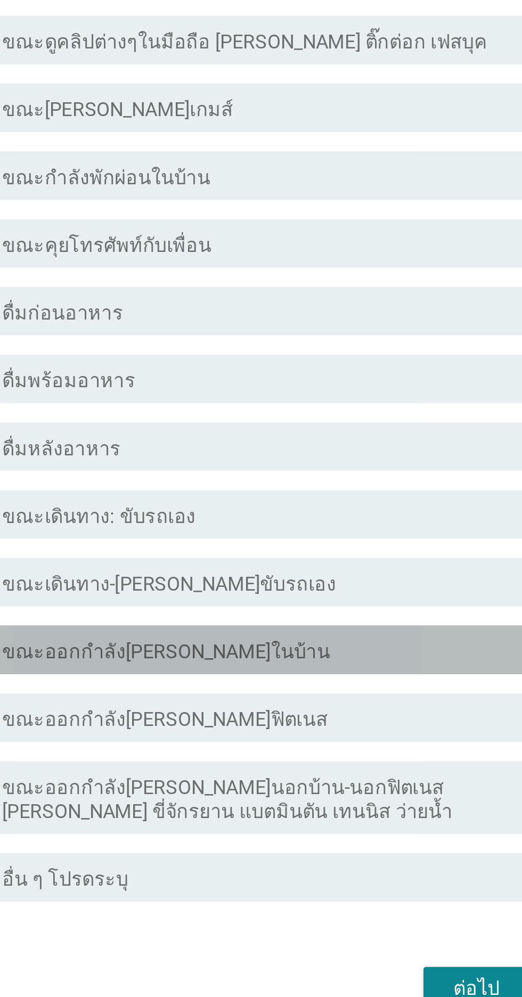
click at [337, 722] on div "check_box_outline_blank ขณะออกกำลัง[PERSON_NAME]ในบ้าน" at bounding box center [287, 715] width 228 height 13
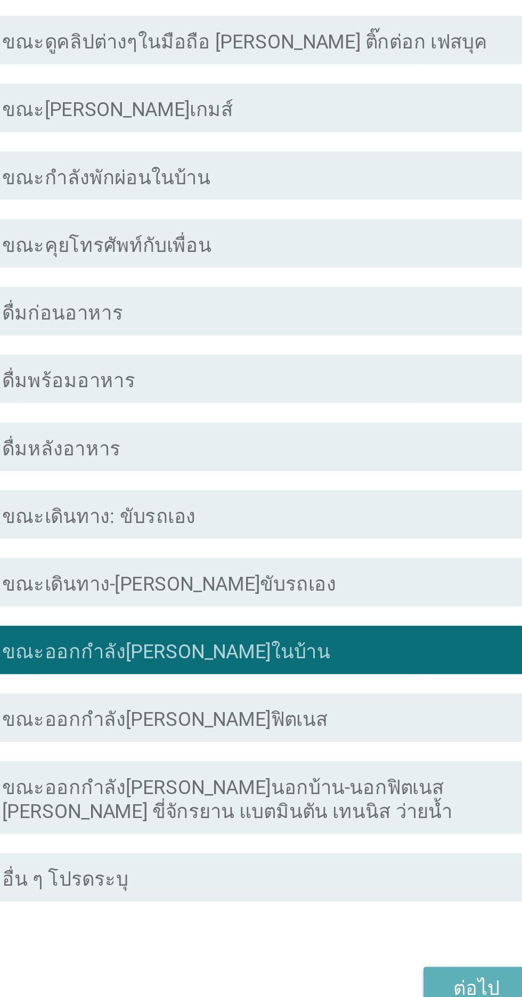
click at [366, 874] on button "ต่อไป" at bounding box center [381, 864] width 47 height 19
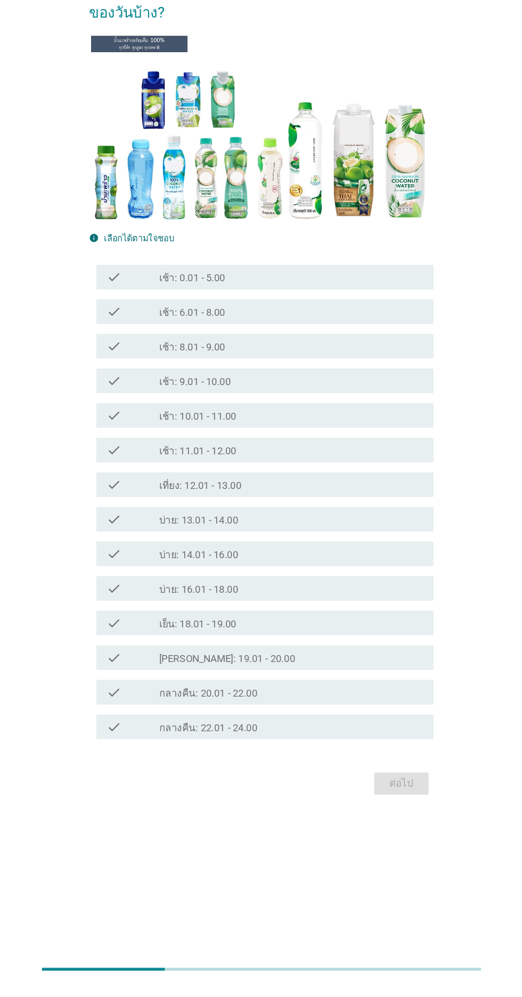
scroll to position [26, 0]
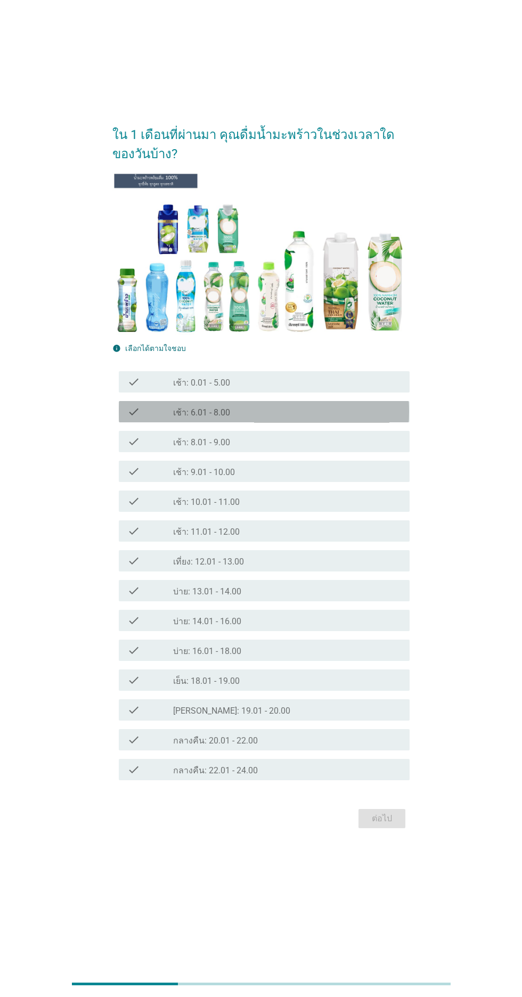
click at [346, 418] on div "check_box_outline_blank เช้า: 6.01 - 8.00" at bounding box center [287, 411] width 228 height 13
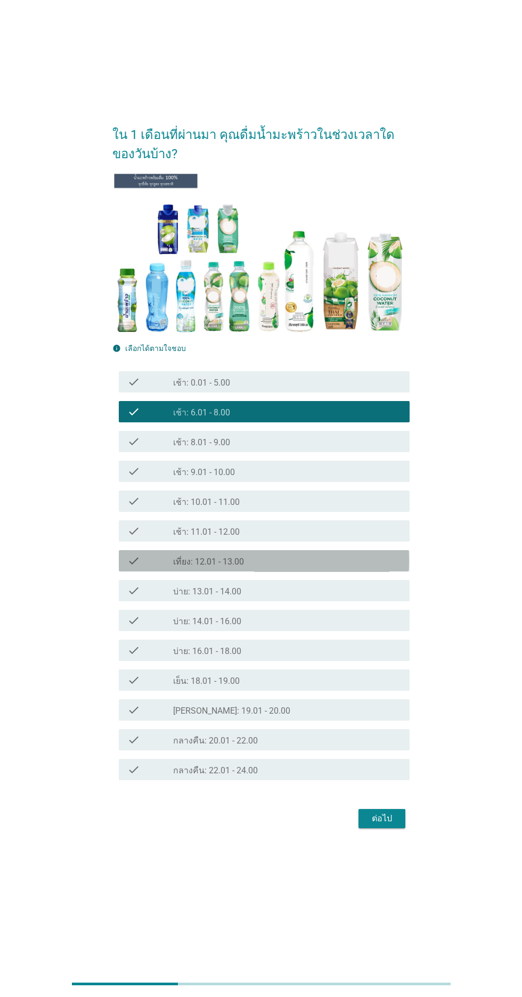
click at [331, 567] on div "check_box_outline_blank เที่ยง: 12.01 - 13.00" at bounding box center [287, 560] width 228 height 13
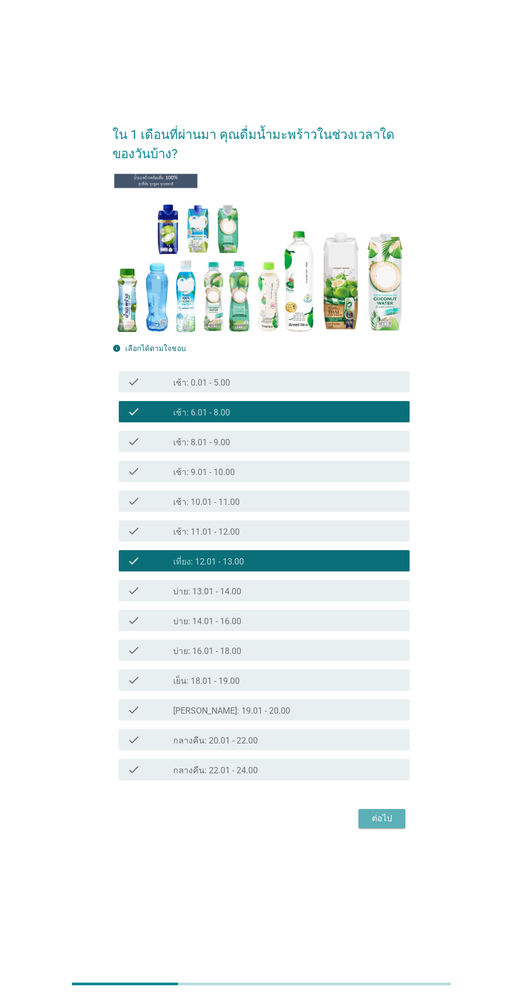
click at [392, 825] on div "ต่อไป" at bounding box center [382, 818] width 30 height 13
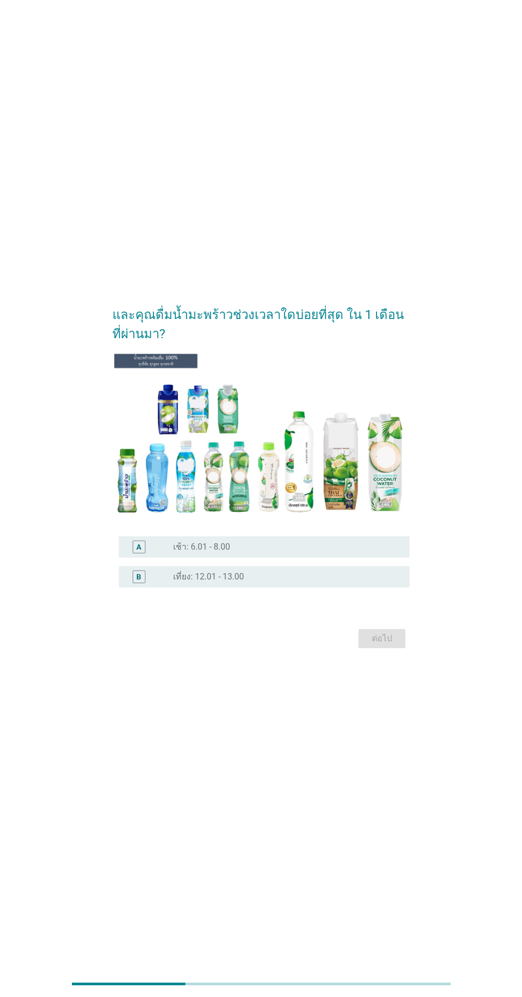
scroll to position [0, 0]
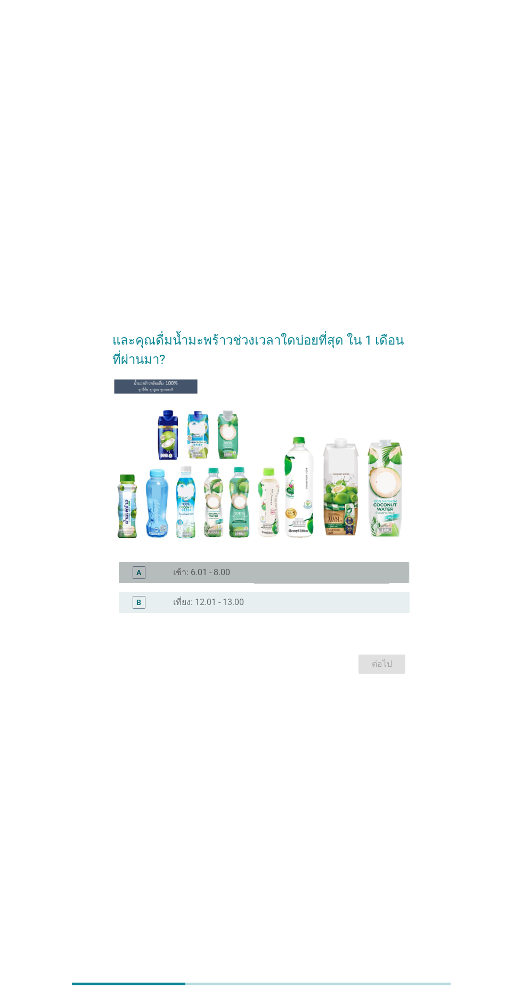
click at [366, 578] on div "radio_button_unchecked เช้า: 6.01 - 8.00" at bounding box center [282, 572] width 219 height 11
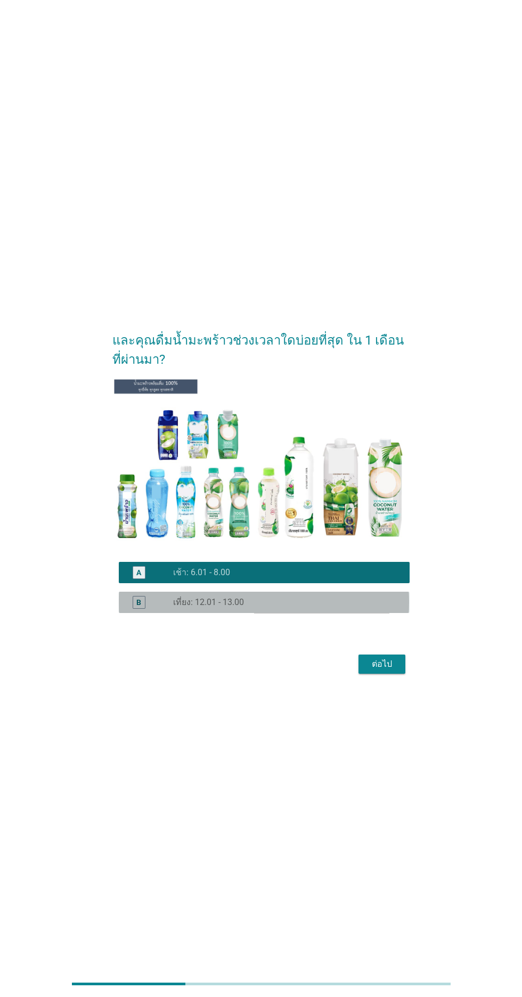
click at [376, 608] on div "radio_button_unchecked เที่ยง: 12.01 - 13.00" at bounding box center [282, 602] width 219 height 11
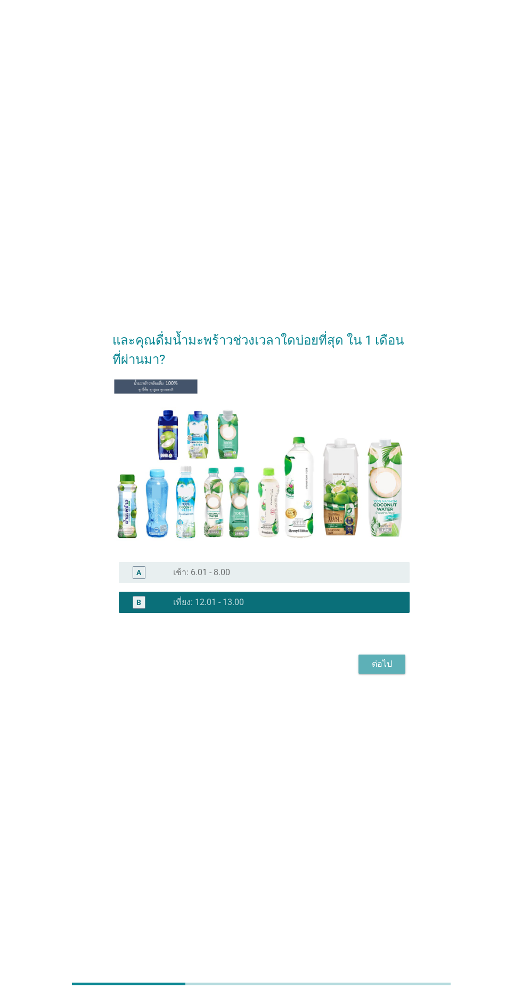
click at [390, 670] on div "ต่อไป" at bounding box center [382, 664] width 30 height 13
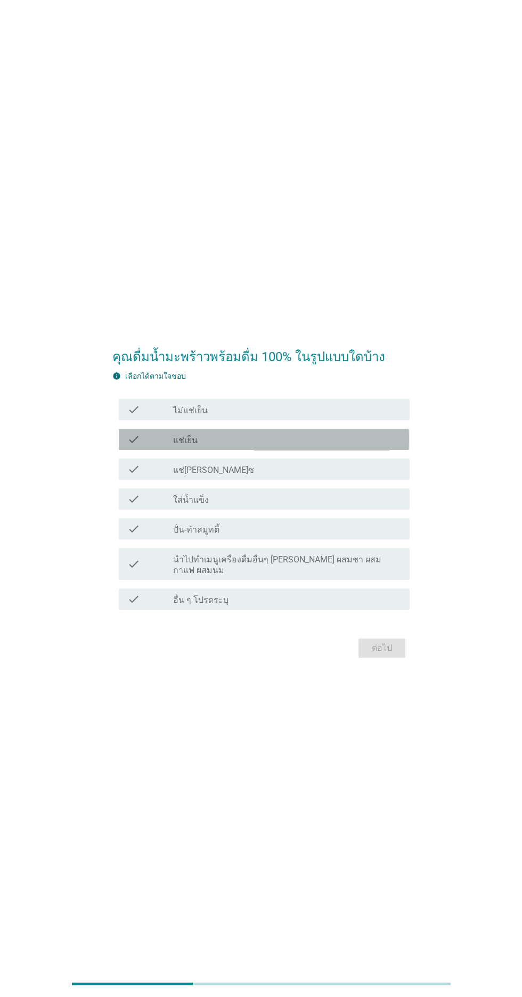
click at [378, 446] on div "check_box_outline_blank แช่เย็น" at bounding box center [287, 439] width 228 height 13
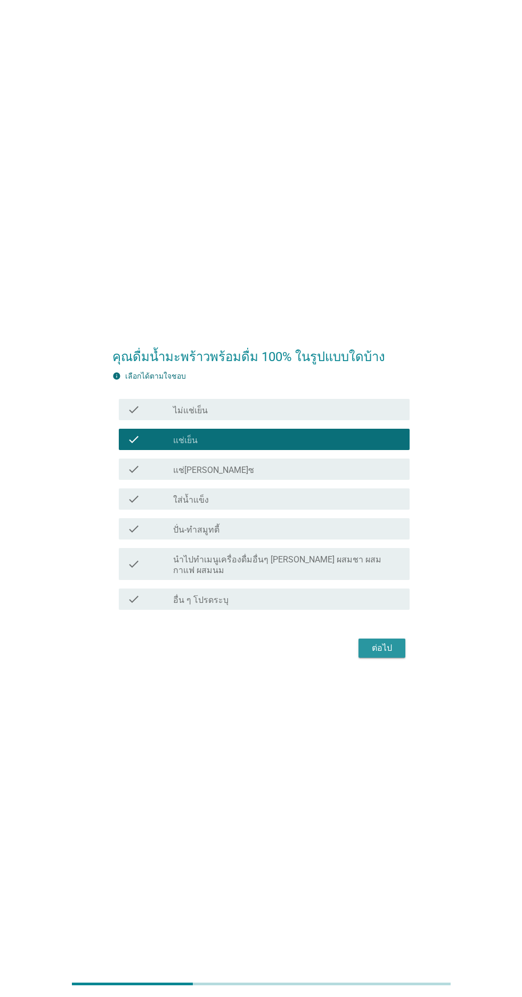
click at [391, 654] on div "ต่อไป" at bounding box center [382, 648] width 30 height 13
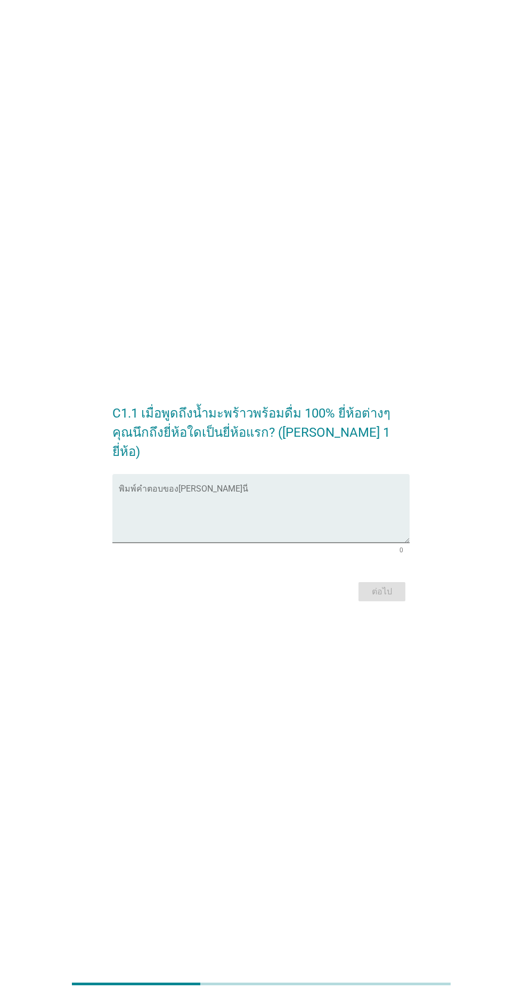
click at [367, 543] on textarea "พิมพ์คำตอบของคุณ ที่นี่" at bounding box center [264, 515] width 290 height 56
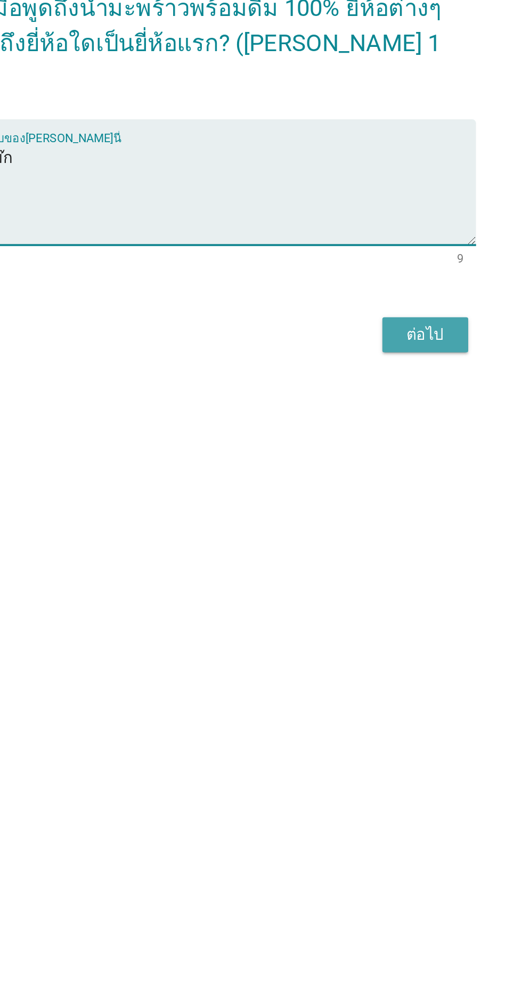
type textarea "โคโค่แม๊ก"
click at [386, 598] on div "ต่อไป" at bounding box center [382, 591] width 30 height 13
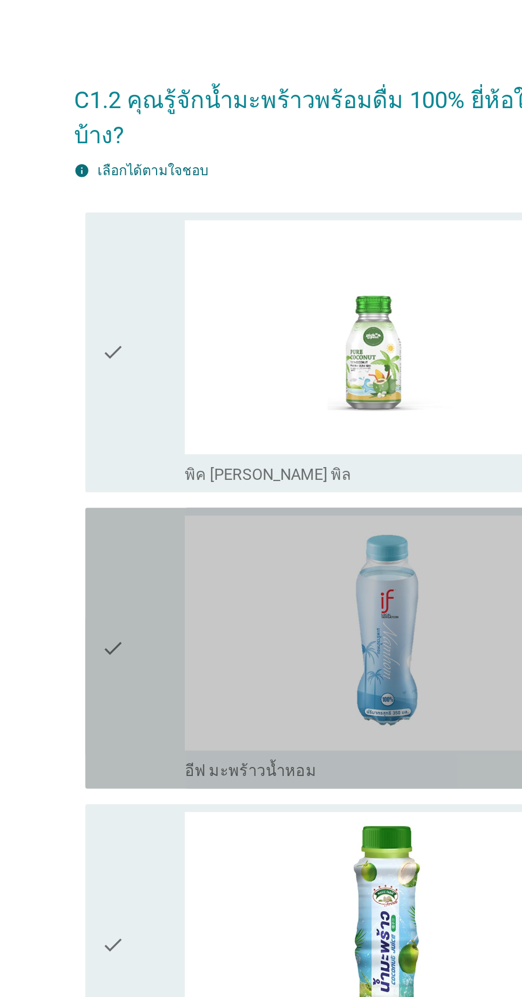
click at [147, 428] on div "check" at bounding box center [150, 366] width 46 height 145
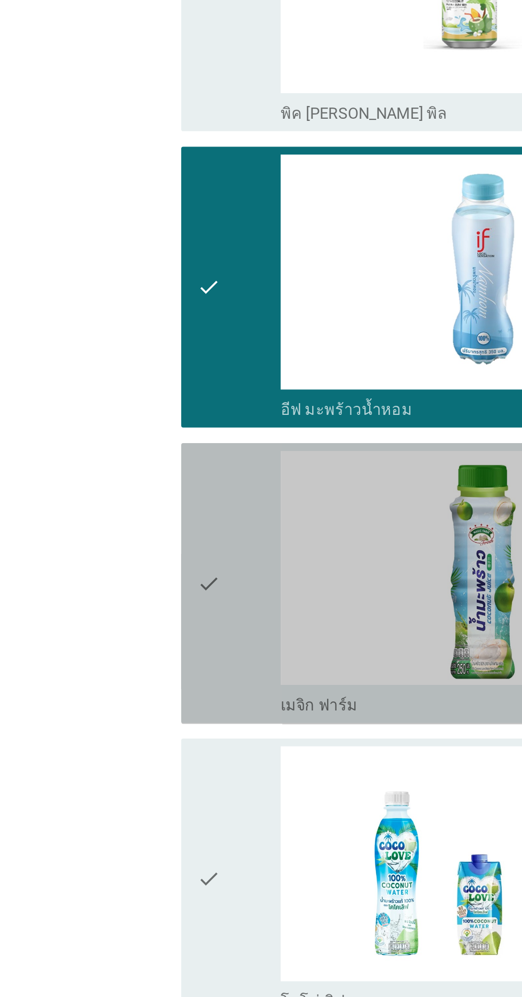
click at [273, 601] on div "check check_box_outline_blank เมจิก ฟาร์ม" at bounding box center [264, 528] width 290 height 153
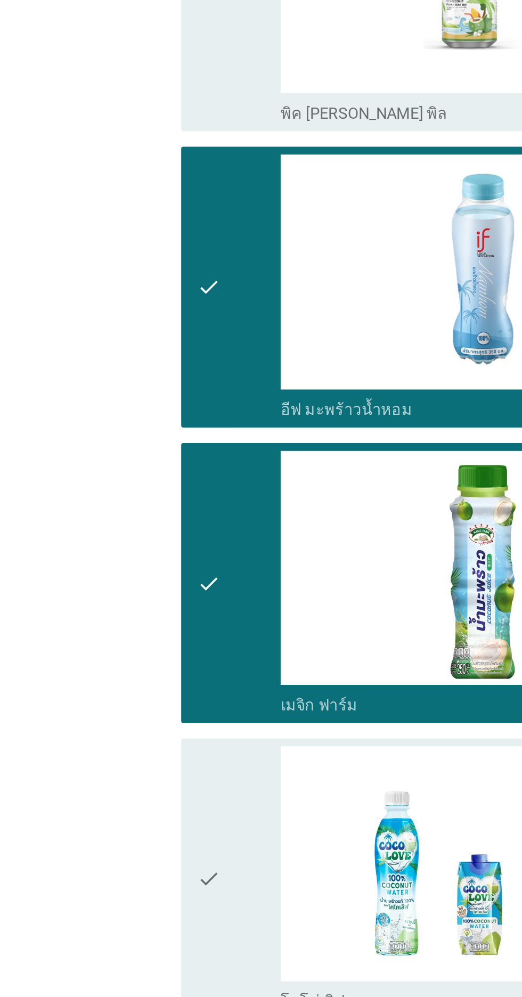
click at [258, 760] on div "check_box_outline_blank โคโค่เลิฟ" at bounding box center [287, 756] width 228 height 13
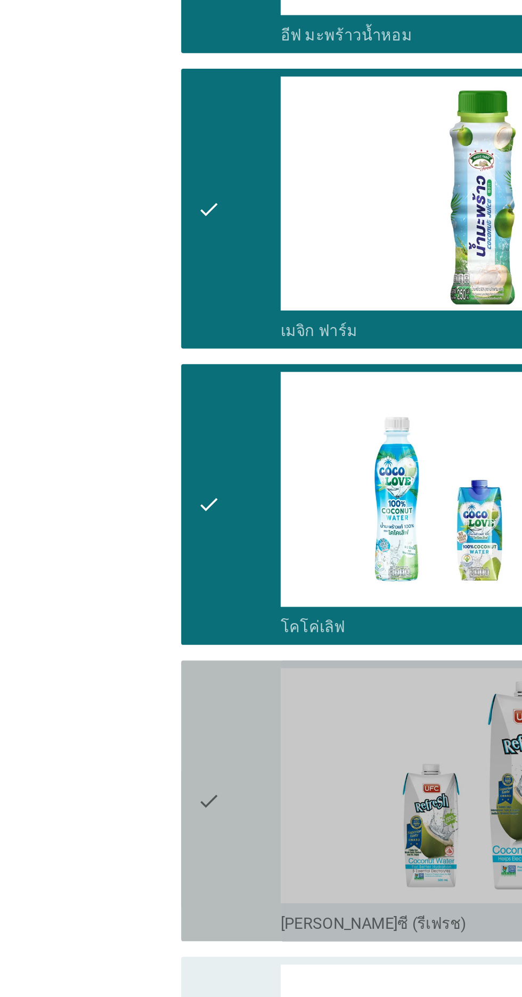
click at [272, 921] on div "check_box_outline_blank [PERSON_NAME]ซี (รีเฟรช)" at bounding box center [287, 918] width 228 height 13
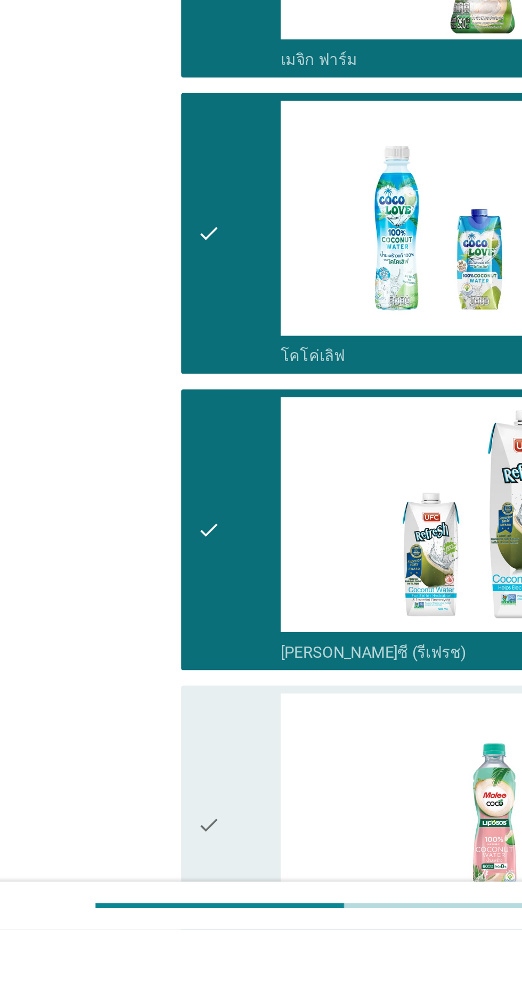
scroll to position [78, 0]
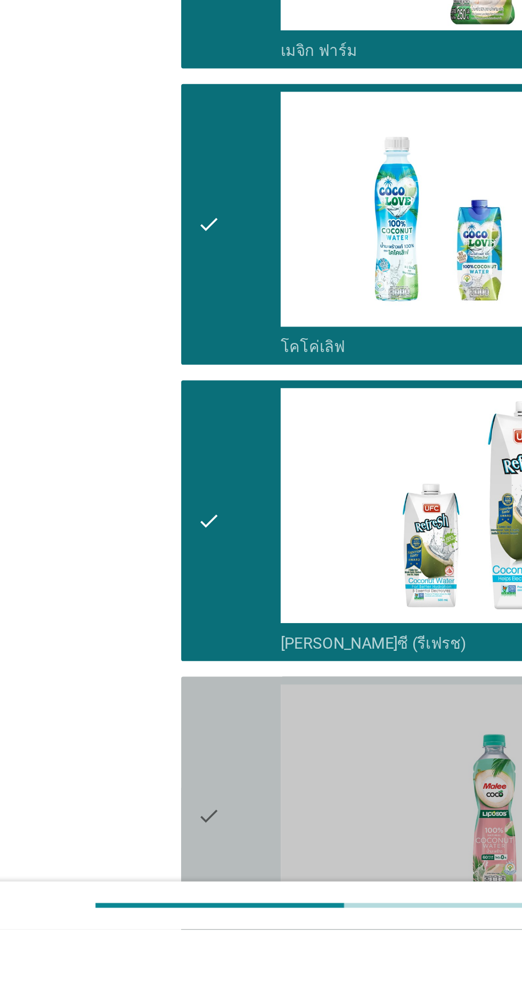
click at [271, 996] on div "check_box_outline_blank [PERSON_NAME] ไลโปซอส" at bounding box center [287, 1001] width 228 height 13
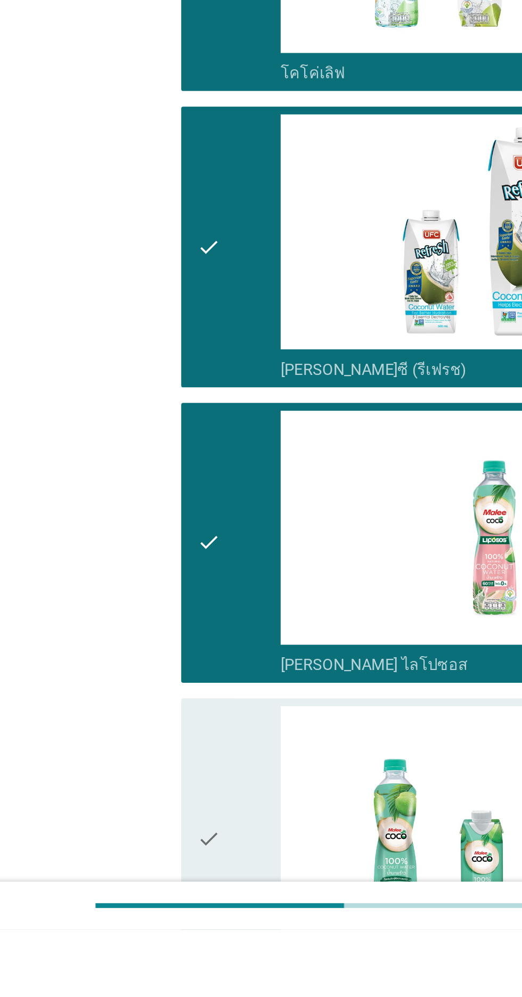
scroll to position [228, 0]
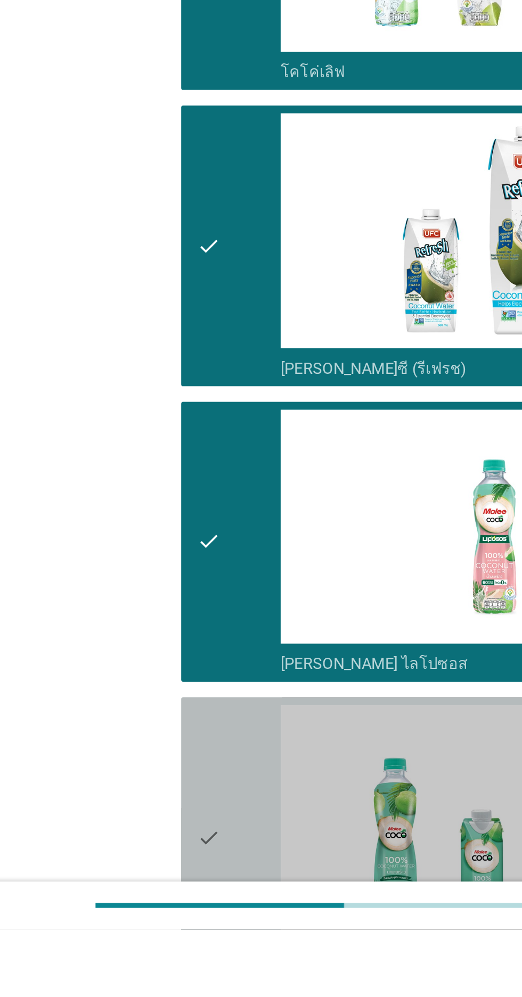
click at [270, 996] on div "check_box_outline_blank [PERSON_NAME]" at bounding box center [287, 1012] width 228 height 13
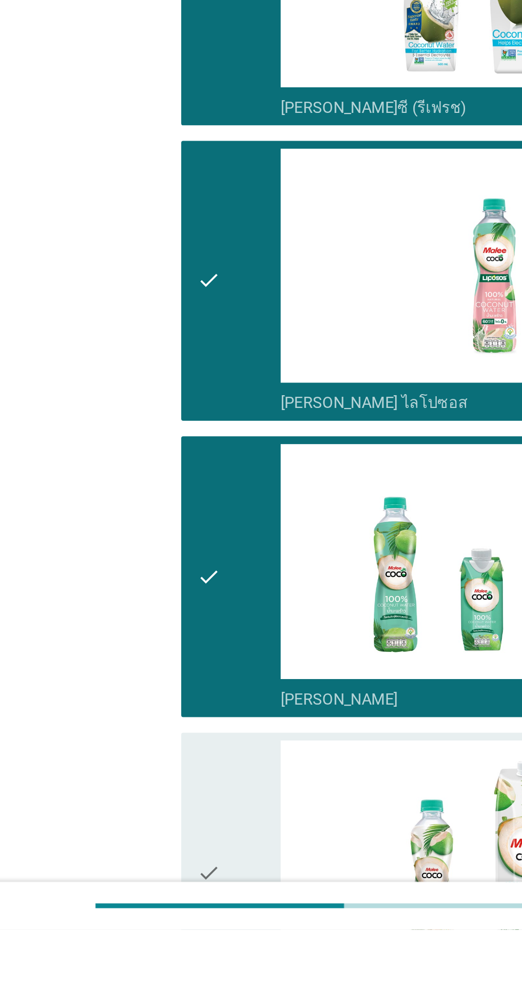
scroll to position [375, 0]
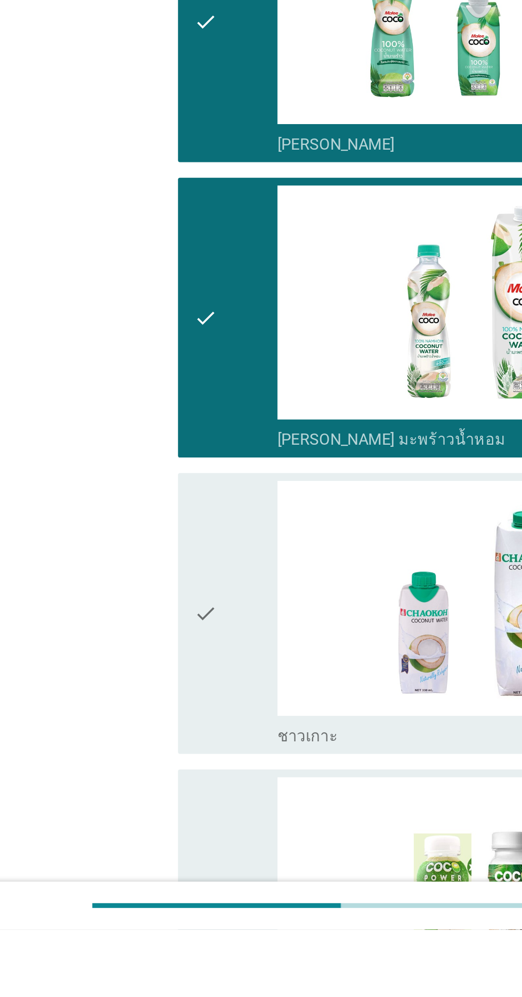
scroll to position [679, 0]
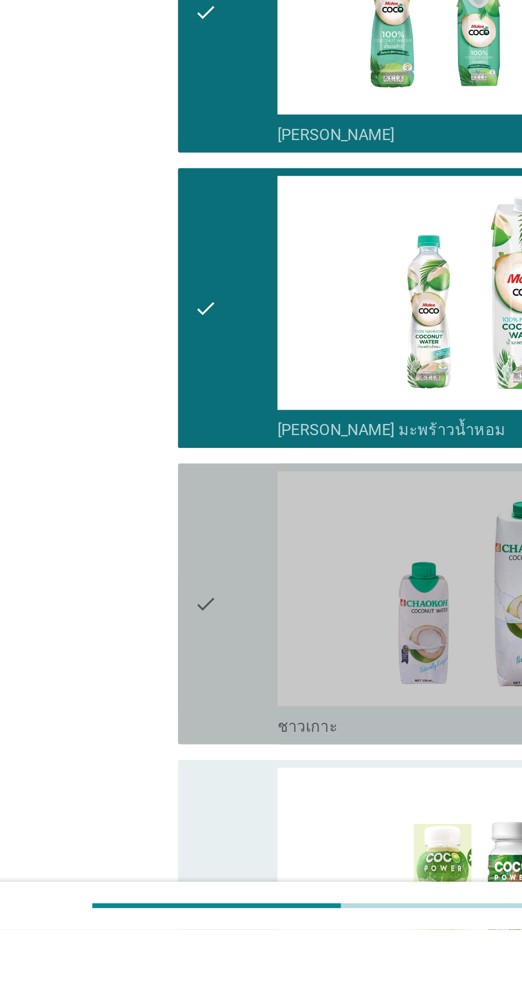
click at [274, 887] on div "check_box_outline_blank ชาวเกาะ" at bounding box center [287, 885] width 228 height 13
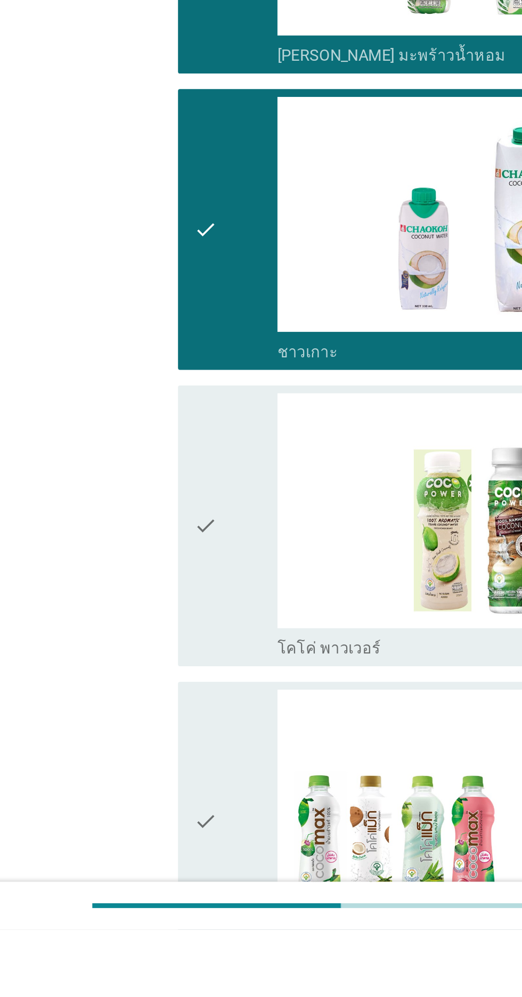
scroll to position [885, 0]
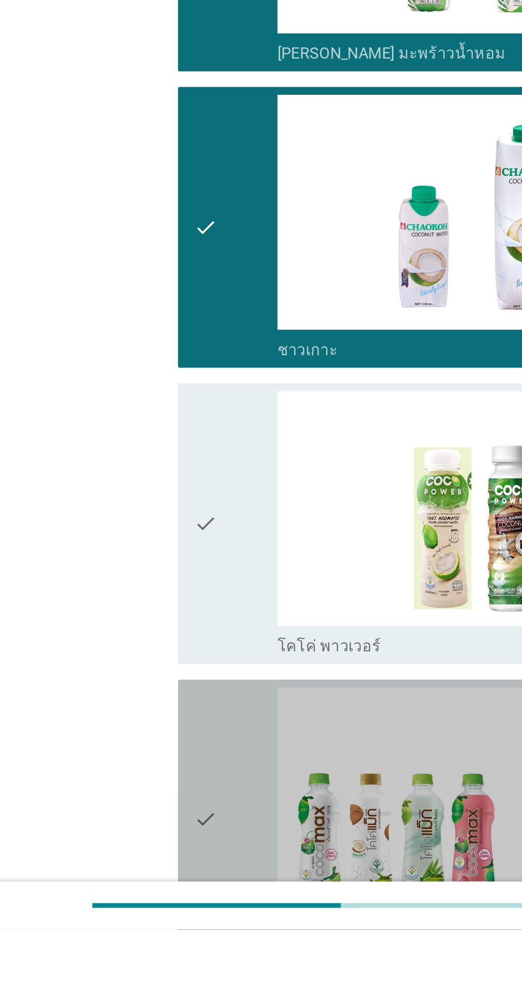
click at [287, 990] on img at bounding box center [287, 929] width 228 height 128
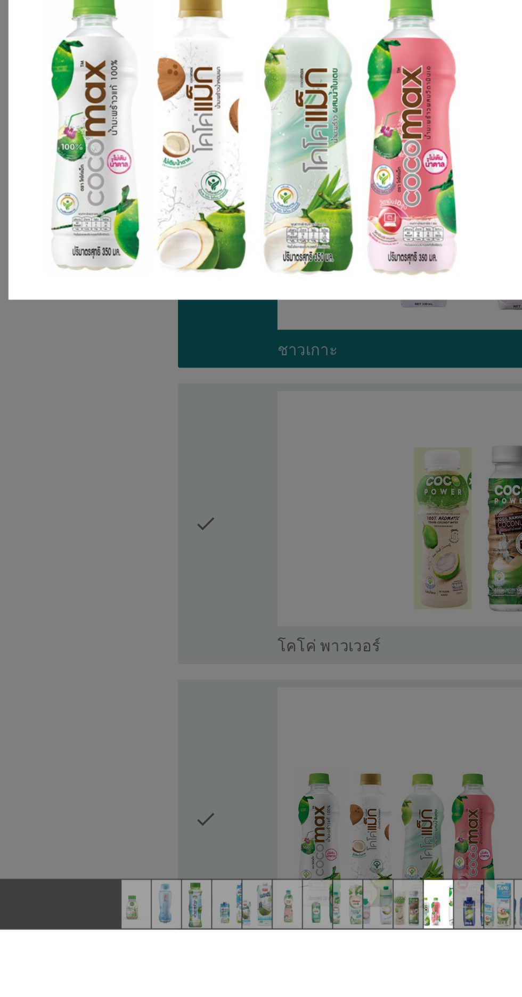
click at [278, 996] on div at bounding box center [261, 498] width 522 height 997
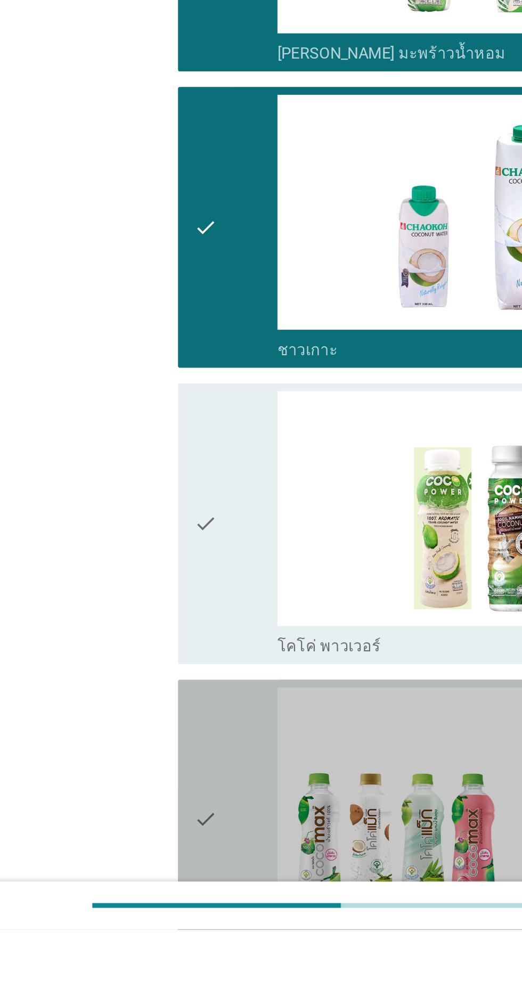
click at [144, 973] on div "check" at bounding box center [150, 937] width 46 height 145
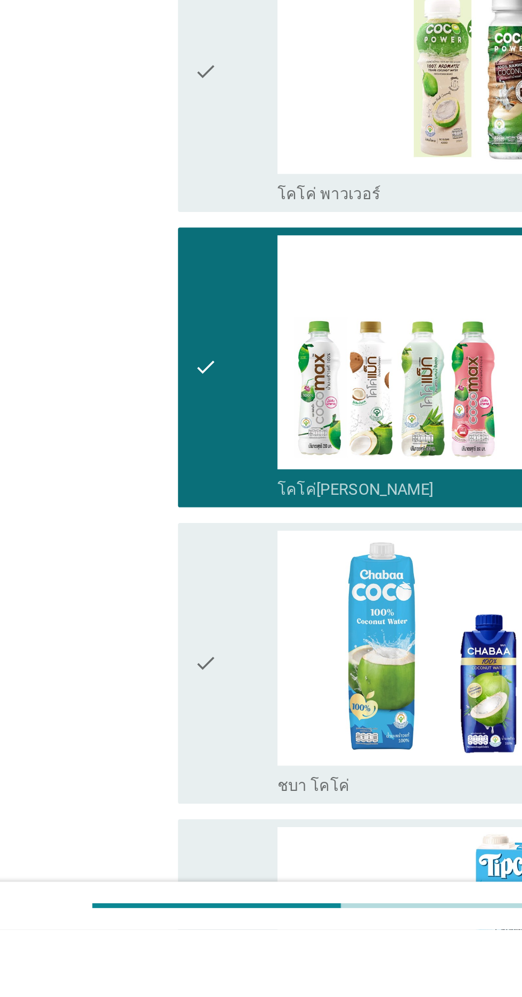
scroll to position [1135, 0]
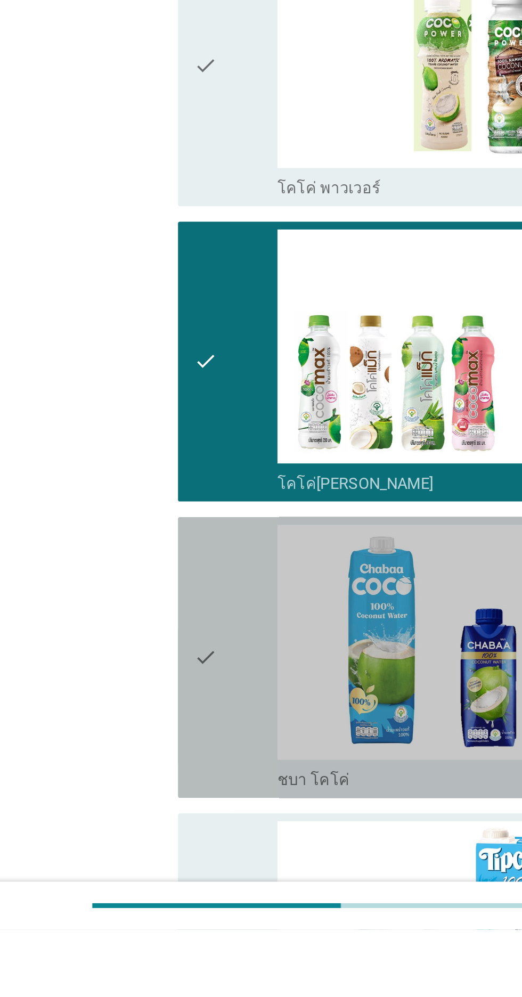
click at [139, 899] on icon "check" at bounding box center [133, 848] width 13 height 145
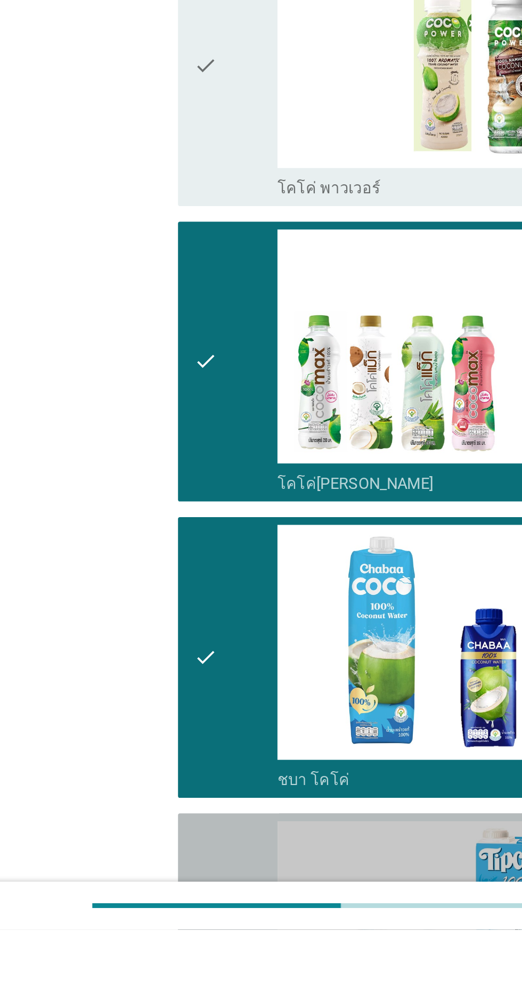
click at [141, 996] on div "check" at bounding box center [150, 1010] width 46 height 145
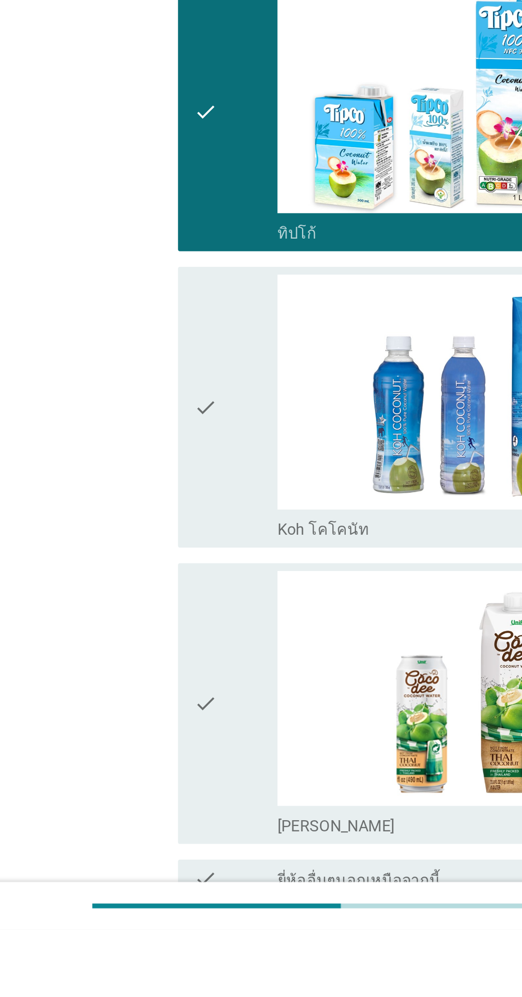
scroll to position [1596, 0]
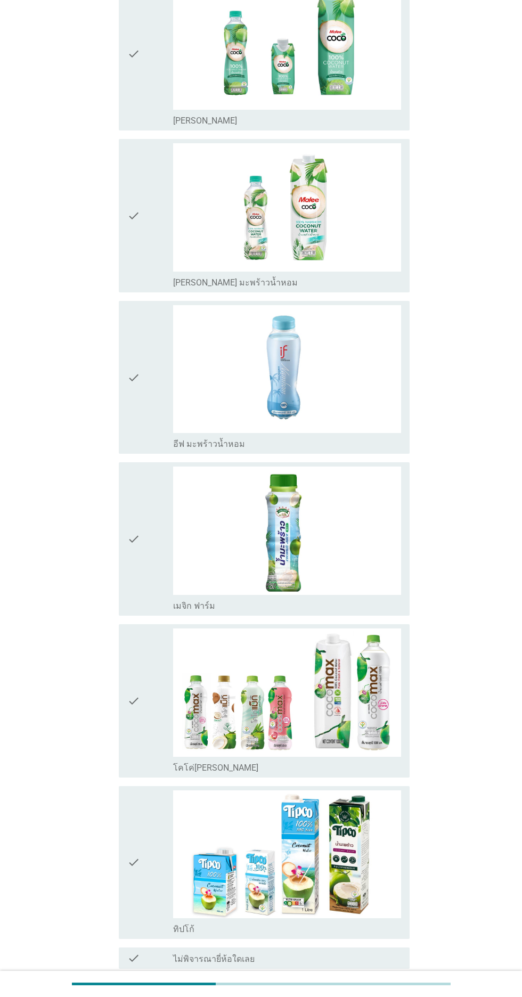
scroll to position [972, 0]
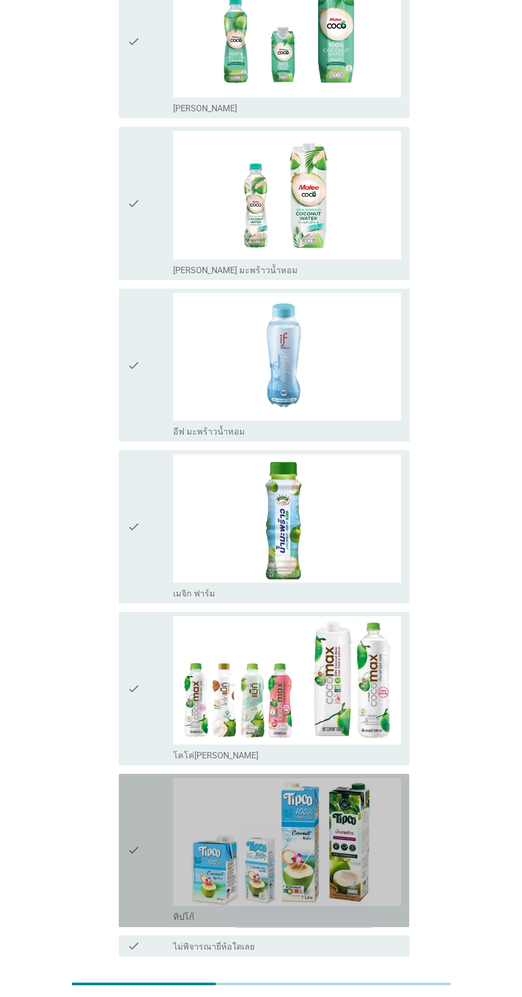
click at [134, 829] on icon "check" at bounding box center [133, 850] width 13 height 145
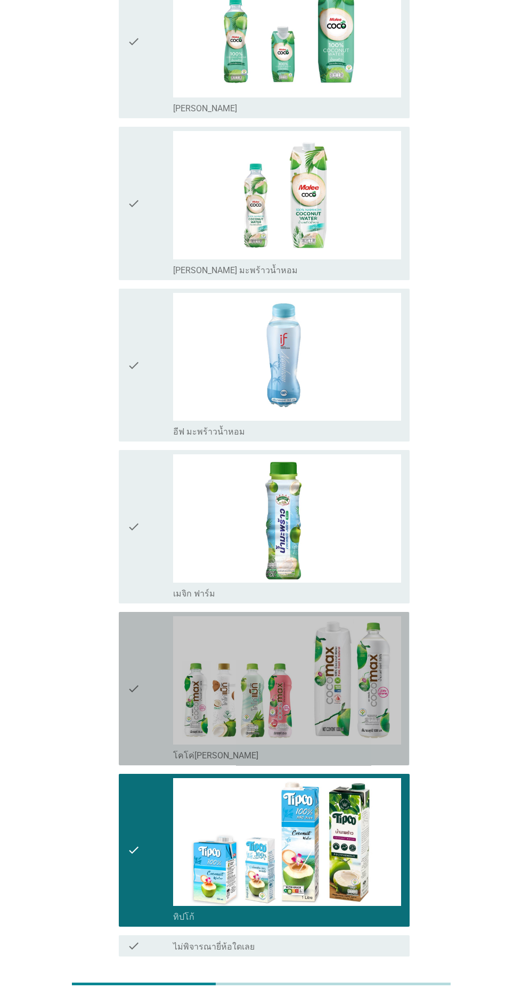
click at [132, 705] on icon "check" at bounding box center [133, 688] width 13 height 145
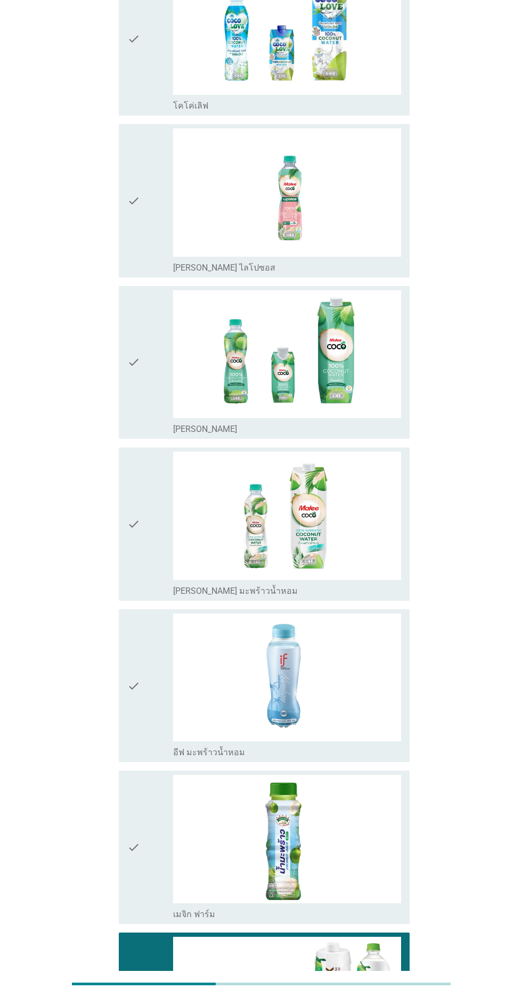
scroll to position [647, 0]
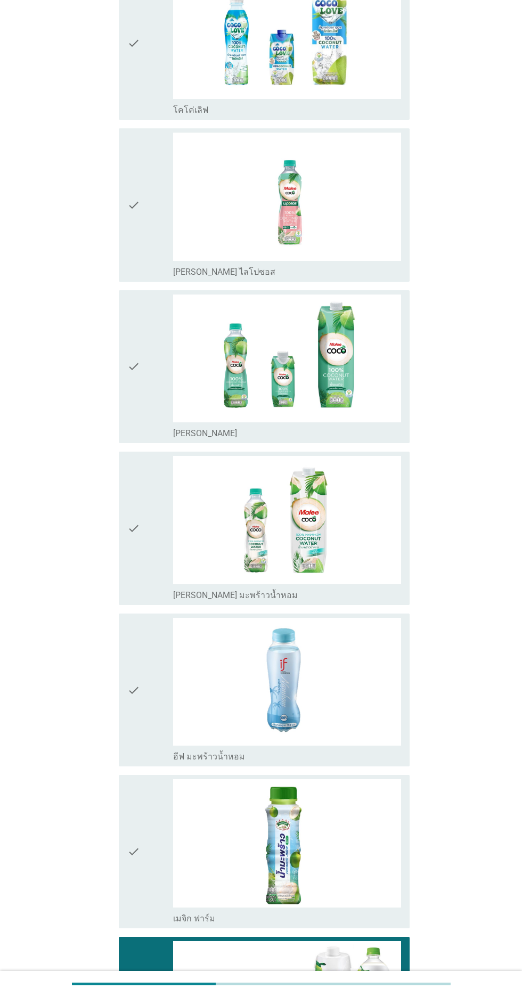
click at [120, 522] on div "check check_box_outline_blank [PERSON_NAME] มะพร้าวน้ำหอม" at bounding box center [264, 528] width 290 height 153
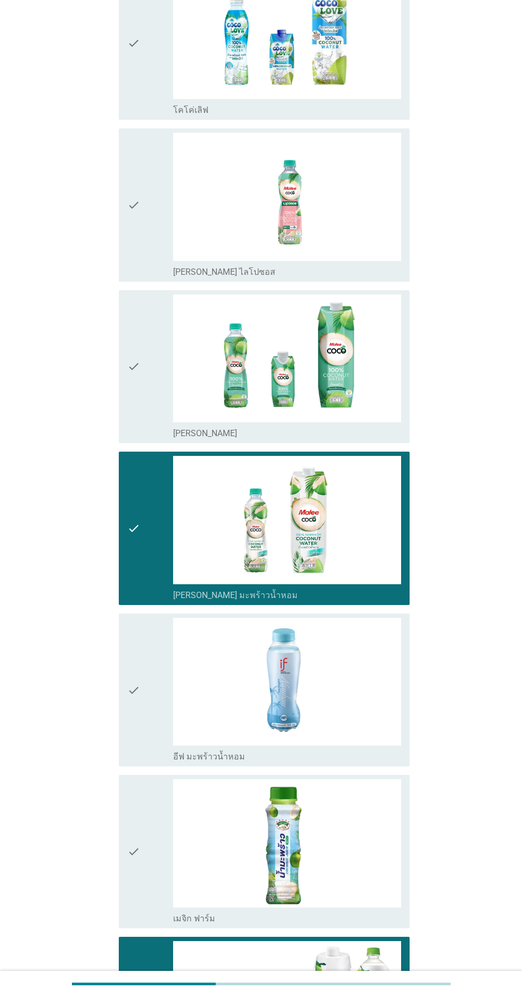
click at [134, 689] on icon "check" at bounding box center [133, 690] width 13 height 145
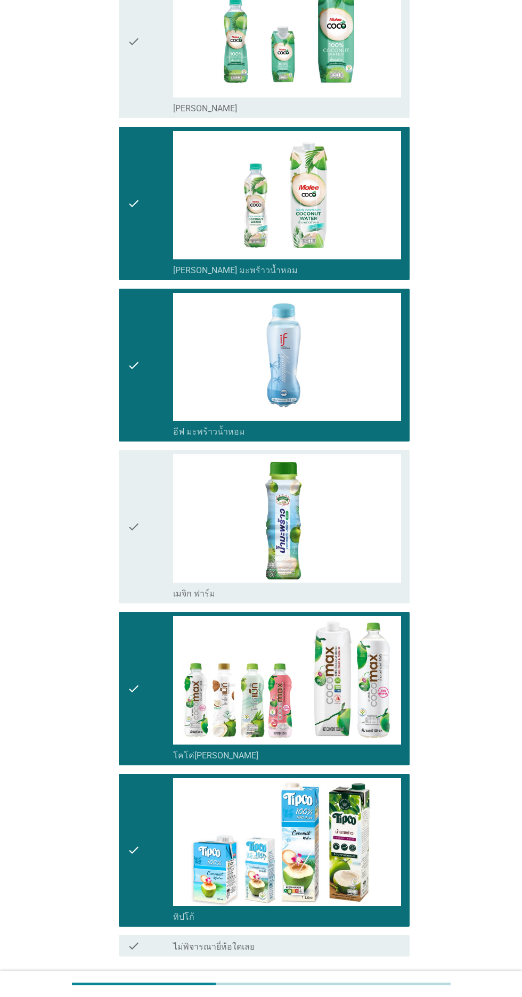
scroll to position [972, 0]
click at [387, 995] on div "ต่อไป" at bounding box center [382, 994] width 30 height 13
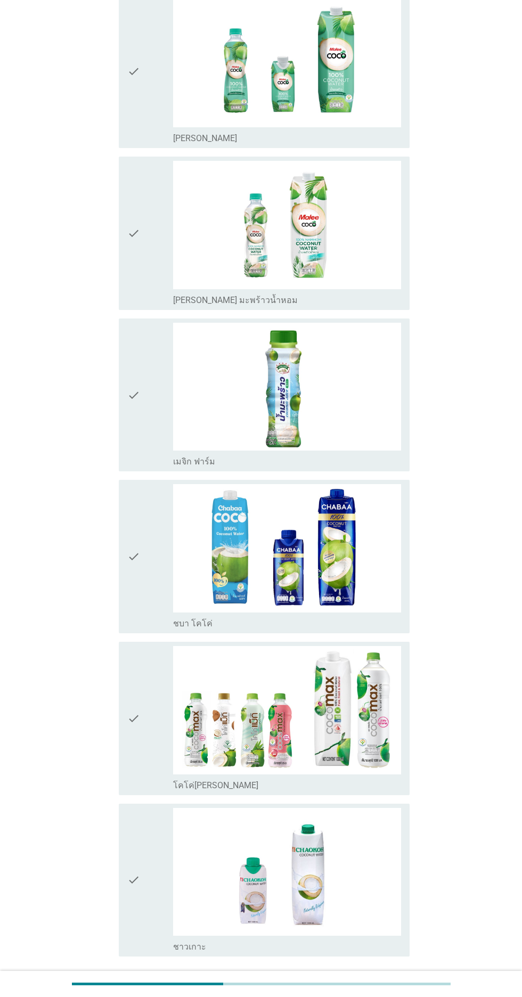
scroll to position [923, 0]
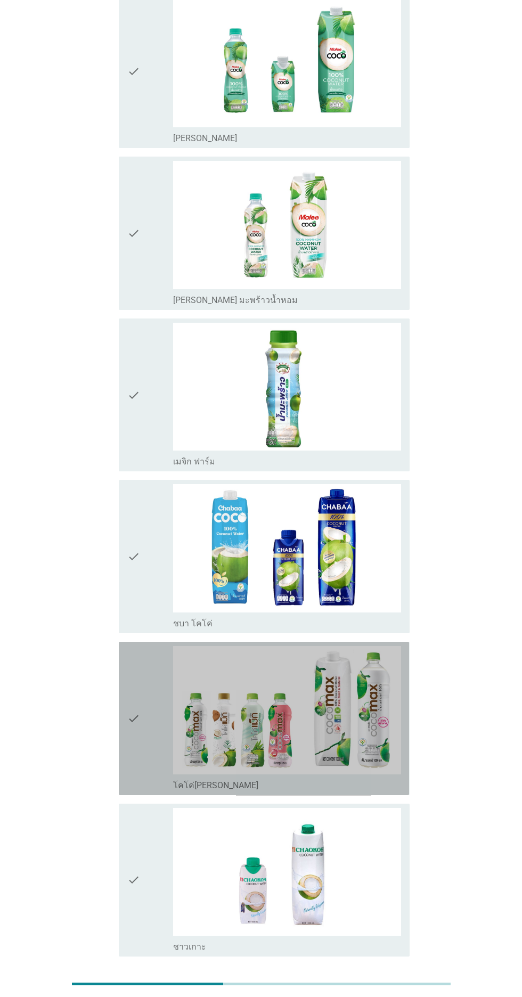
click at [119, 771] on div "check check_box_outline_blank โคโค่[PERSON_NAME]" at bounding box center [264, 718] width 290 height 153
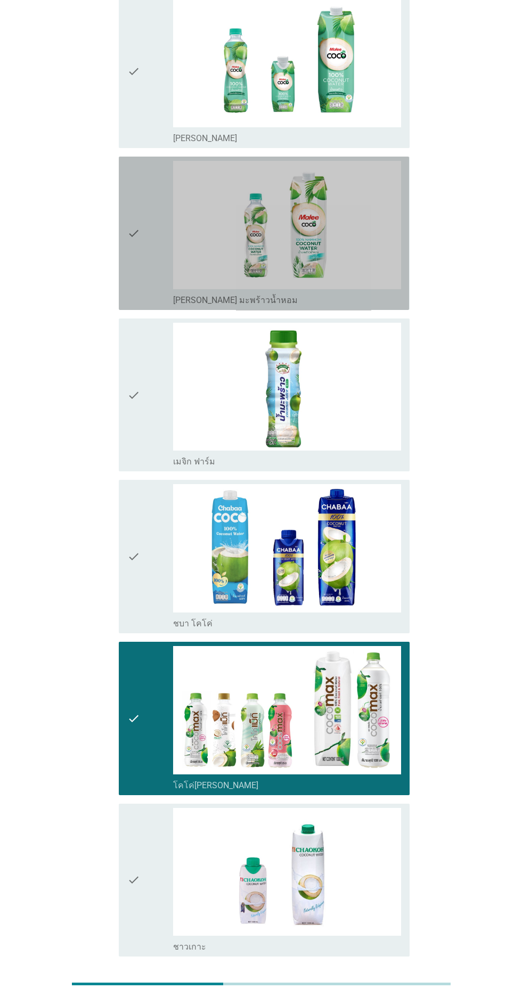
click at [134, 260] on icon "check" at bounding box center [133, 233] width 13 height 145
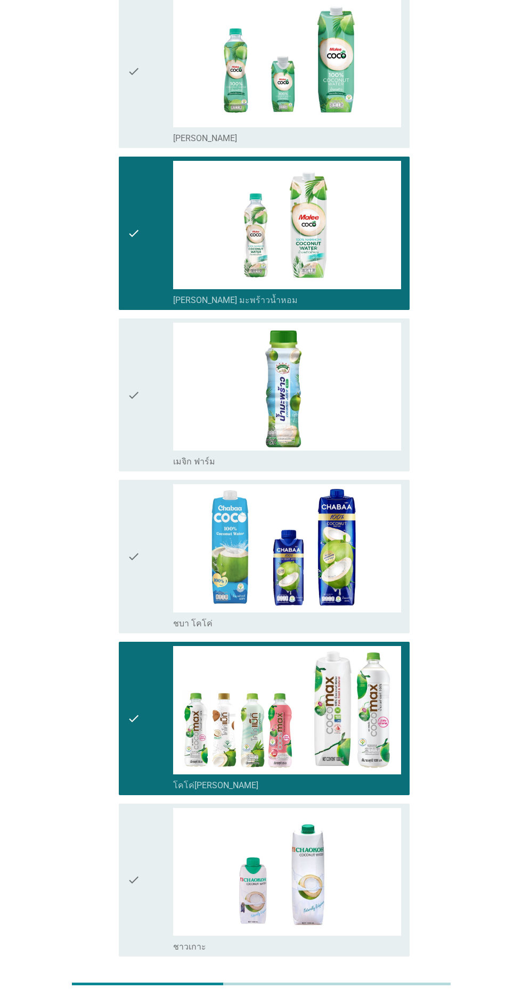
click at [381, 988] on div "ต่อไป" at bounding box center [382, 994] width 30 height 13
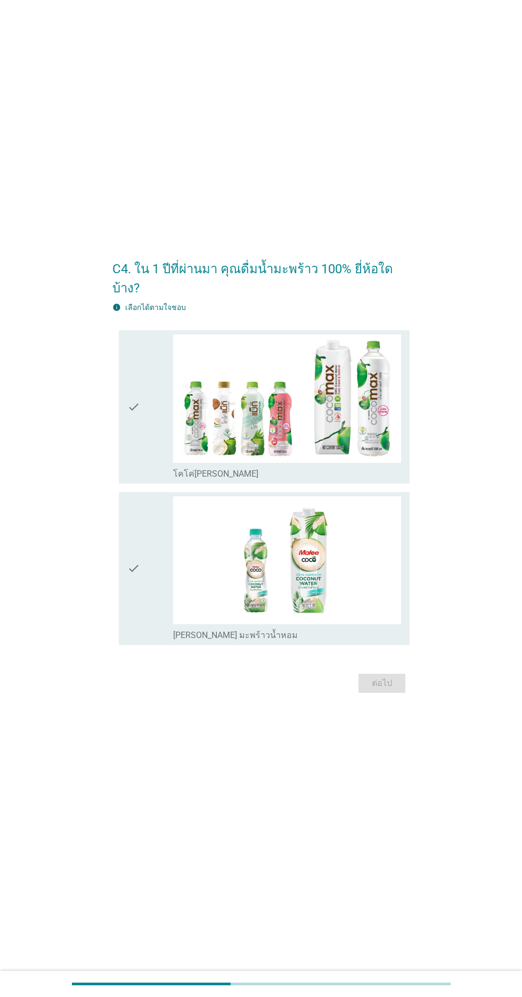
scroll to position [0, 0]
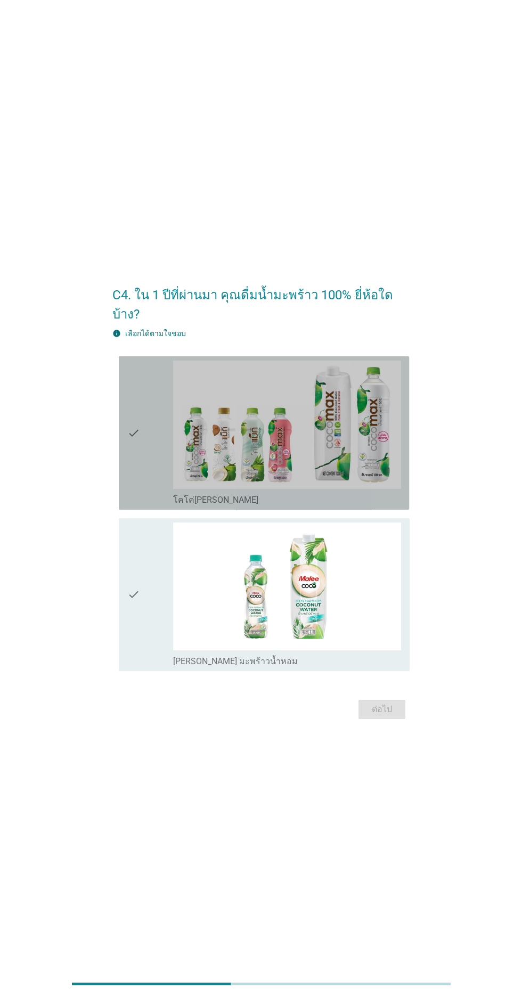
click at [126, 465] on div "check check_box โคโค่[PERSON_NAME]" at bounding box center [264, 432] width 290 height 153
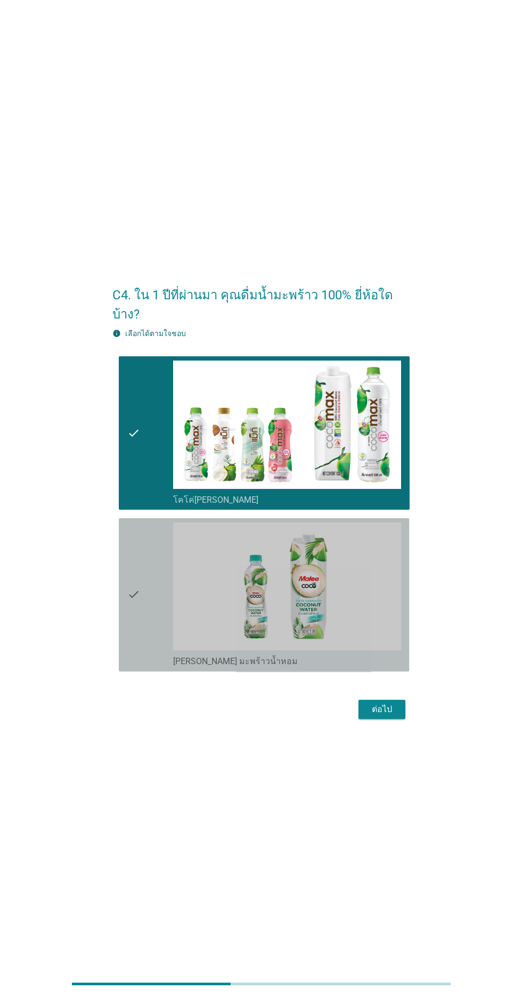
click at [133, 595] on icon "check" at bounding box center [133, 594] width 13 height 145
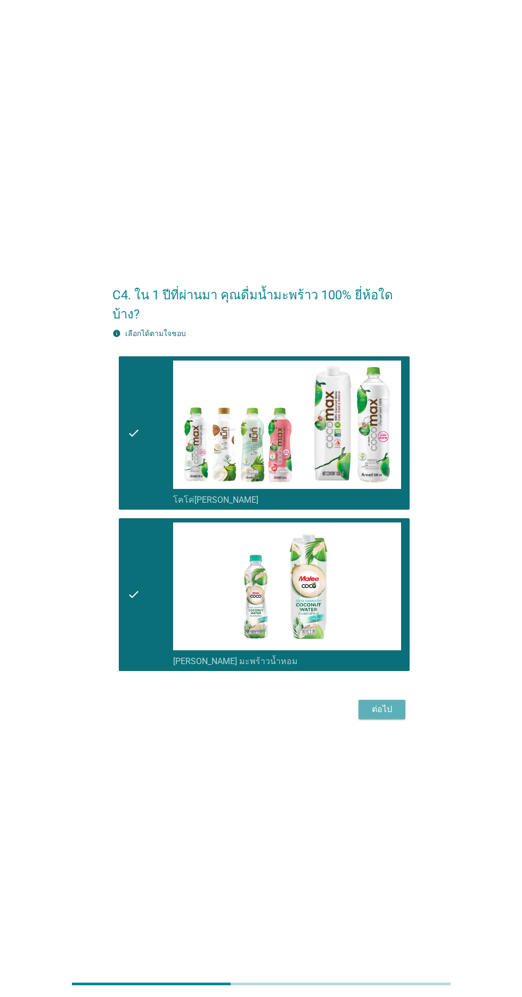
click at [376, 716] on div "ต่อไป" at bounding box center [382, 709] width 30 height 13
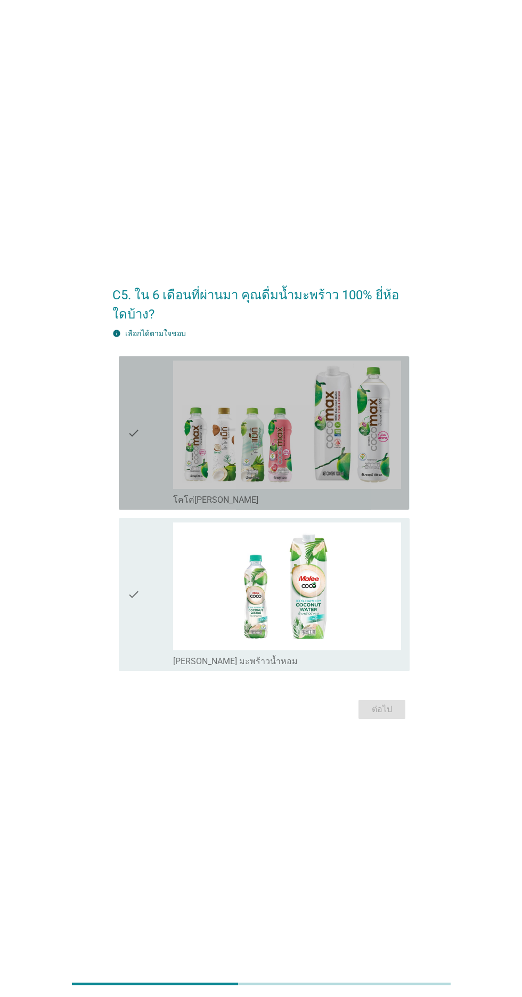
click at [132, 501] on icon "check" at bounding box center [133, 433] width 13 height 145
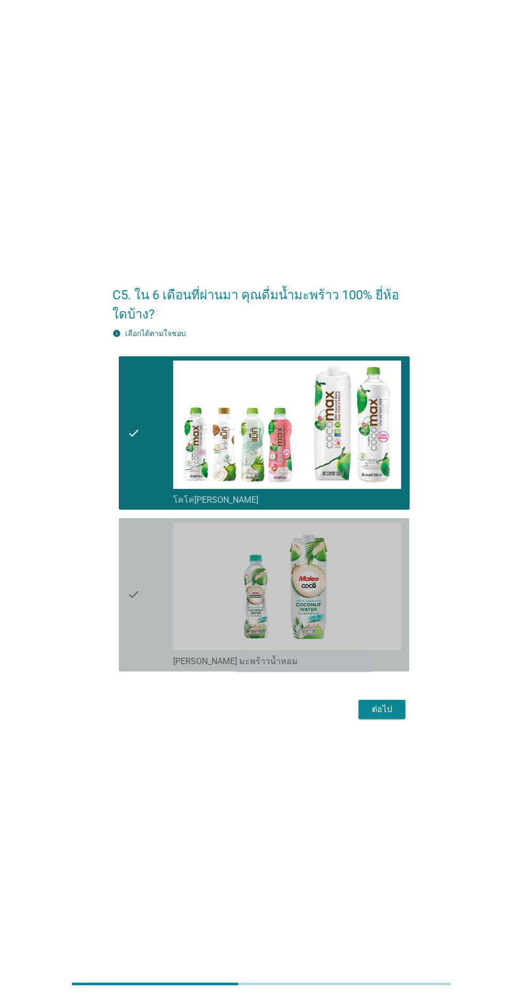
click at [138, 601] on icon "check" at bounding box center [133, 594] width 13 height 145
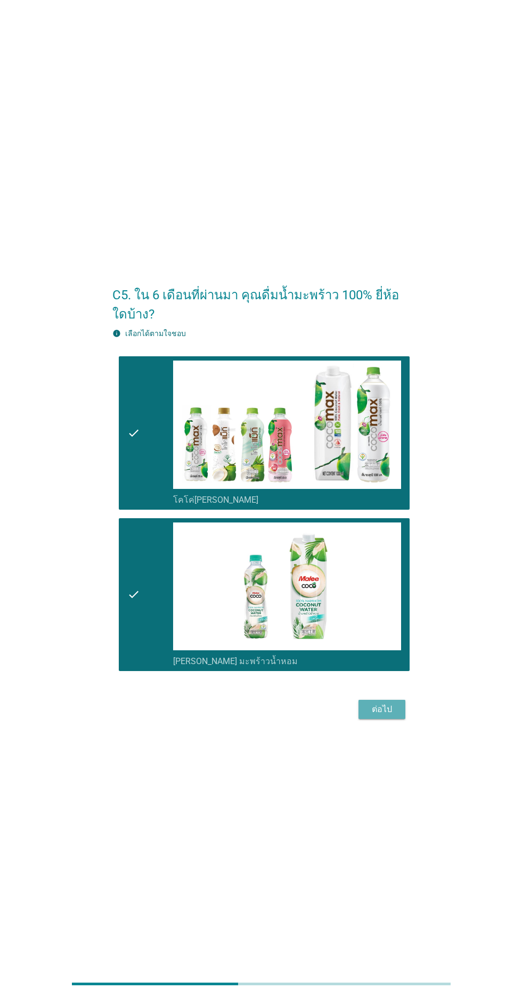
click at [381, 719] on button "ต่อไป" at bounding box center [381, 709] width 47 height 19
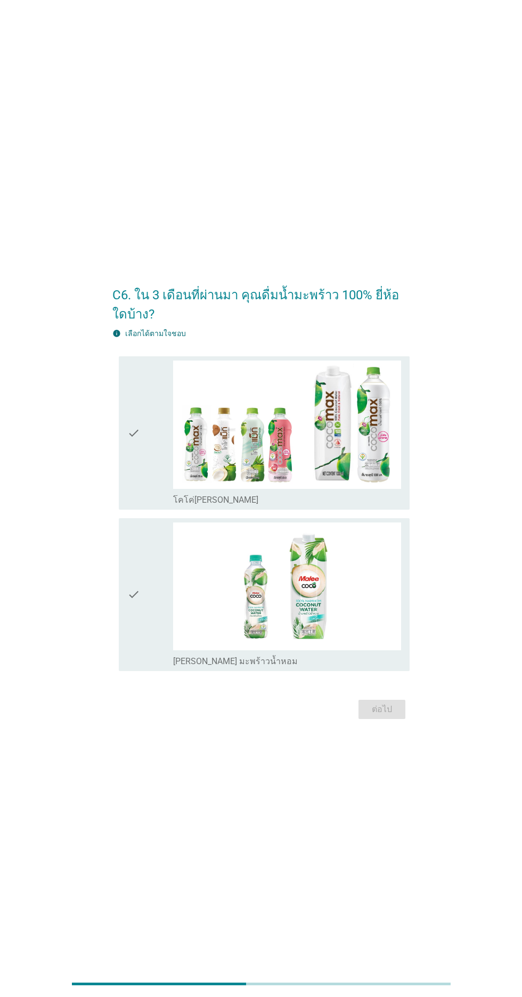
click at [122, 605] on div "check check_box [PERSON_NAME] มะพร้าวน้ำหอม" at bounding box center [264, 594] width 290 height 153
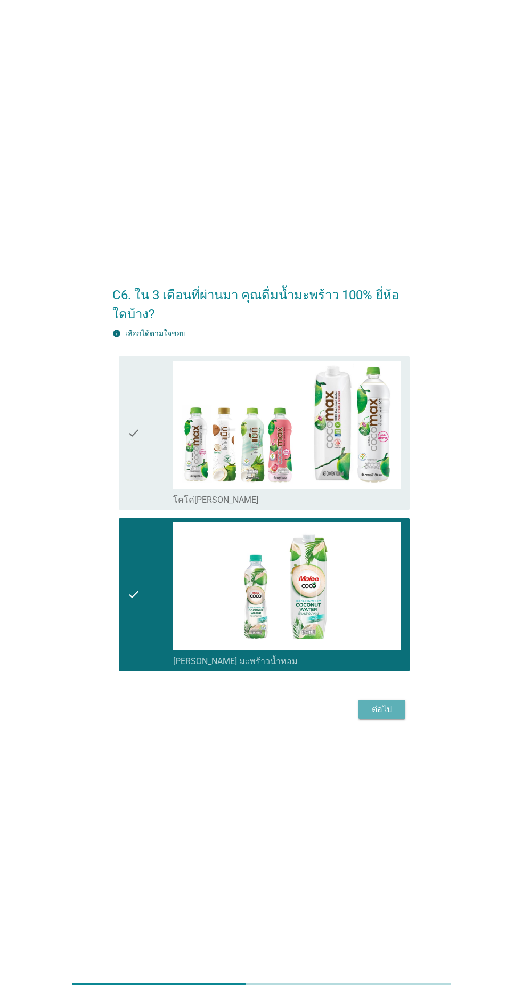
click at [392, 716] on div "ต่อไป" at bounding box center [382, 709] width 30 height 13
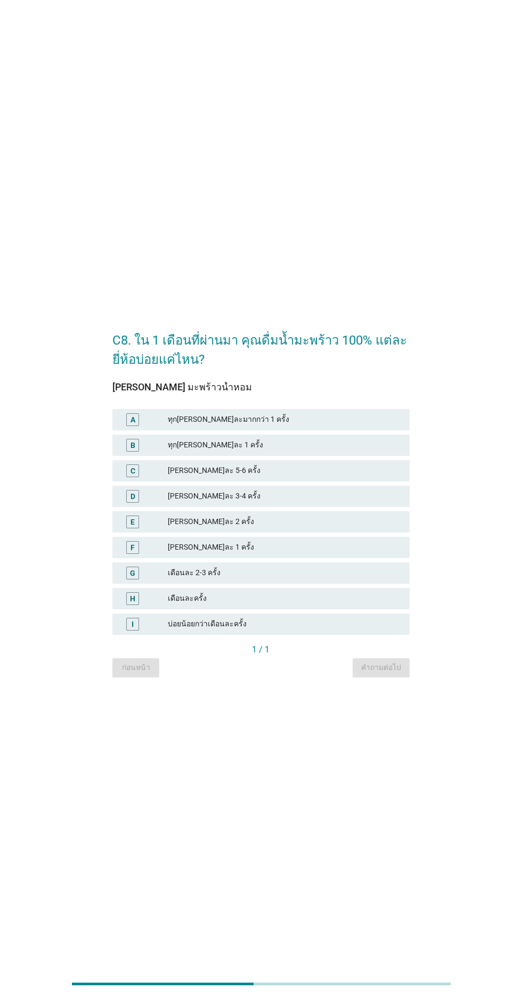
click at [362, 554] on div "[PERSON_NAME]ละ 1 ครั้ง" at bounding box center [284, 547] width 233 height 13
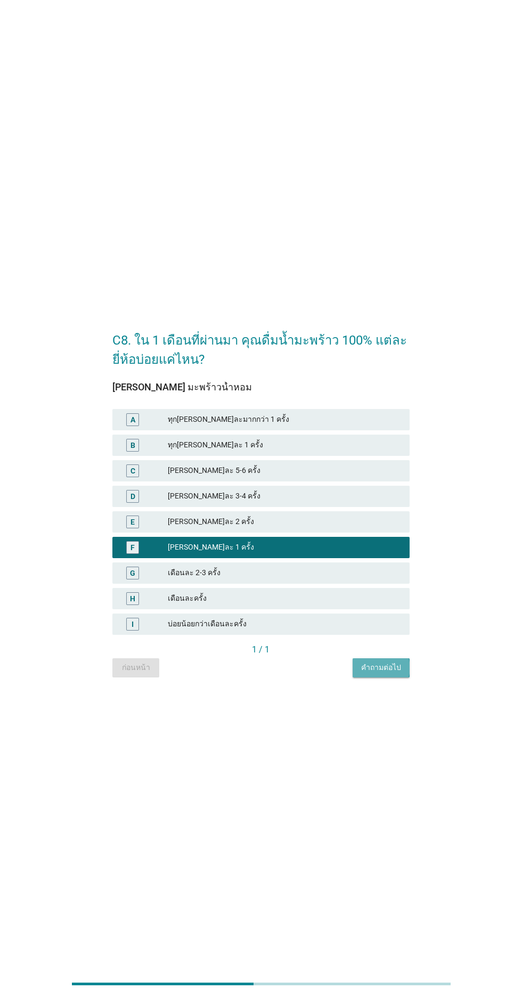
click at [379, 673] on div "คำถามต่อไป" at bounding box center [381, 667] width 40 height 11
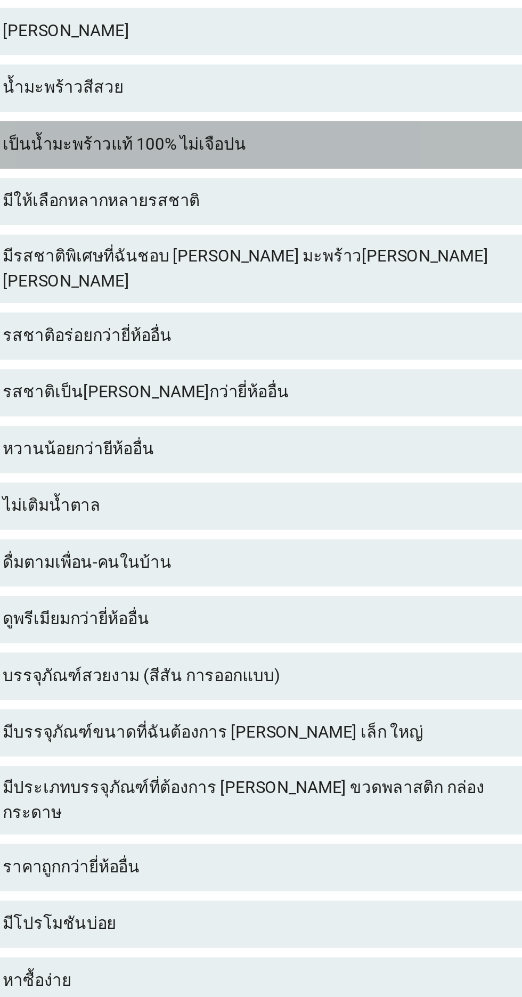
click at [324, 557] on div "รสชาติเป็น[PERSON_NAME]กว่ายี่ห้ออื่น" at bounding box center [284, 550] width 233 height 13
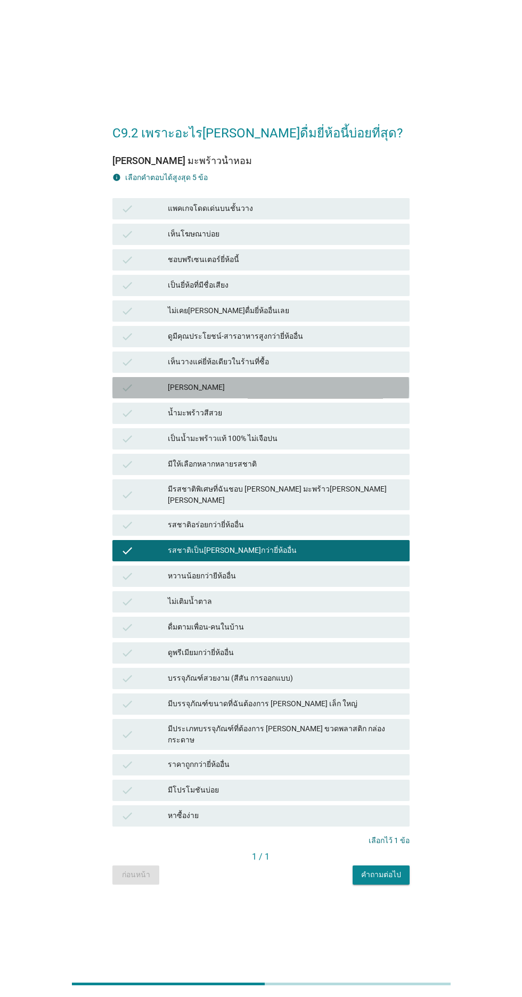
click at [345, 394] on div "[PERSON_NAME]" at bounding box center [284, 387] width 233 height 13
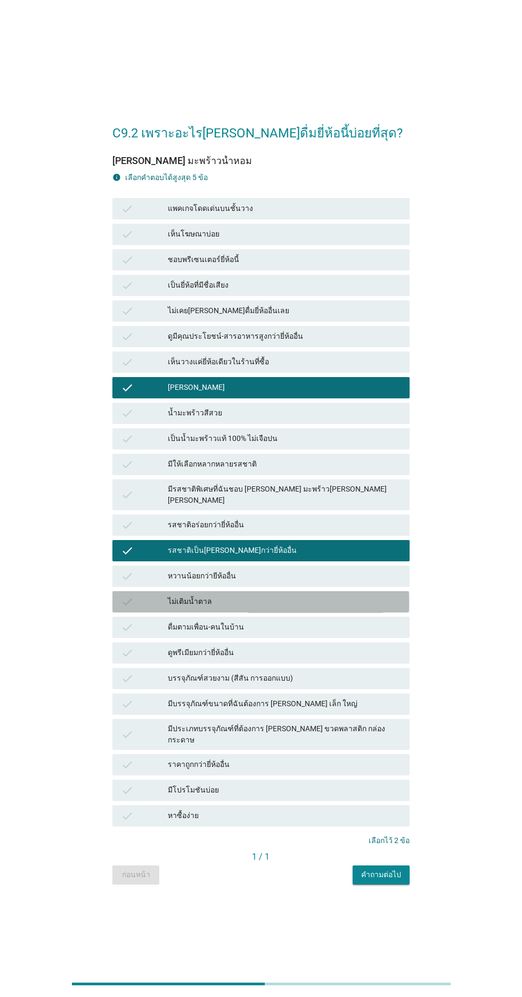
click at [304, 608] on div "ไม่เติมน้ำตาล" at bounding box center [284, 601] width 233 height 13
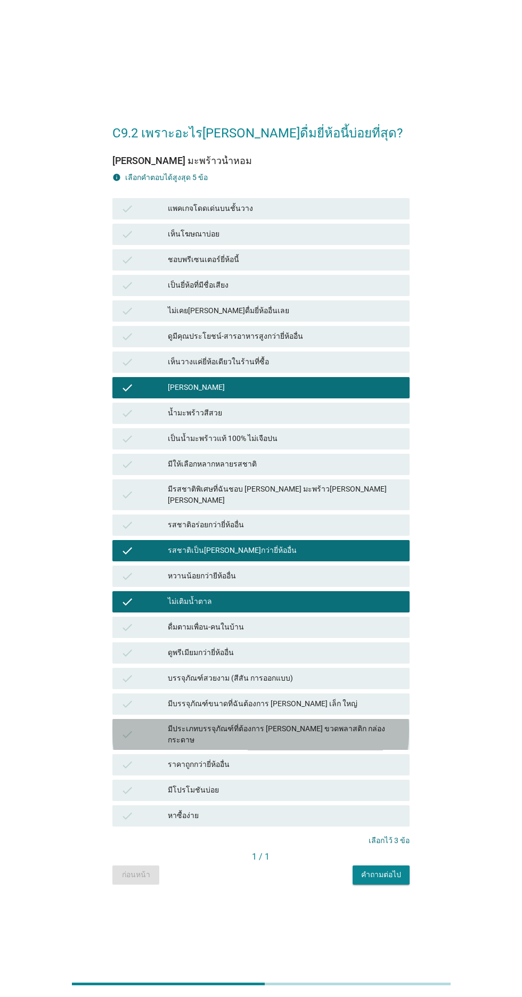
click at [314, 746] on div "มีประเภทบรรจุภัณฑ์ที่ต้องการ [PERSON_NAME] ขวดพลาสติก กล่องกระดาษ" at bounding box center [284, 734] width 233 height 22
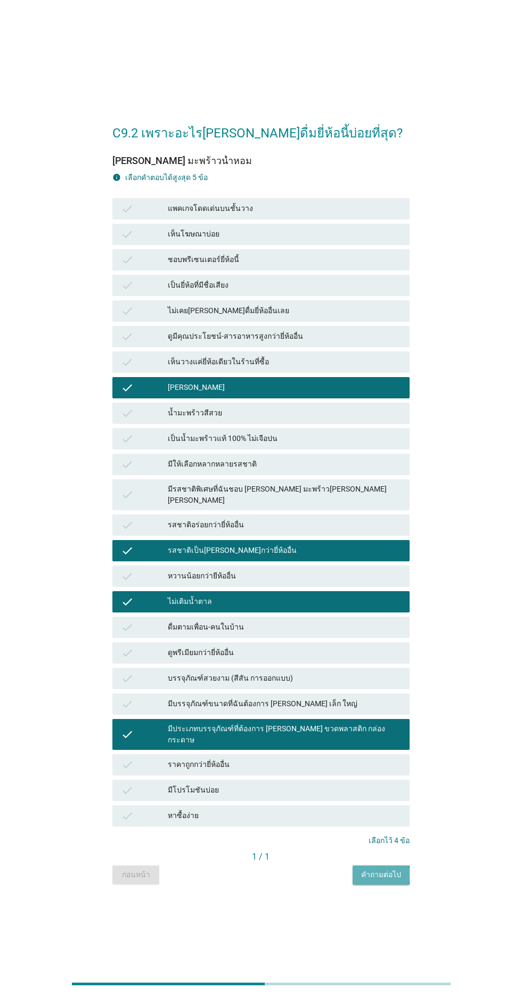
click at [384, 880] on div "คำถามต่อไป" at bounding box center [381, 874] width 40 height 11
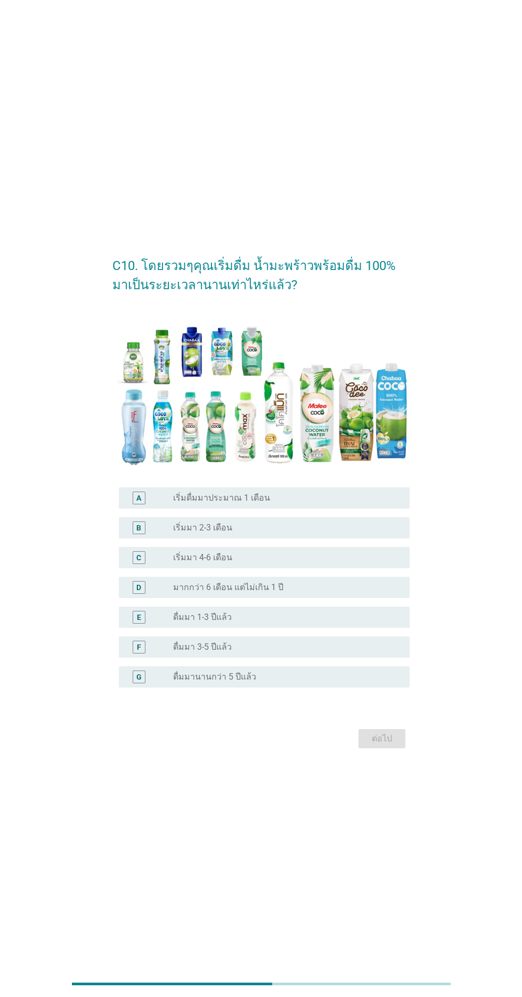
click at [350, 623] on div "radio_button_unchecked ดื่มมา 1-3 ปีแล้ว" at bounding box center [282, 617] width 219 height 11
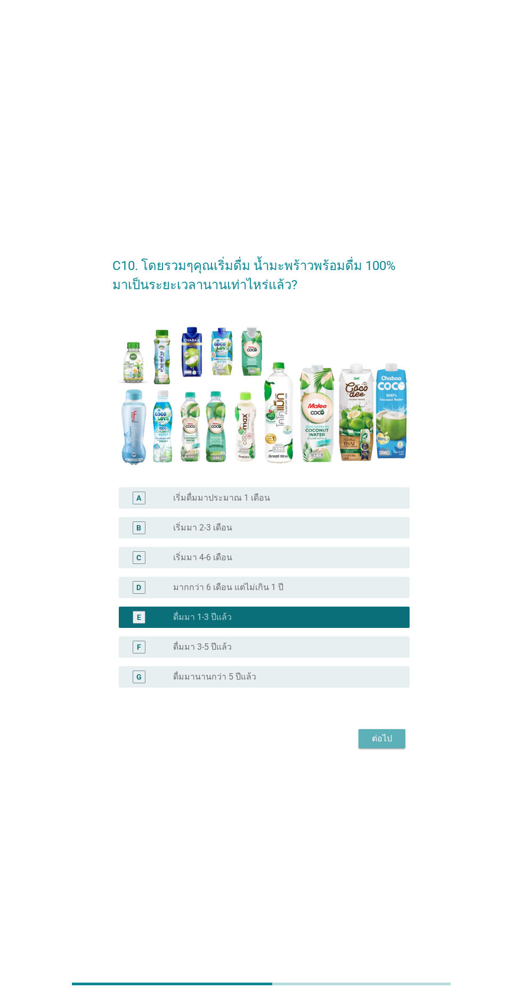
click at [372, 745] on div "ต่อไป" at bounding box center [382, 738] width 30 height 13
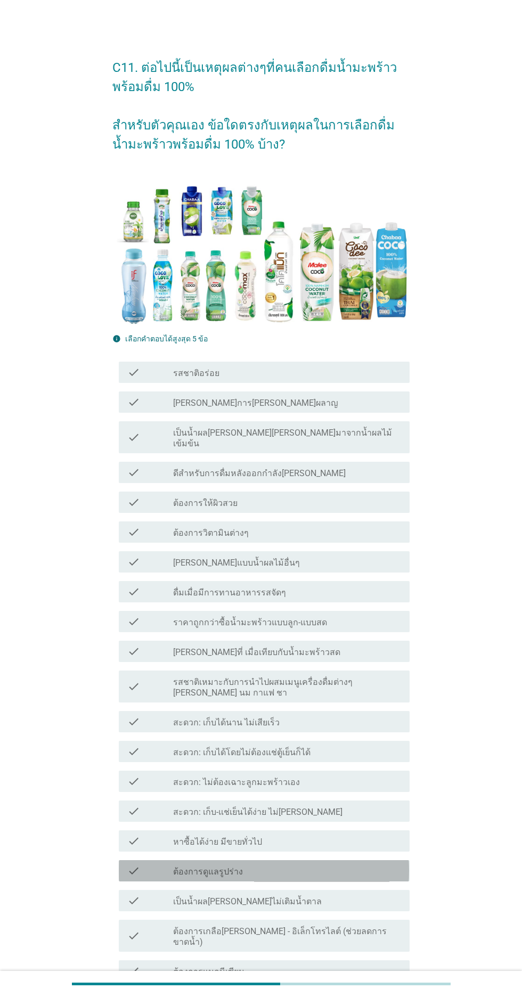
click at [344, 864] on div "check_box_outline_blank ต้องการดูแลรูปร่าง" at bounding box center [287, 870] width 228 height 13
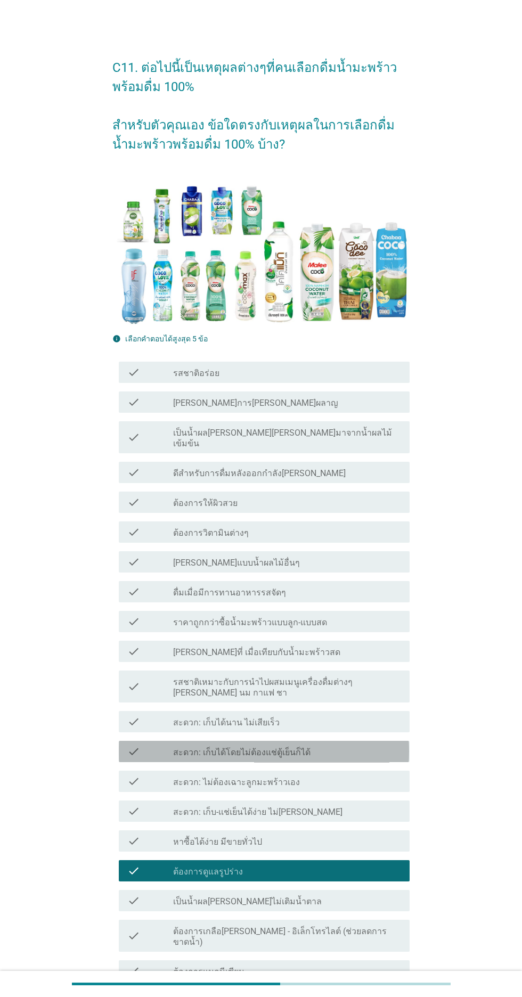
click at [358, 745] on div "check_box_outline_blank สะดวก: เก็บได้โดยไม่ต้องแช่ตู้เย็นก็ได้" at bounding box center [287, 751] width 228 height 13
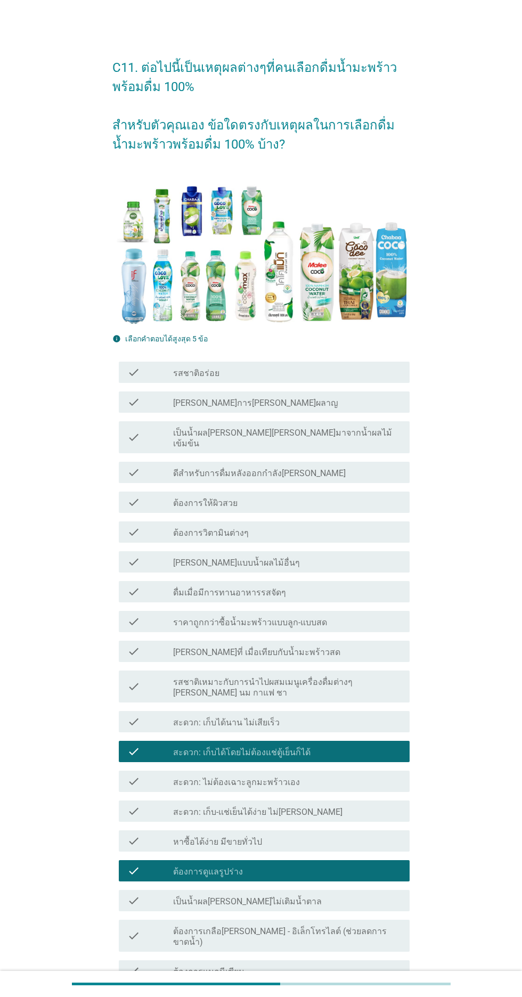
click at [354, 615] on div "check_box_outline_blank ราคาถูกกว่าซื้อน้ำมะพร้าวแบบลูก-แบบสด" at bounding box center [287, 621] width 228 height 13
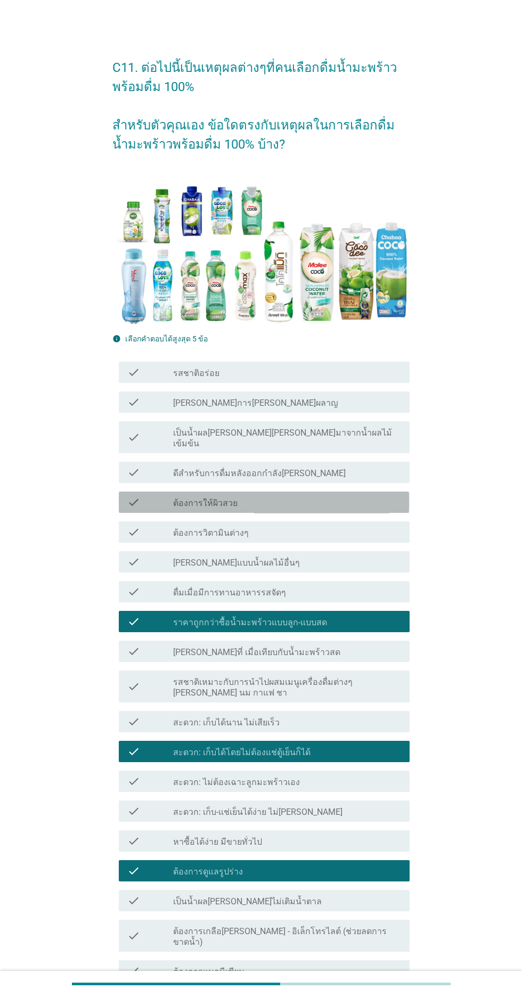
click at [351, 496] on div "check_box_outline_blank ต้องการให้ผิวสวย" at bounding box center [287, 502] width 228 height 13
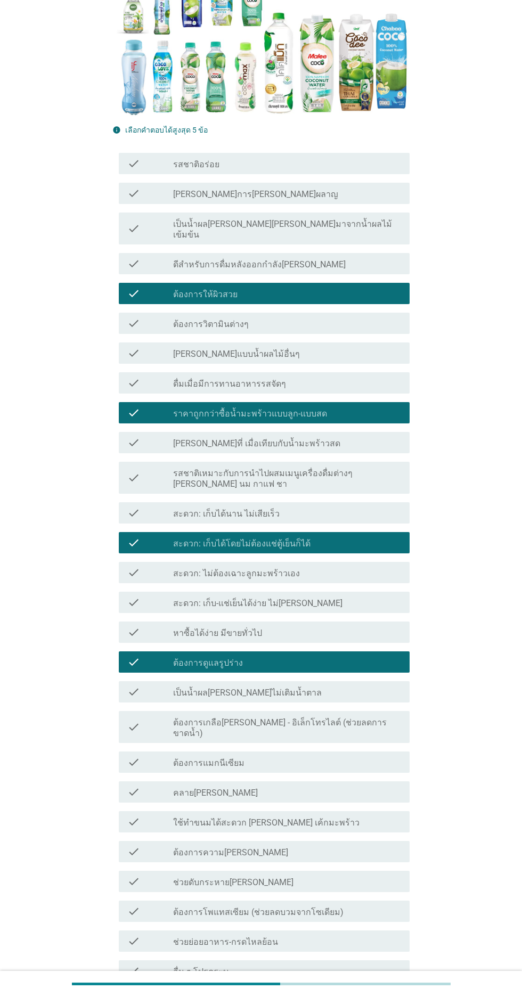
scroll to position [230, 0]
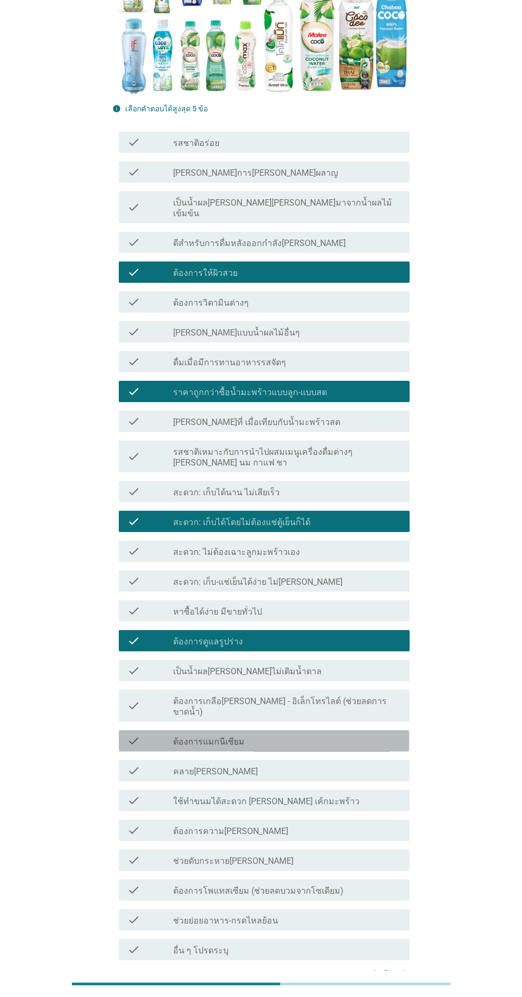
click at [338, 734] on div "check_box_outline_blank ต้องการแมกนีเซียม" at bounding box center [287, 740] width 228 height 13
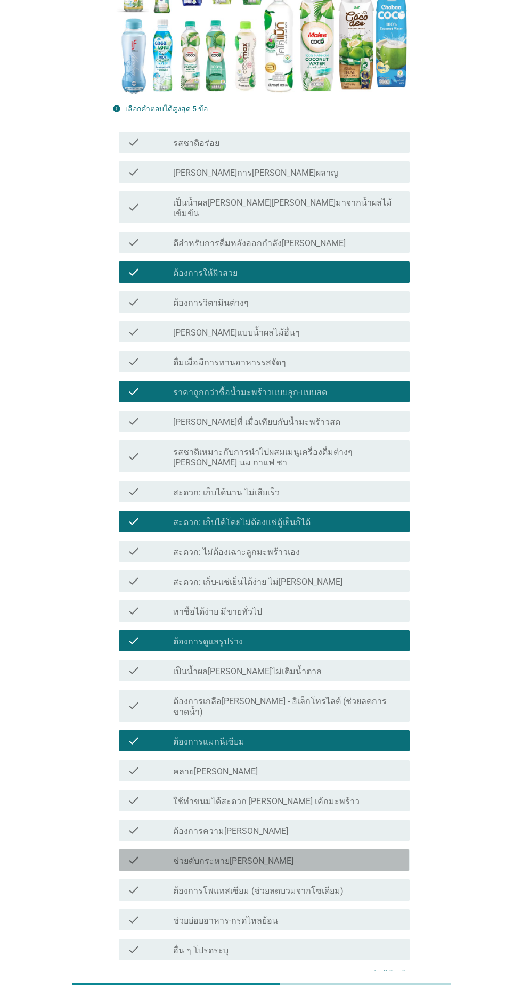
click at [332, 854] on div "check_box_outline_blank ช่วยดับกระหาย[PERSON_NAME]" at bounding box center [287, 860] width 228 height 13
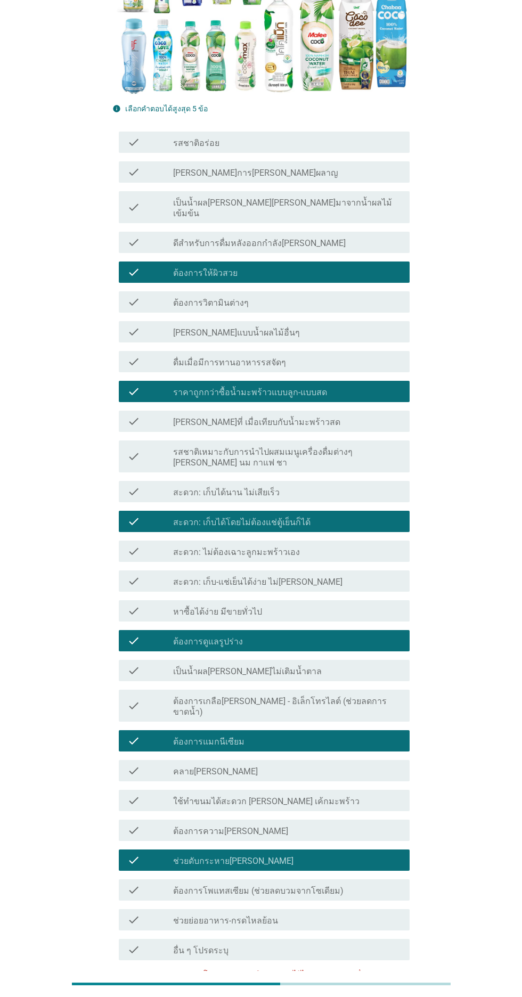
click at [381, 854] on div "check_box_outline_blank ช่วยดับกระหาย[PERSON_NAME]" at bounding box center [287, 860] width 228 height 13
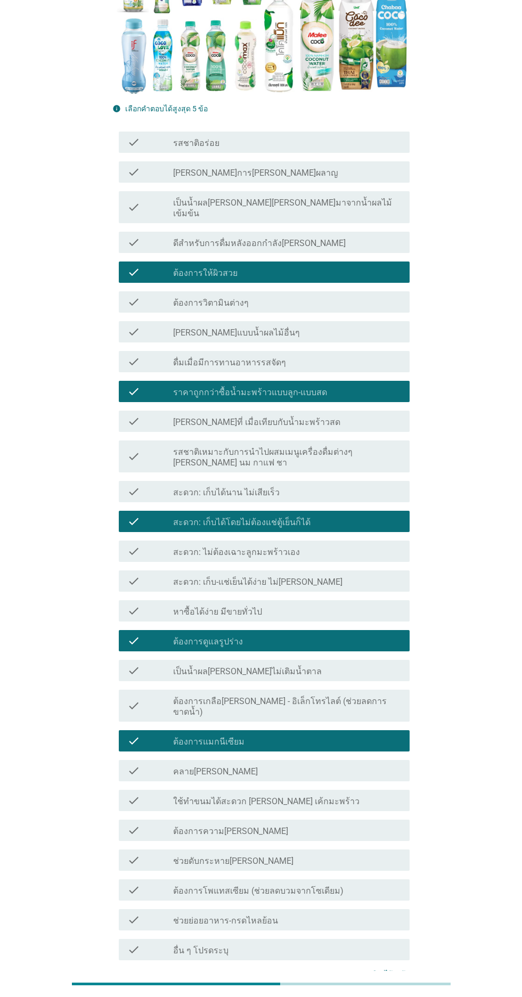
click at [387, 996] on div "ต่อไป" at bounding box center [382, 1014] width 30 height 13
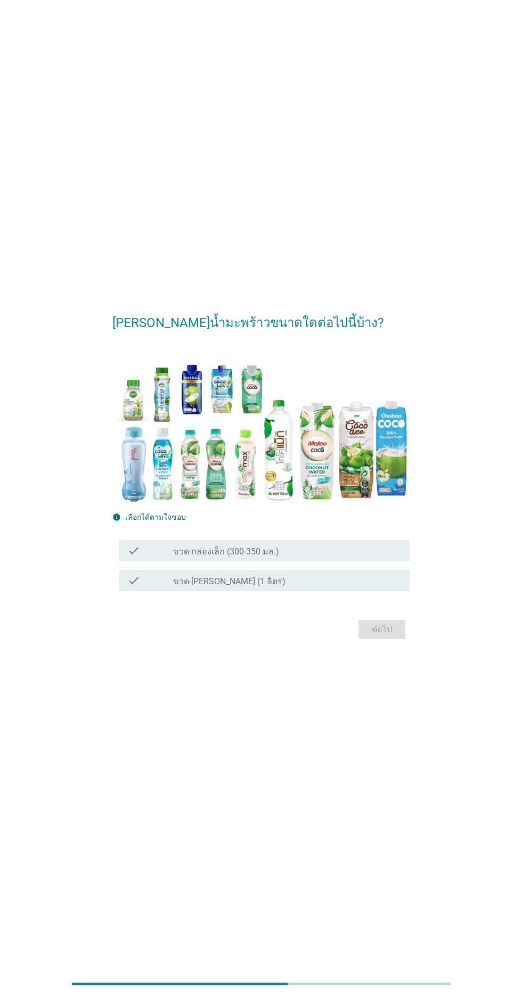
scroll to position [0, 0]
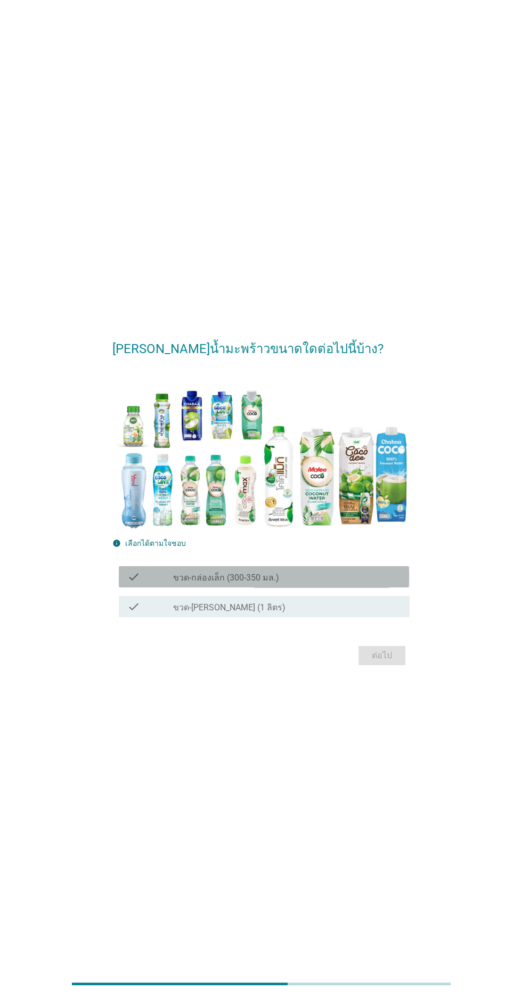
click at [369, 583] on div "check_box_outline_blank ขวด-กล่องเล็ก (300-350 มล.)" at bounding box center [287, 576] width 228 height 13
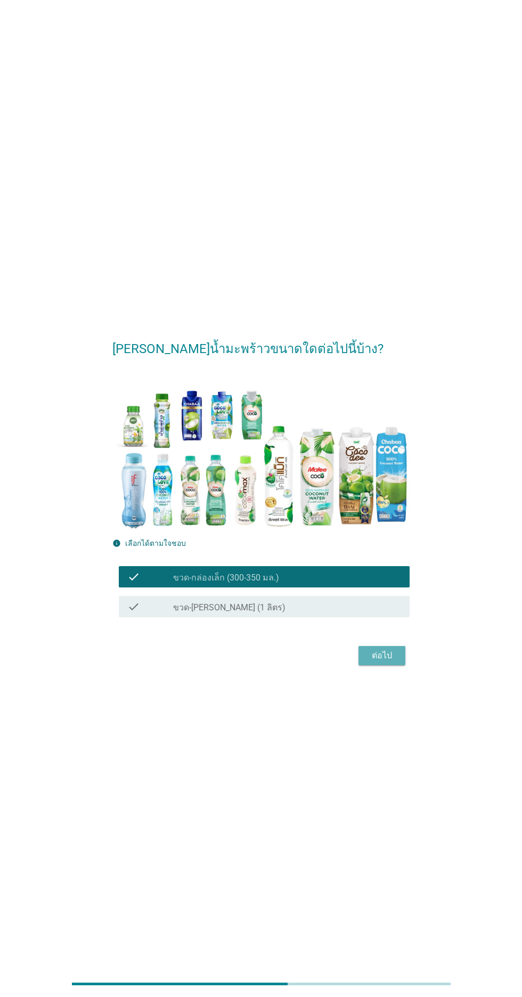
click at [395, 662] on div "ต่อไป" at bounding box center [382, 655] width 30 height 13
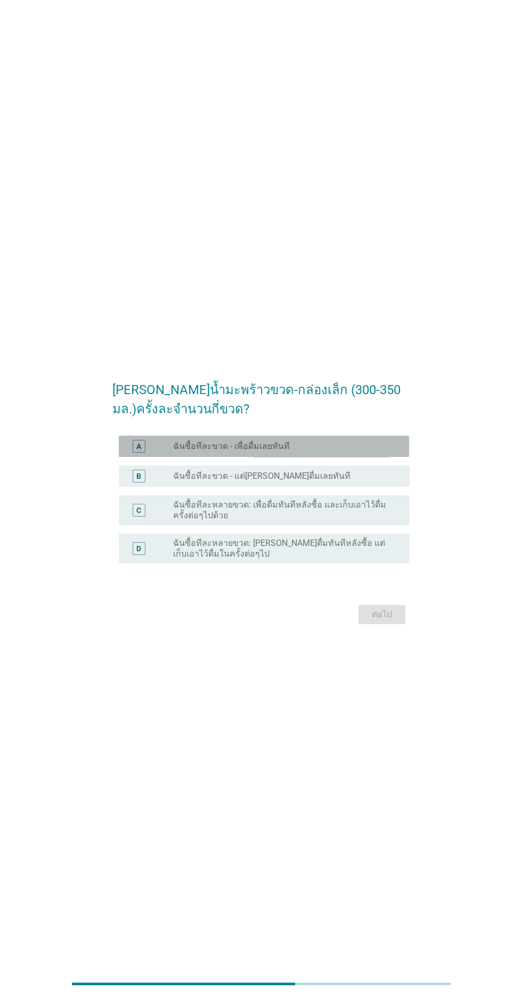
click at [388, 452] on div "radio_button_unchecked ฉันซื้อทีละขวด - เพื่อดื่มเลยทันที" at bounding box center [282, 446] width 219 height 11
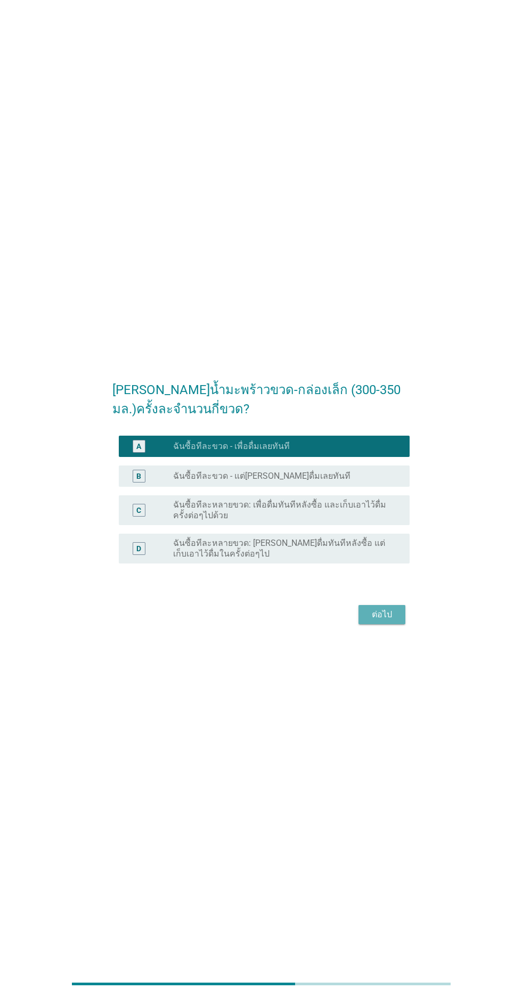
click at [395, 621] on div "ต่อไป" at bounding box center [382, 614] width 30 height 13
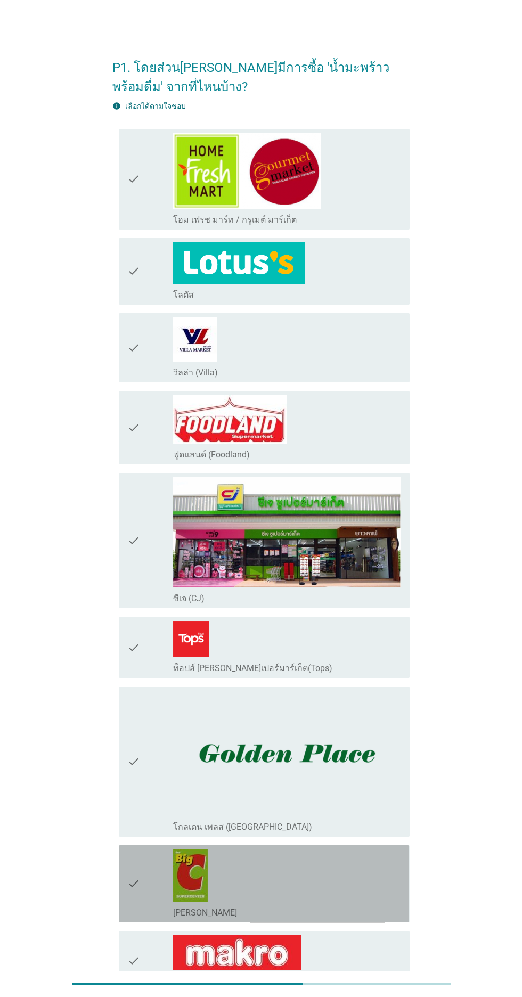
click at [370, 870] on div "check_box_outline_blank [PERSON_NAME]" at bounding box center [287, 883] width 228 height 69
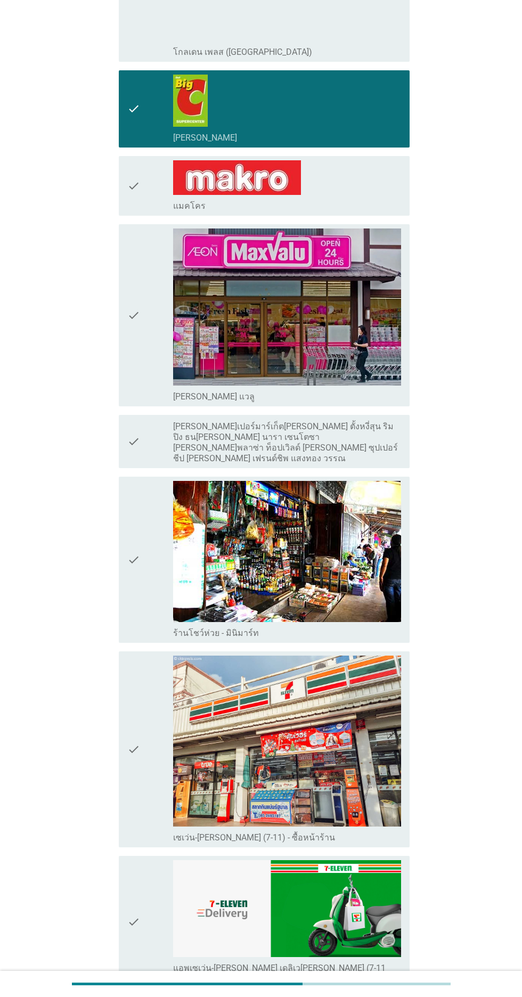
scroll to position [775, 0]
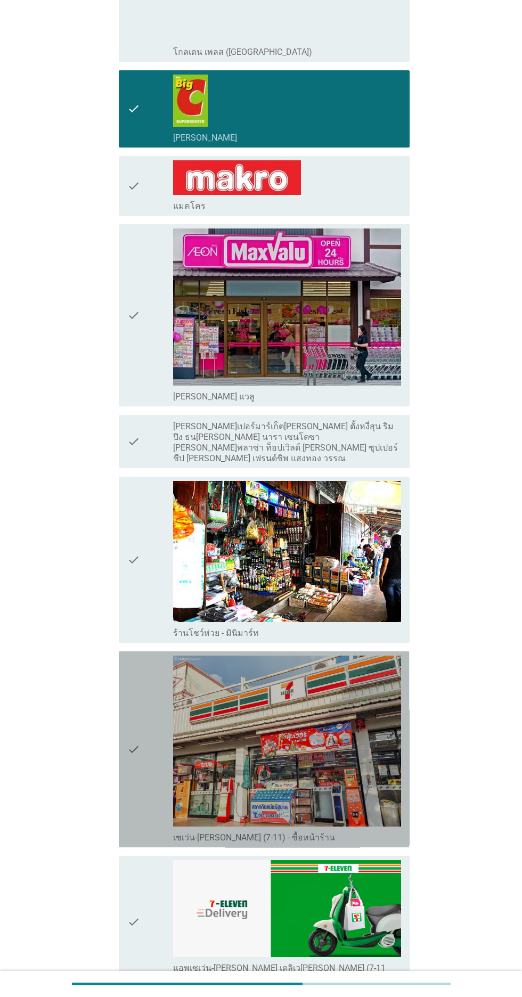
click at [384, 806] on img at bounding box center [287, 741] width 228 height 171
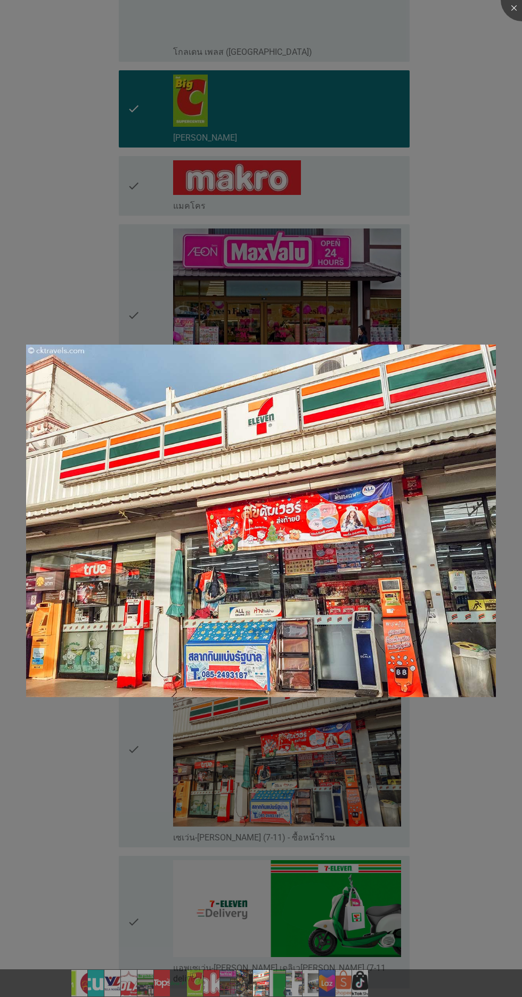
click at [462, 846] on div at bounding box center [261, 498] width 522 height 997
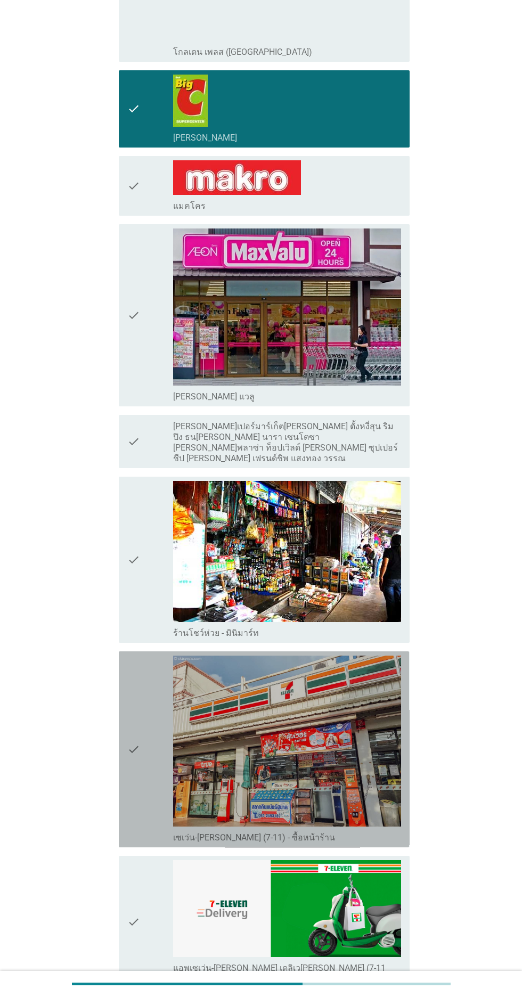
click at [145, 793] on div "check" at bounding box center [150, 749] width 46 height 187
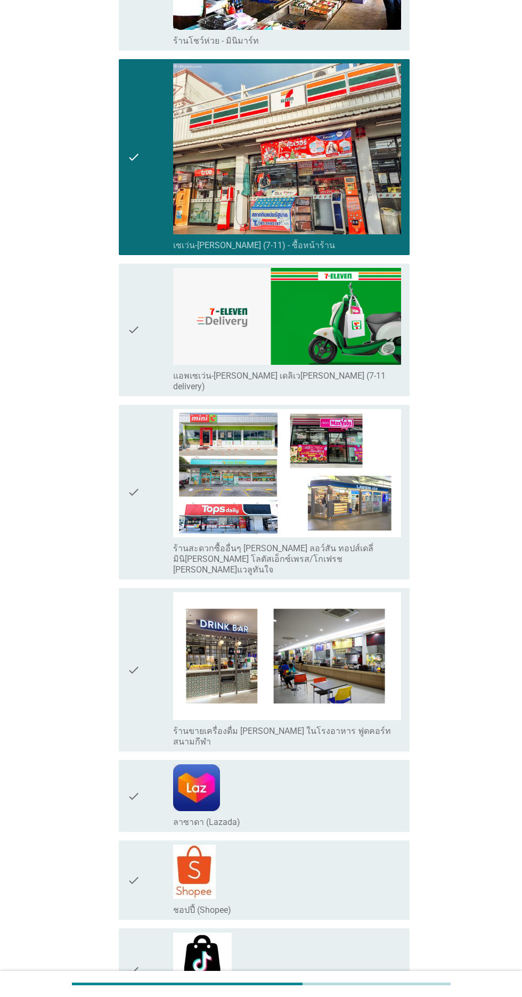
scroll to position [1409, 0]
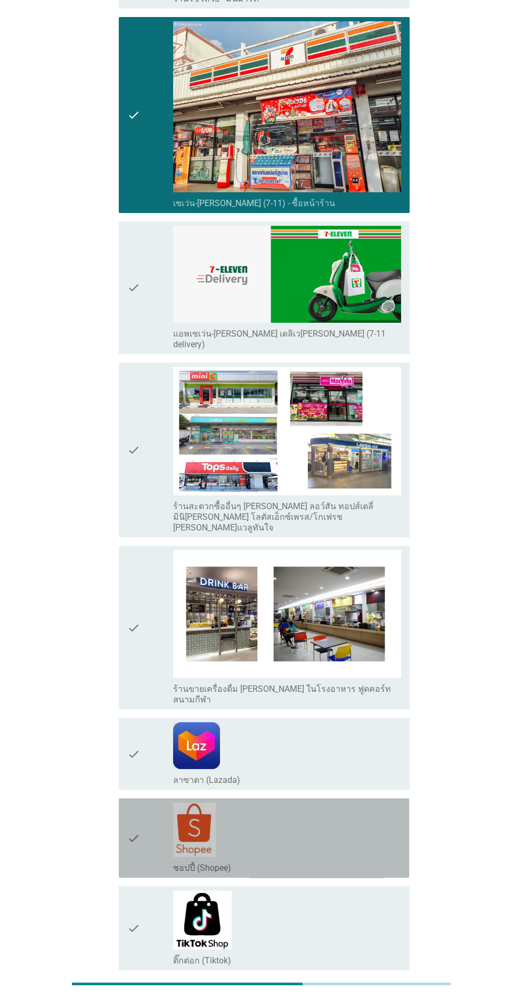
click at [133, 803] on icon "check" at bounding box center [133, 838] width 13 height 71
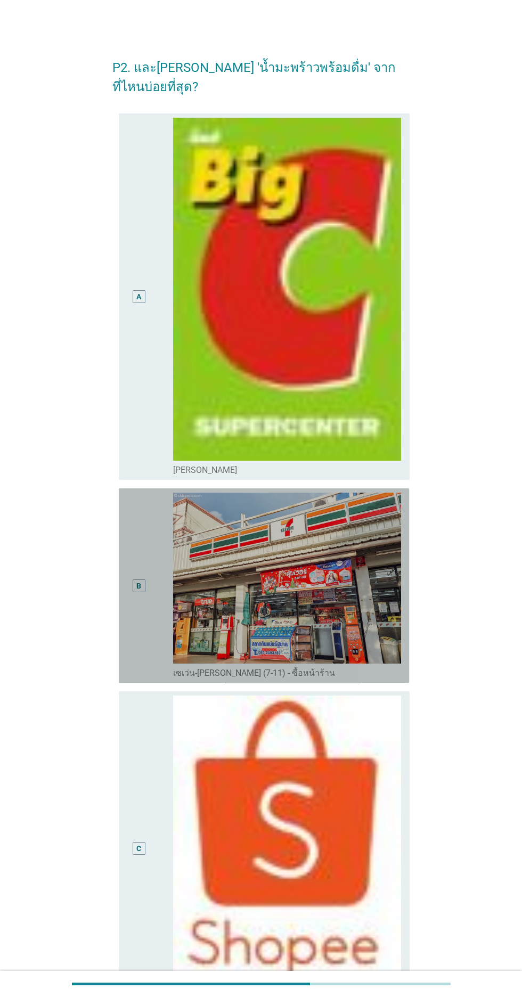
click at [125, 630] on div "B radio_button_unchecked เซเว่น-[PERSON_NAME] (7-11) - ซื้อหน้าร้าน" at bounding box center [264, 585] width 290 height 194
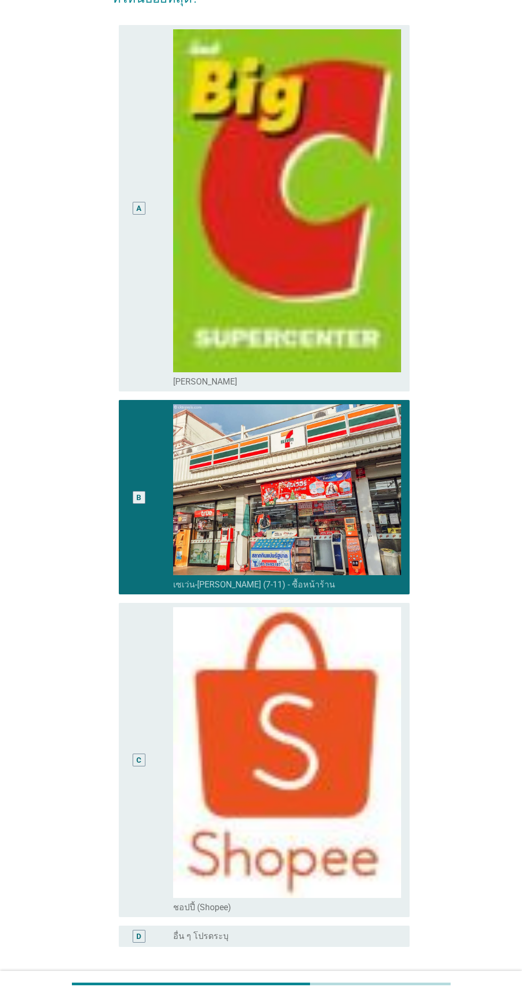
scroll to position [94, 0]
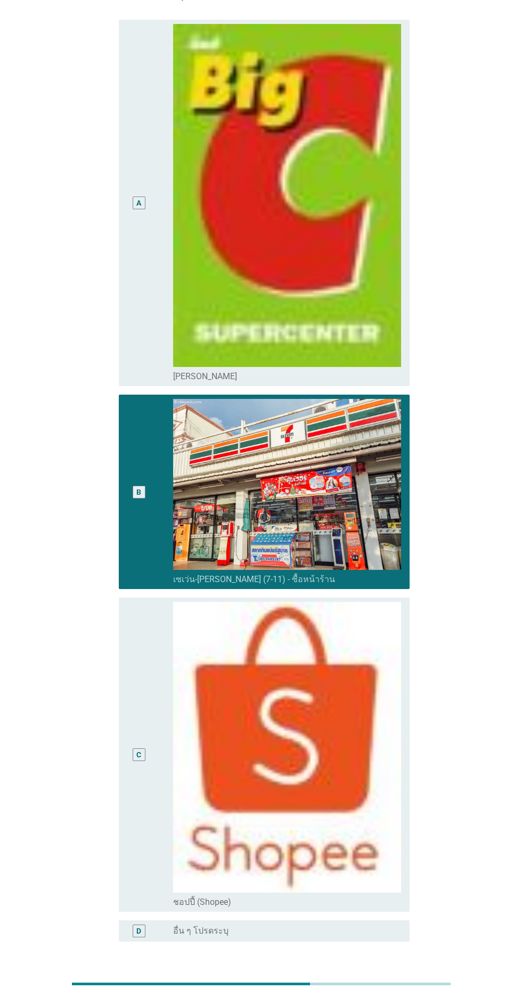
click at [380, 996] on div "ต่อไป" at bounding box center [382, 992] width 30 height 13
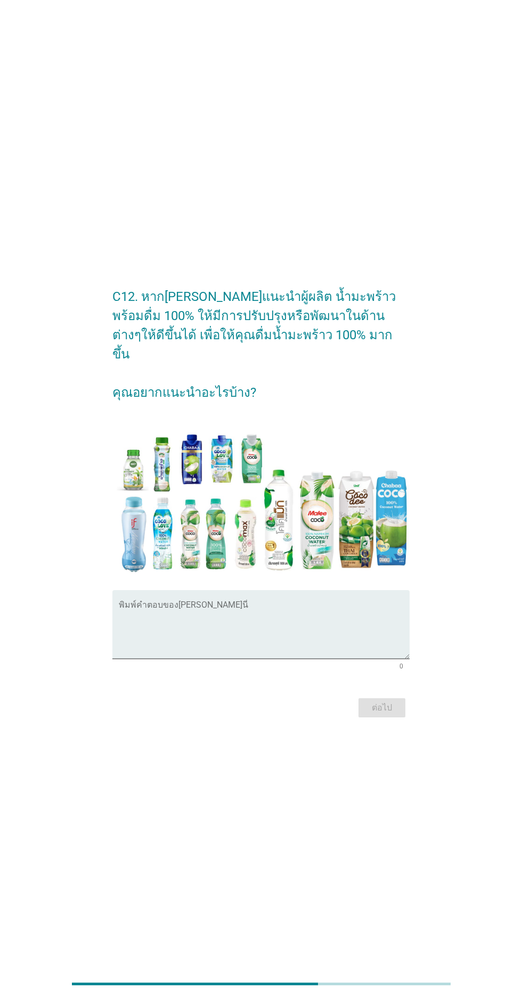
click at [322, 645] on textarea "พิมพ์คำตอบของคุณ ที่นี่" at bounding box center [264, 631] width 290 height 56
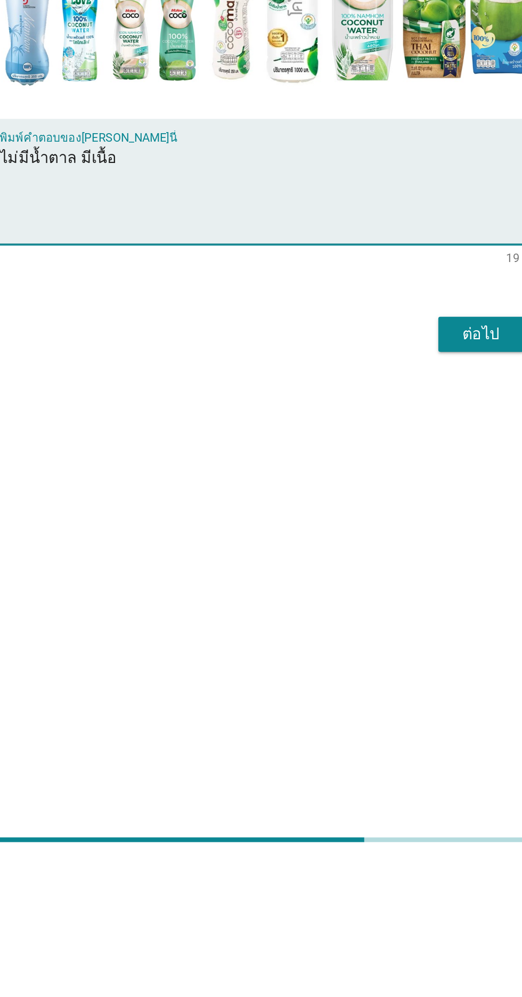
type textarea "ไม่มีน้ำตาล มีเนื้อ"
click at [389, 714] on div "ต่อไป" at bounding box center [382, 707] width 30 height 13
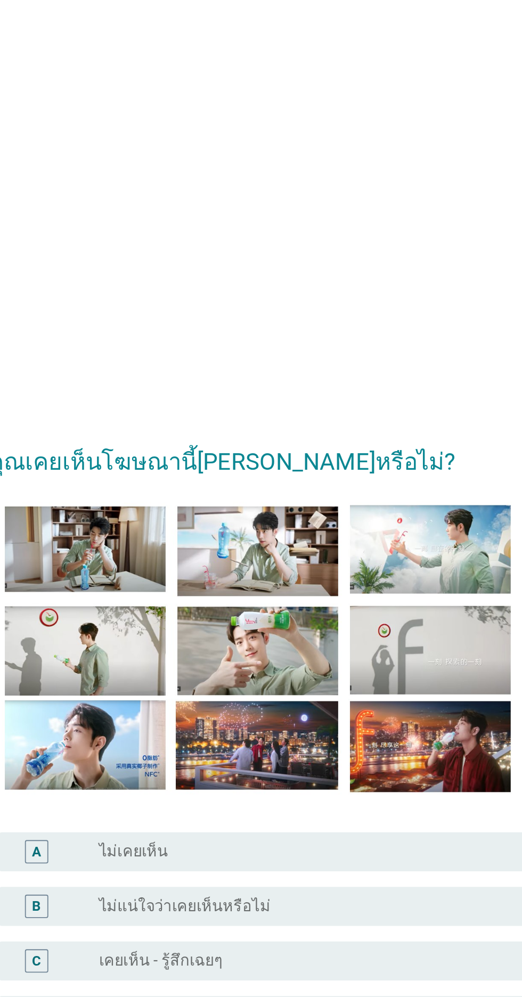
scroll to position [18, 0]
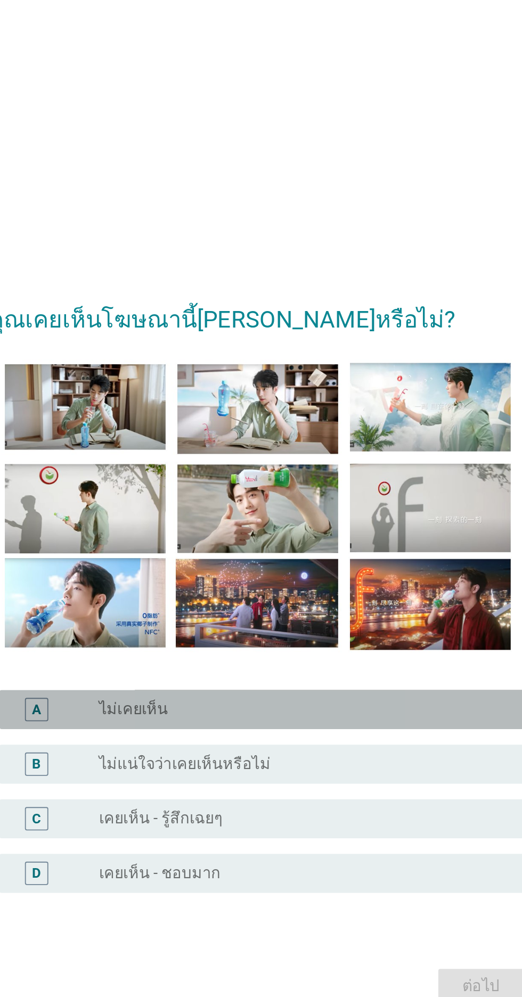
click at [329, 520] on div "radio_button_unchecked ไม่เคยเห็น" at bounding box center [282, 515] width 219 height 11
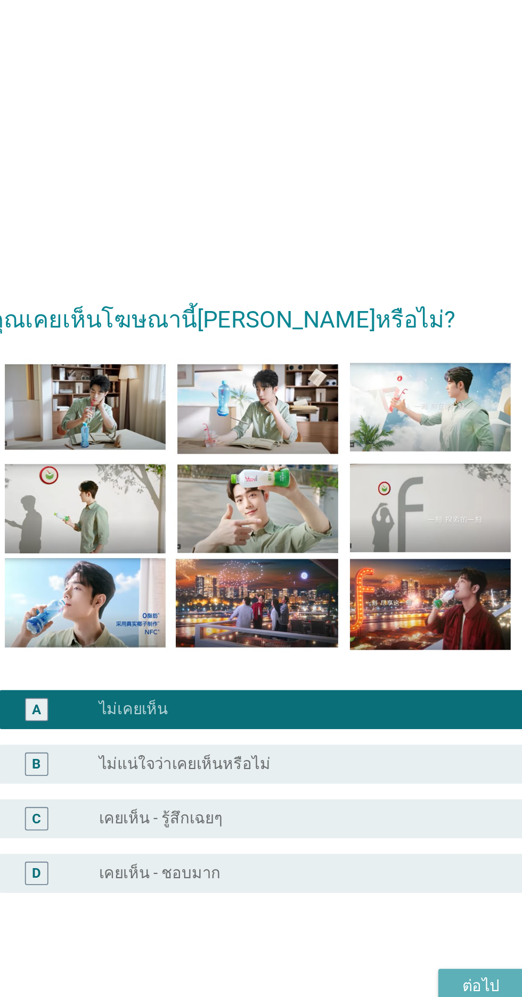
click at [369, 676] on button "ต่อไป" at bounding box center [381, 666] width 47 height 19
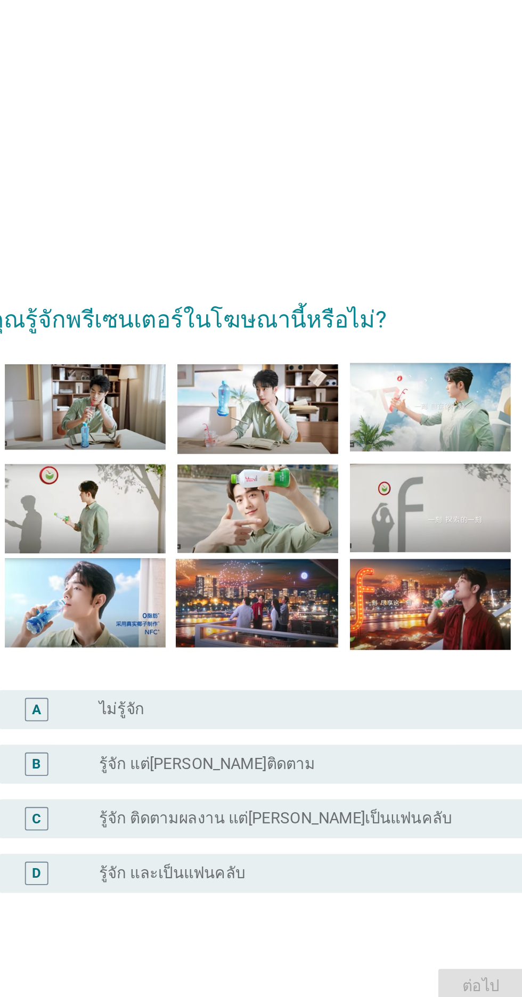
scroll to position [0, 0]
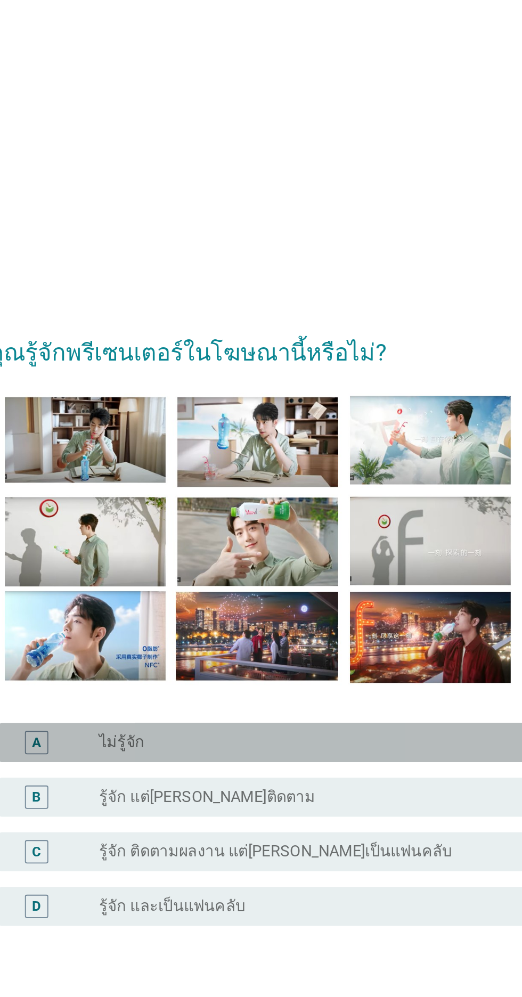
click at [344, 538] on div "radio_button_unchecked ไม่รู้จัก" at bounding box center [282, 533] width 219 height 11
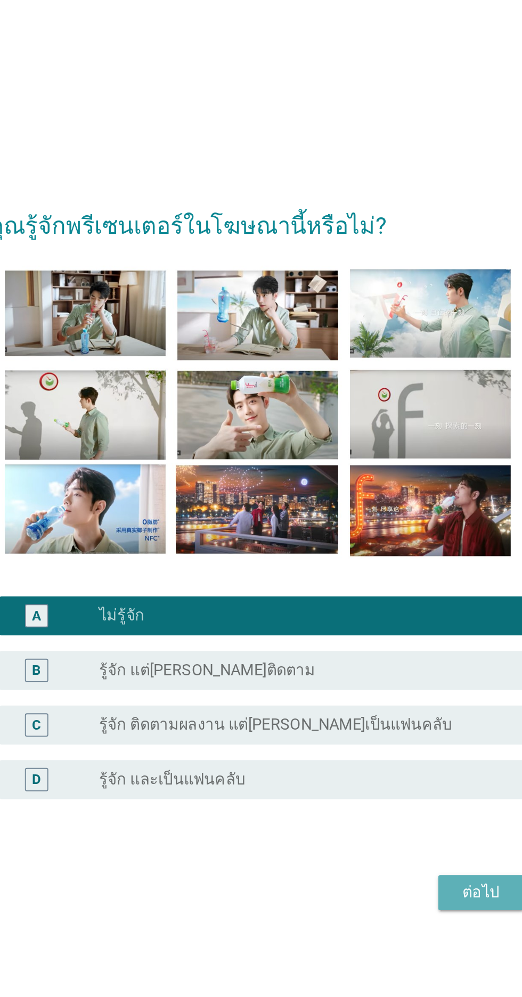
click at [375, 691] on div "ต่อไป" at bounding box center [382, 684] width 30 height 13
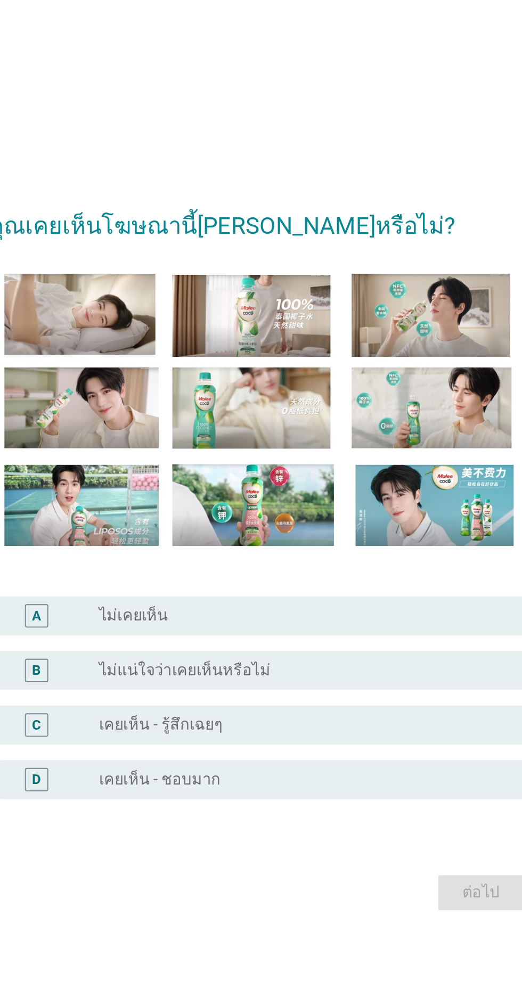
click at [339, 544] on div "A radio_button_unchecked ไม่เคยเห็น" at bounding box center [264, 532] width 290 height 21
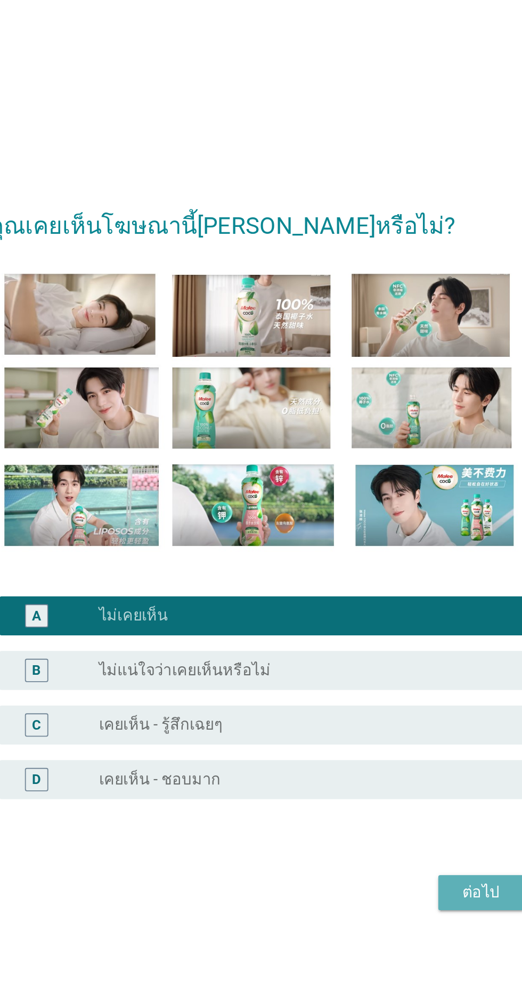
click at [363, 694] on button "ต่อไป" at bounding box center [381, 684] width 47 height 19
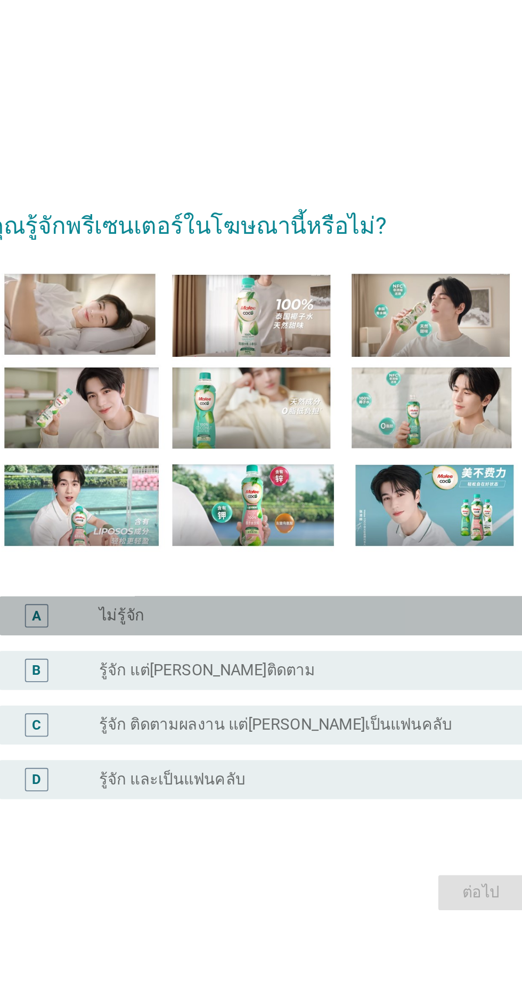
click at [346, 538] on div "radio_button_unchecked ไม่รู้จัก" at bounding box center [282, 533] width 219 height 11
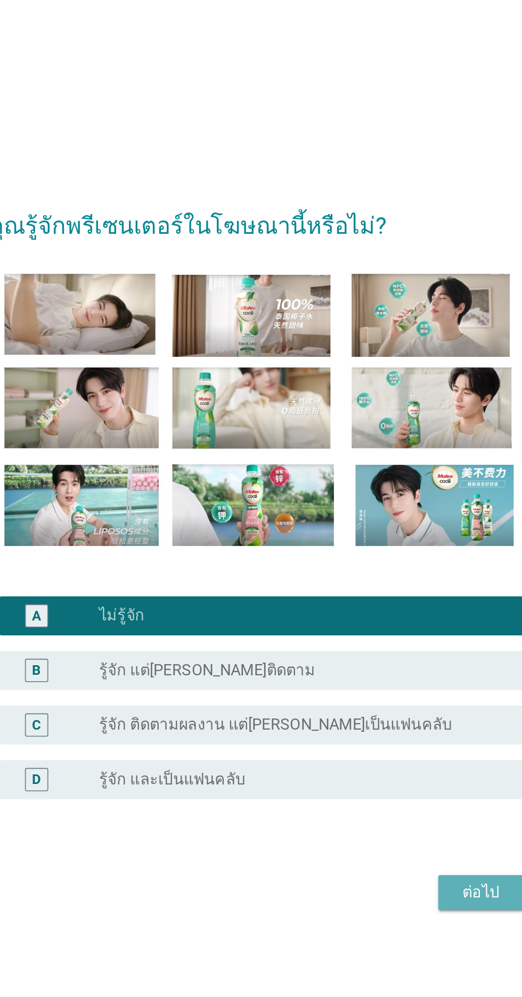
click at [376, 691] on div "ต่อไป" at bounding box center [382, 684] width 30 height 13
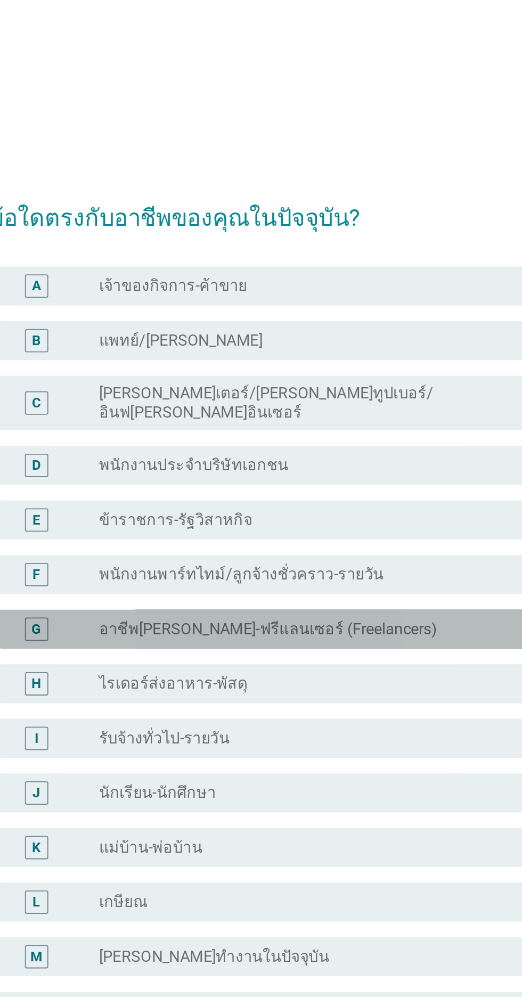
click at [351, 490] on div "G radio_button_unchecked อาชีพ[PERSON_NAME]-ฟรีแลนเซอร์ (Freelancers)" at bounding box center [264, 479] width 290 height 21
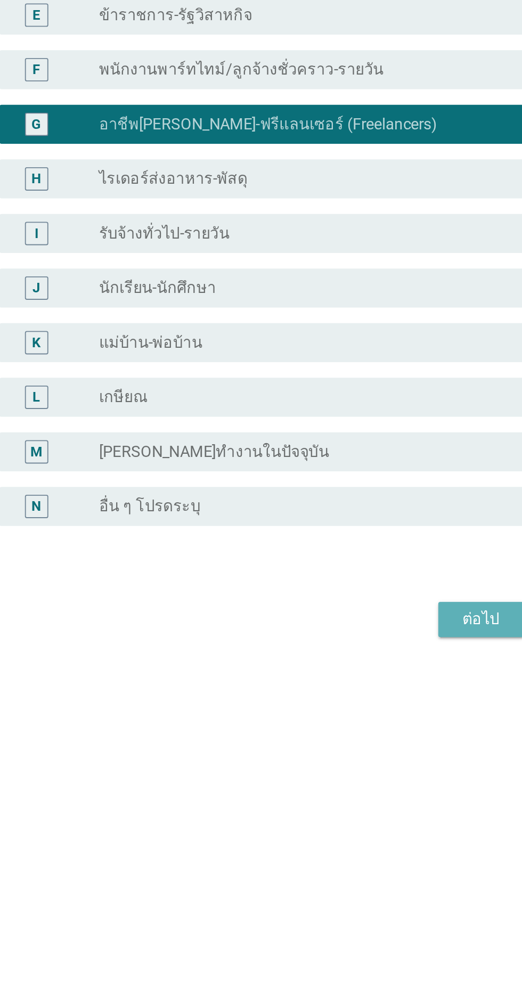
click at [373, 756] on div "ต่อไป" at bounding box center [382, 749] width 30 height 13
